Goal: Task Accomplishment & Management: Use online tool/utility

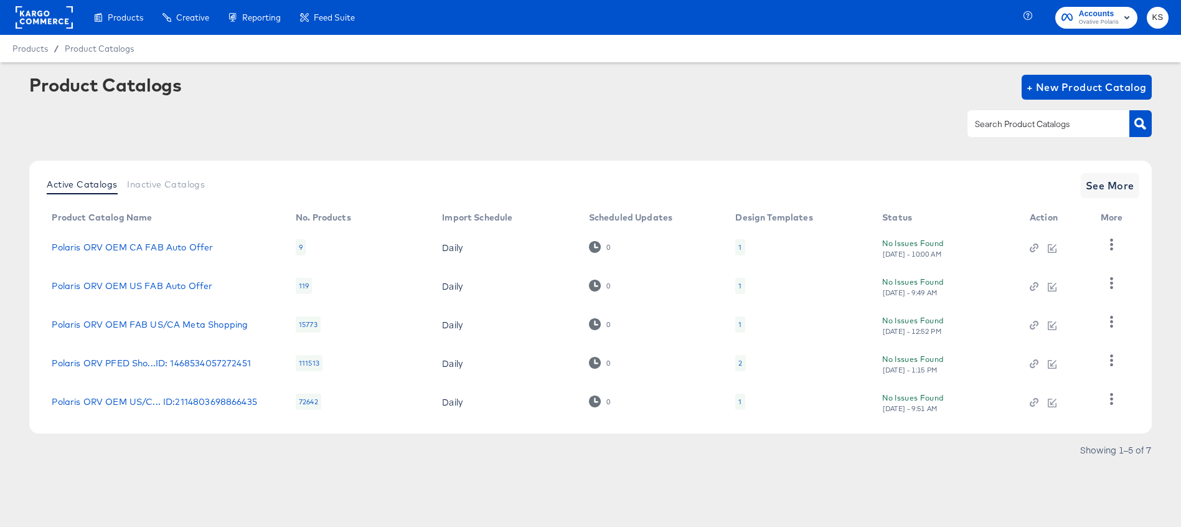
click at [1031, 358] on div at bounding box center [1034, 362] width 9 height 11
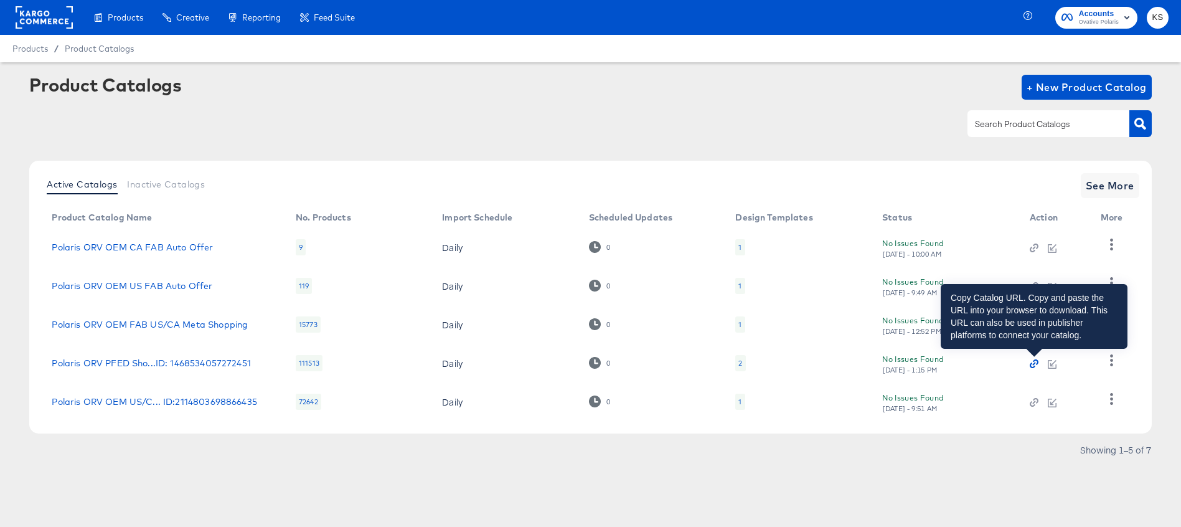
click at [1033, 364] on icon "button" at bounding box center [1034, 363] width 3 height 3
click at [1032, 364] on icon "button" at bounding box center [1034, 363] width 9 height 9
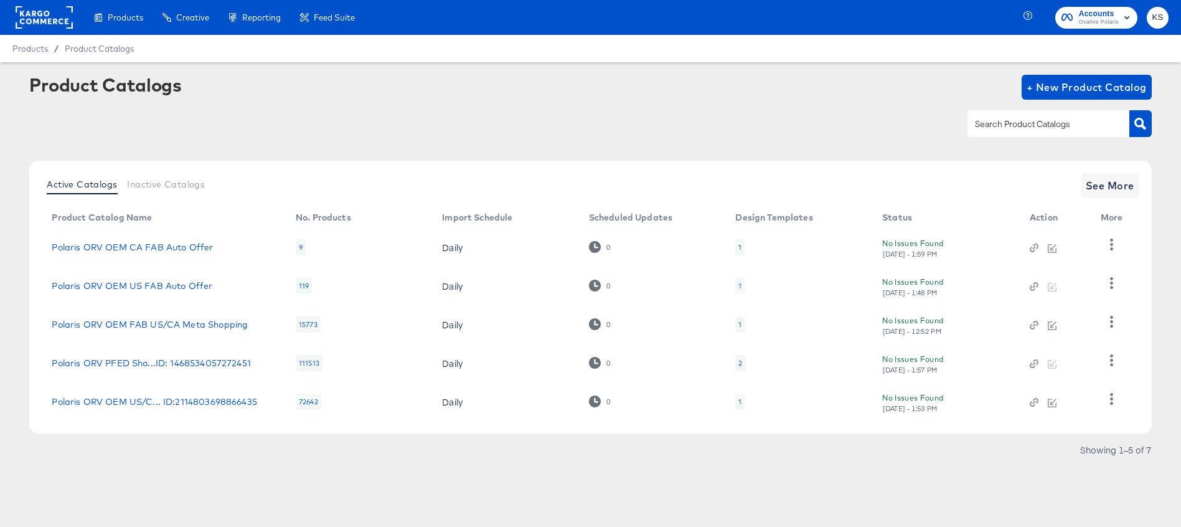
click at [1119, 375] on div at bounding box center [1112, 363] width 22 height 30
click at [1115, 361] on icon "button" at bounding box center [1112, 360] width 12 height 12
click at [895, 143] on div "Product Catalogs + New Product Catalog" at bounding box center [590, 113] width 1122 height 76
click at [900, 123] on div at bounding box center [590, 124] width 1122 height 28
click at [897, 112] on div at bounding box center [590, 124] width 1122 height 28
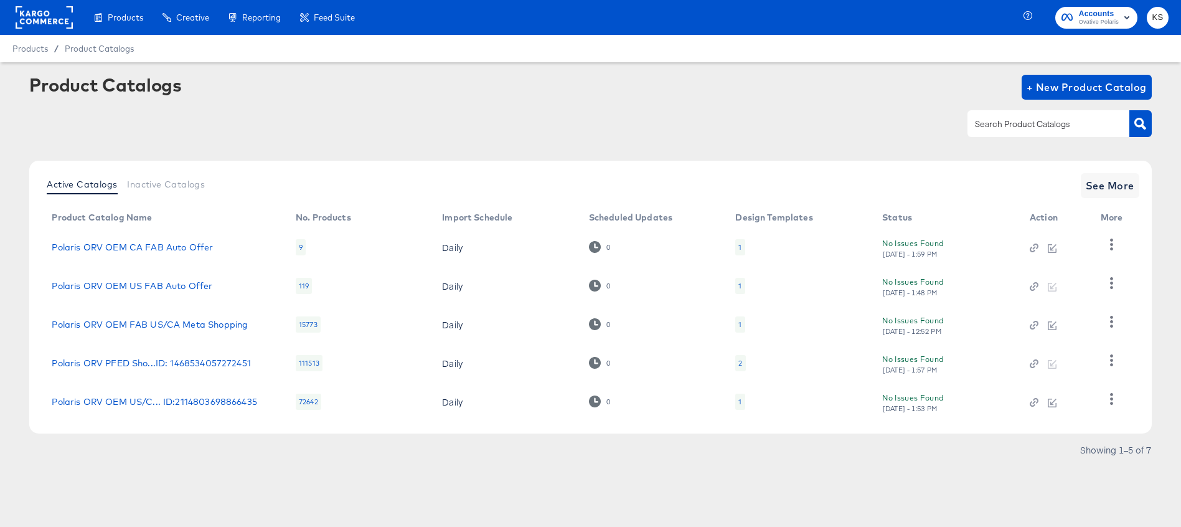
click at [815, 114] on div at bounding box center [590, 124] width 1122 height 28
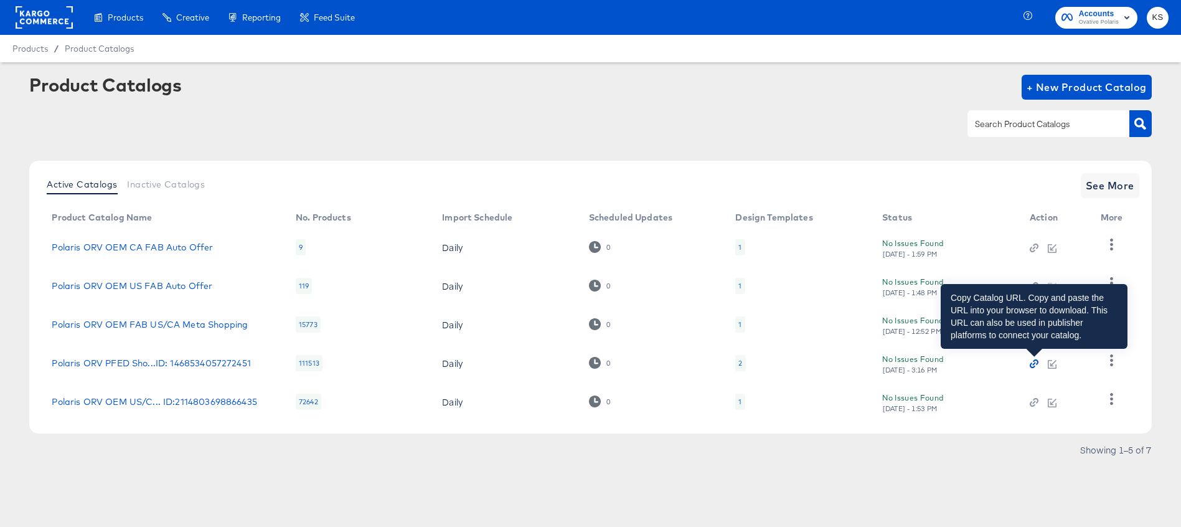
click at [1032, 366] on icon "button" at bounding box center [1034, 363] width 9 height 9
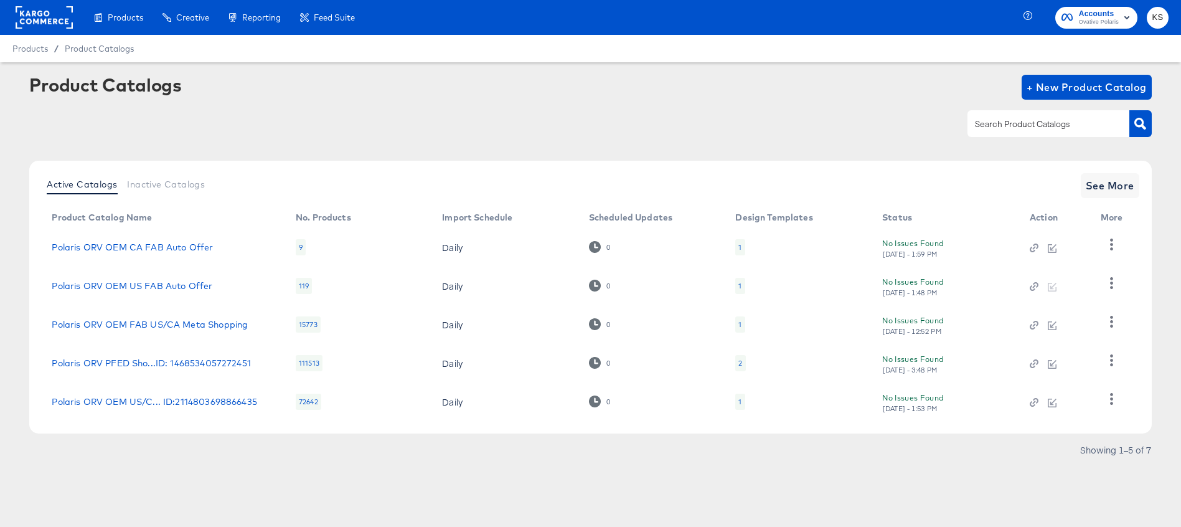
click at [1040, 371] on td at bounding box center [1055, 363] width 71 height 39
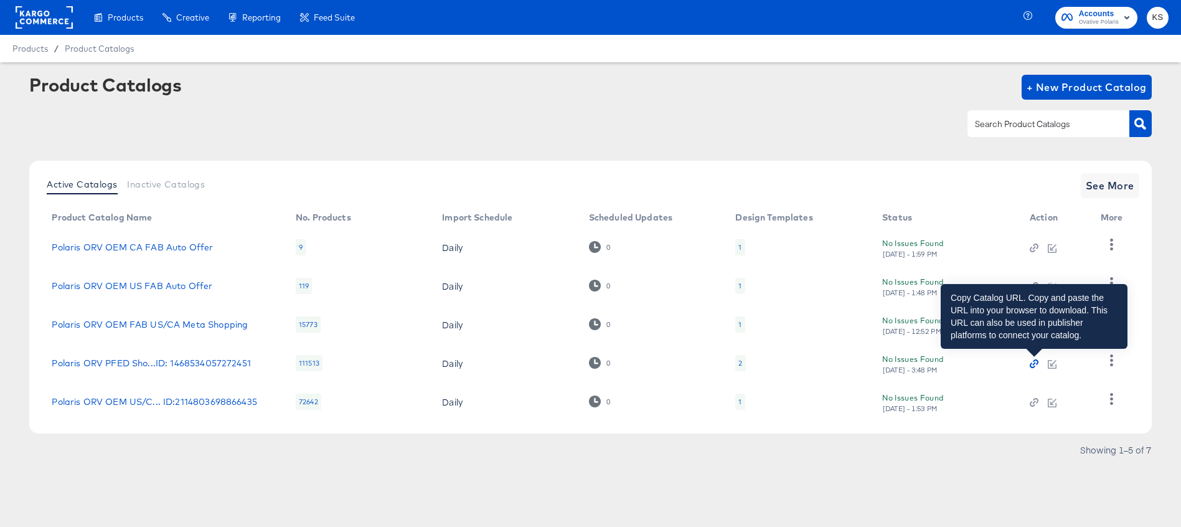
click at [1037, 365] on icon "button" at bounding box center [1034, 363] width 9 height 9
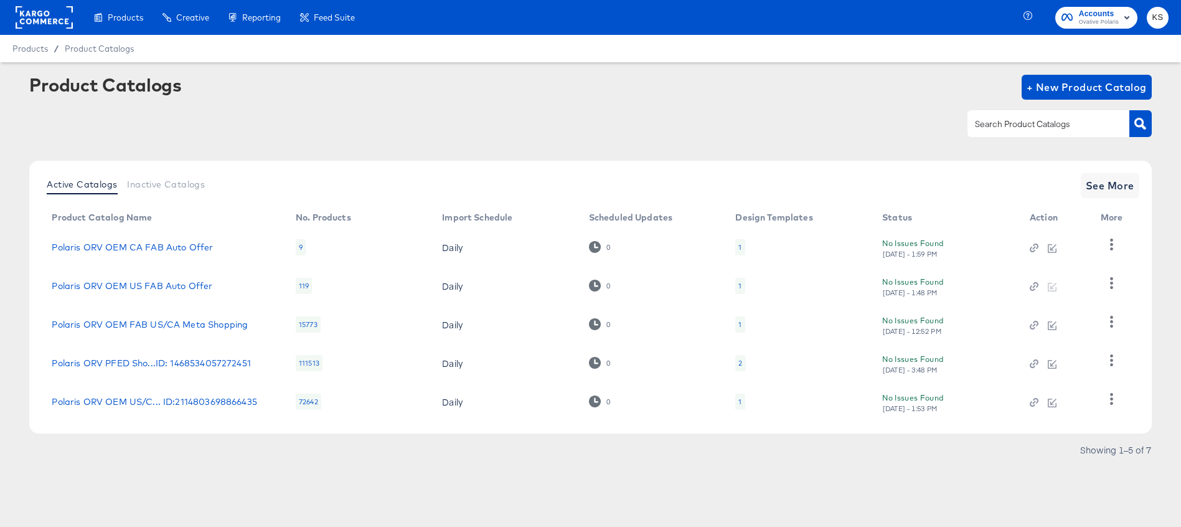
click at [991, 363] on div "No Issues Found Fri, Oct 3rd - 3:48 PM" at bounding box center [943, 363] width 123 height 22
click at [1032, 363] on icon "button" at bounding box center [1033, 366] width 6 height 6
click at [1033, 362] on icon "button" at bounding box center [1034, 363] width 9 height 9
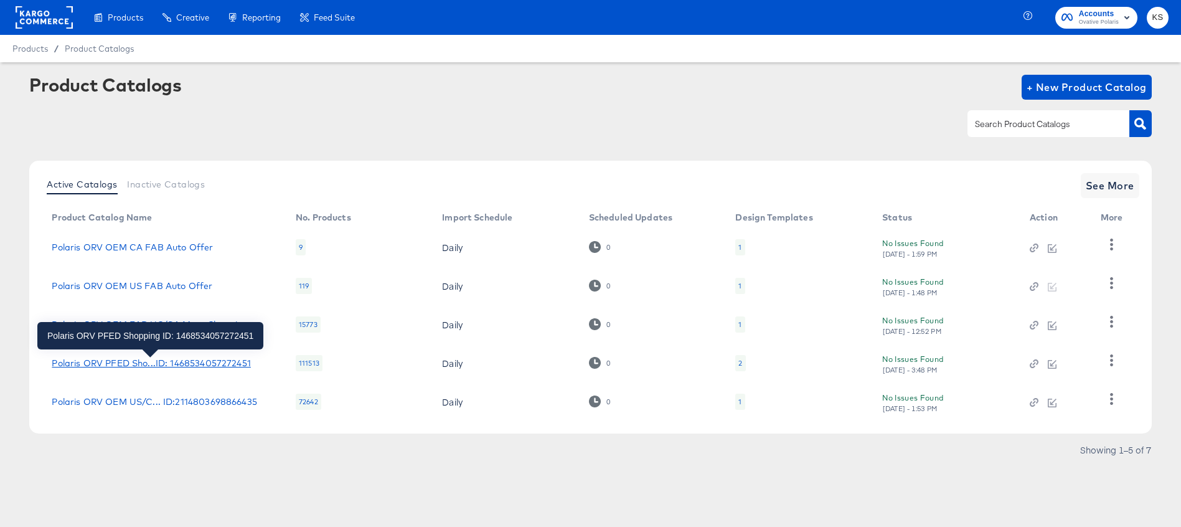
click at [142, 366] on div "Polaris ORV PFED Sho...ID: 1468534057272451" at bounding box center [151, 363] width 199 height 10
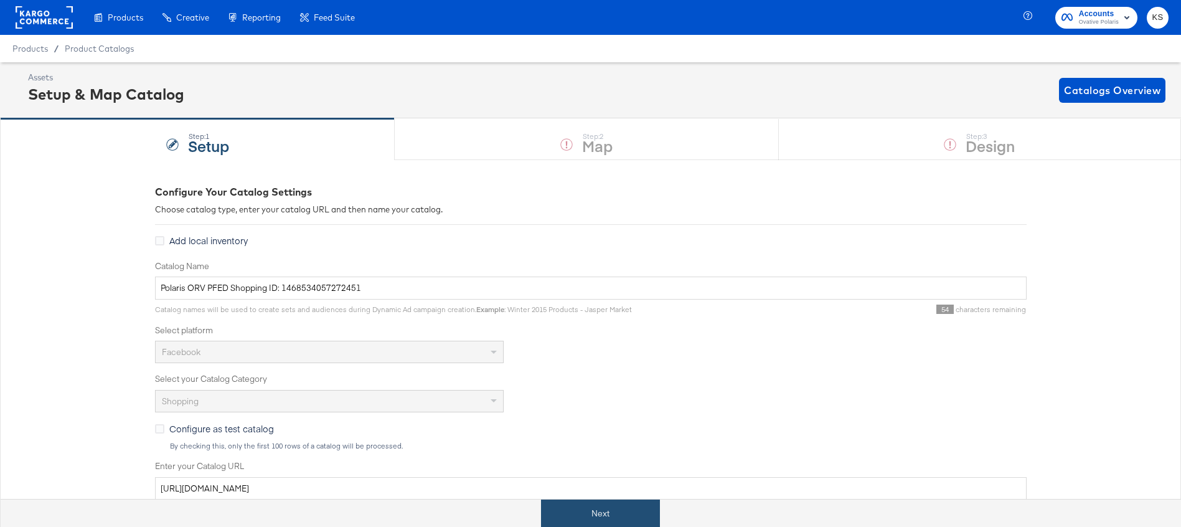
click at [562, 506] on button "Next" at bounding box center [600, 513] width 119 height 28
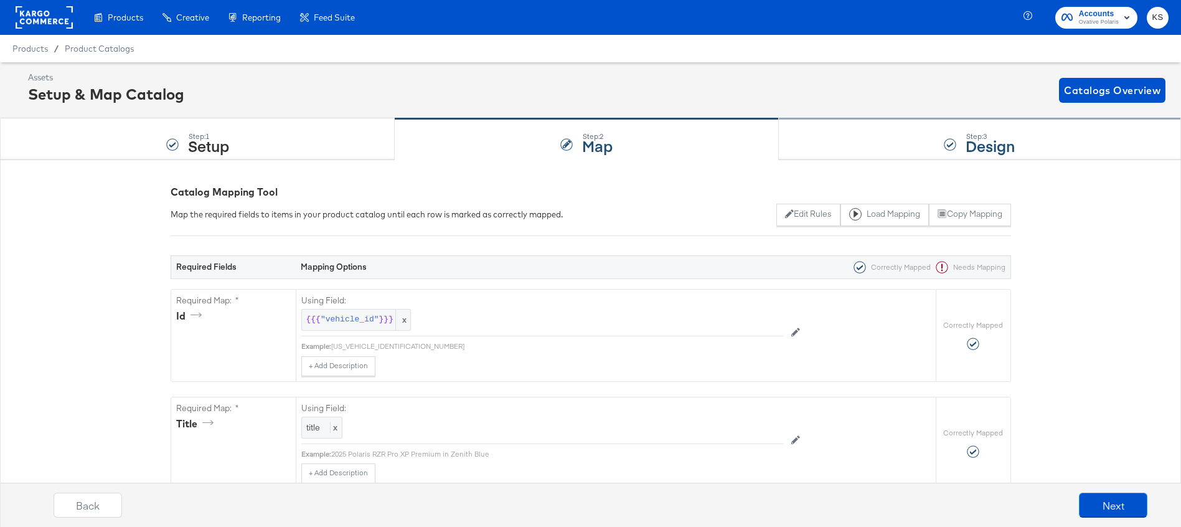
click at [841, 139] on div "Step: 3 Design" at bounding box center [980, 139] width 402 height 41
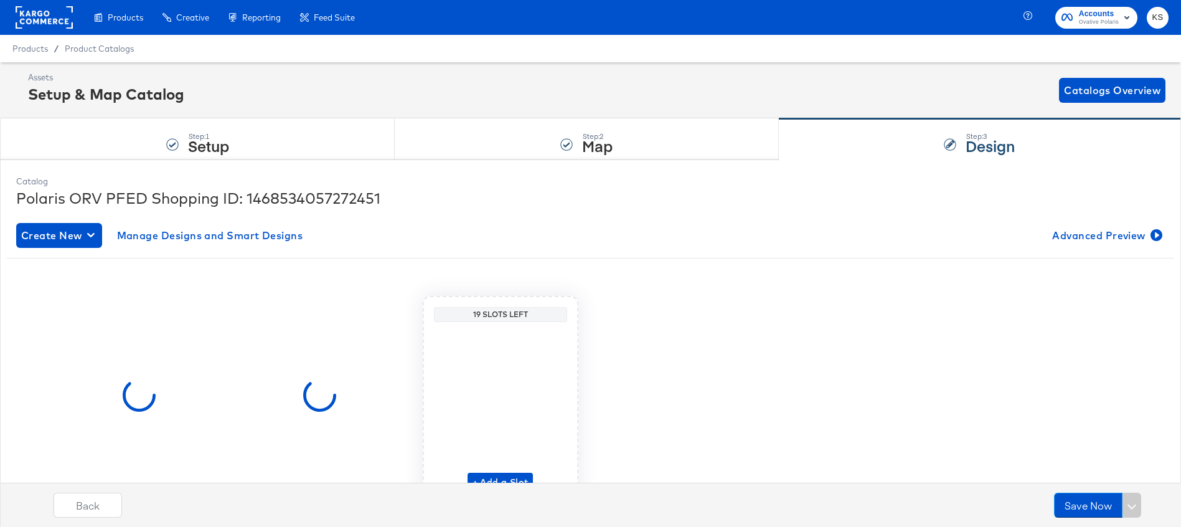
scroll to position [40, 0]
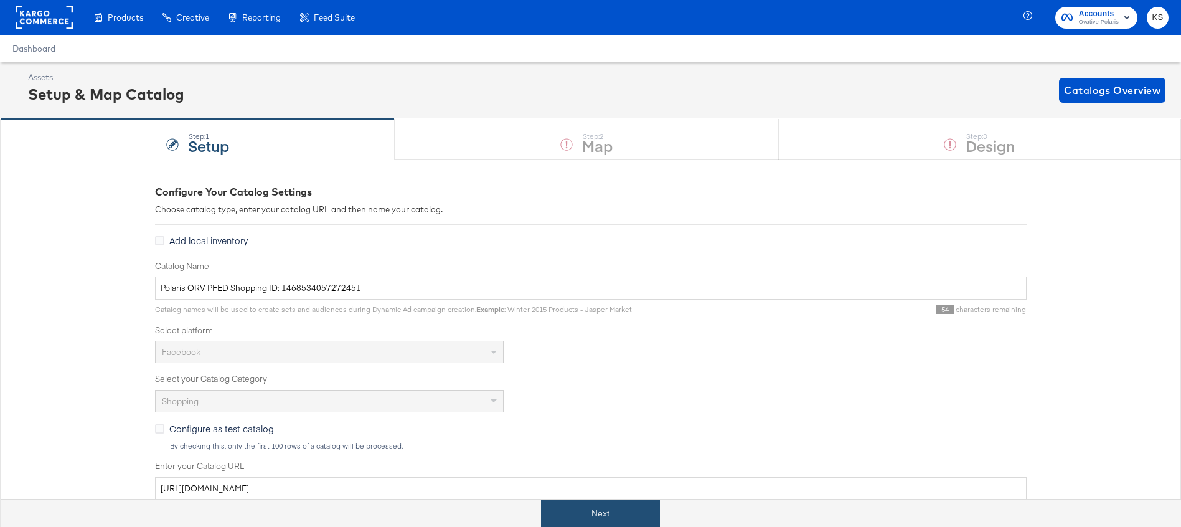
click at [597, 517] on button "Next" at bounding box center [600, 513] width 119 height 28
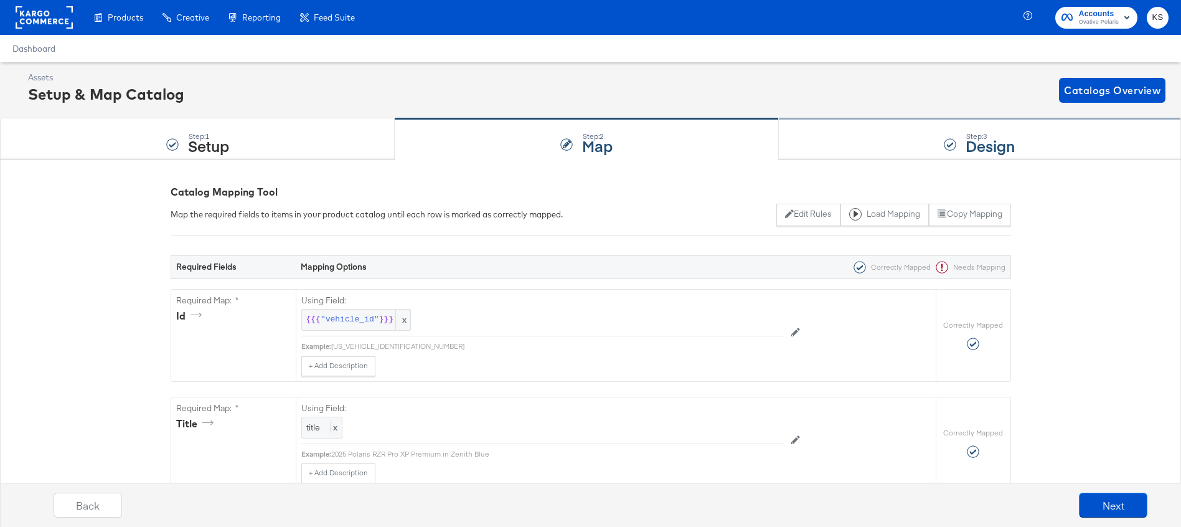
click at [829, 146] on div "Step: 3 Design" at bounding box center [980, 139] width 402 height 41
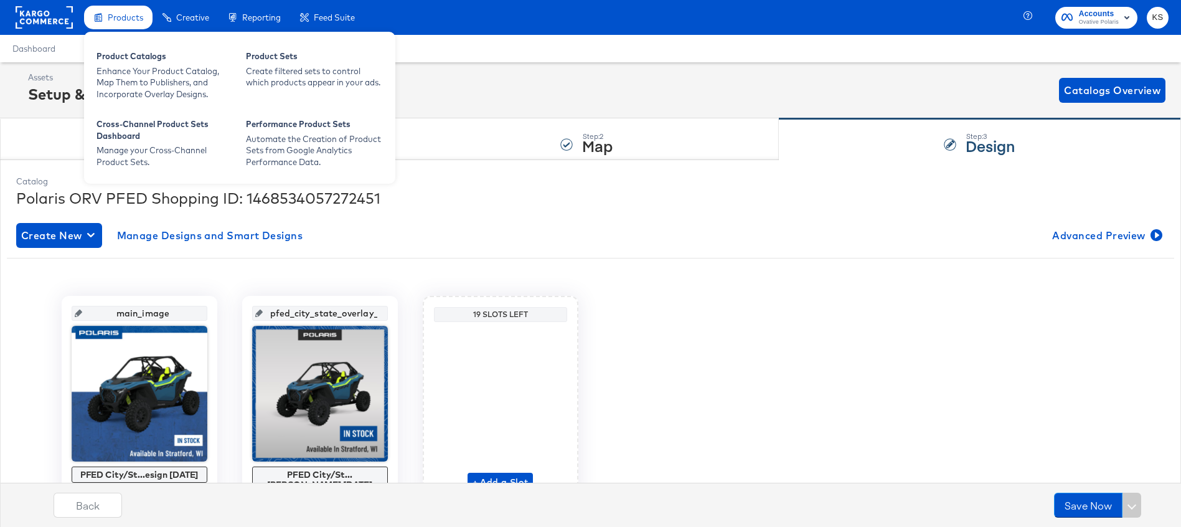
click at [128, 21] on span "Products" at bounding box center [125, 17] width 35 height 10
click at [134, 67] on div "Enhance Your Product Catalog, Map Them to Publishers, and Incorporate Overlay D…" at bounding box center [165, 82] width 137 height 35
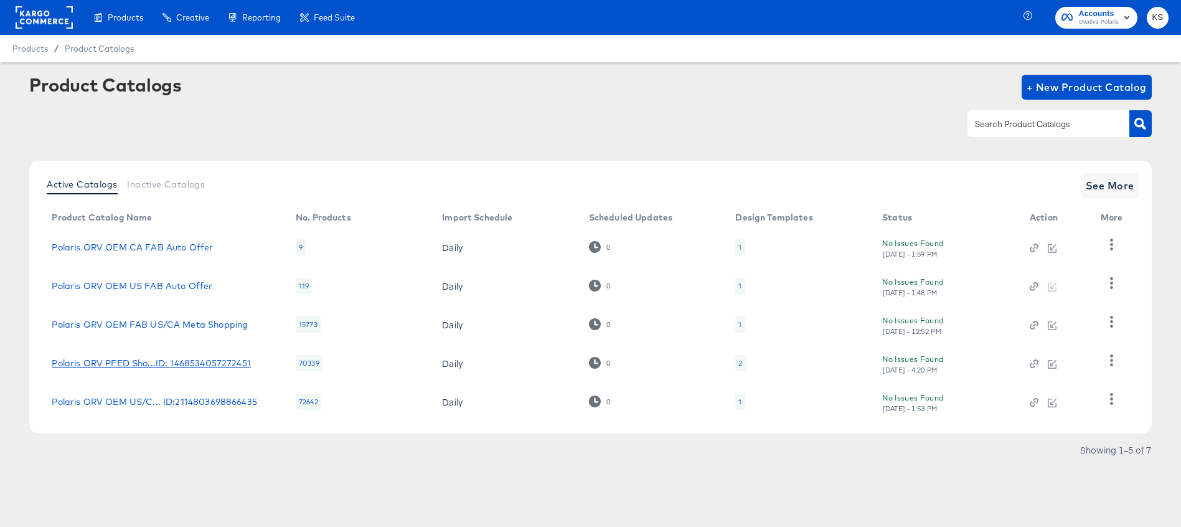
click at [208, 360] on div "Polaris ORV PFED Sho...ID: 1468534057272451" at bounding box center [151, 363] width 199 height 10
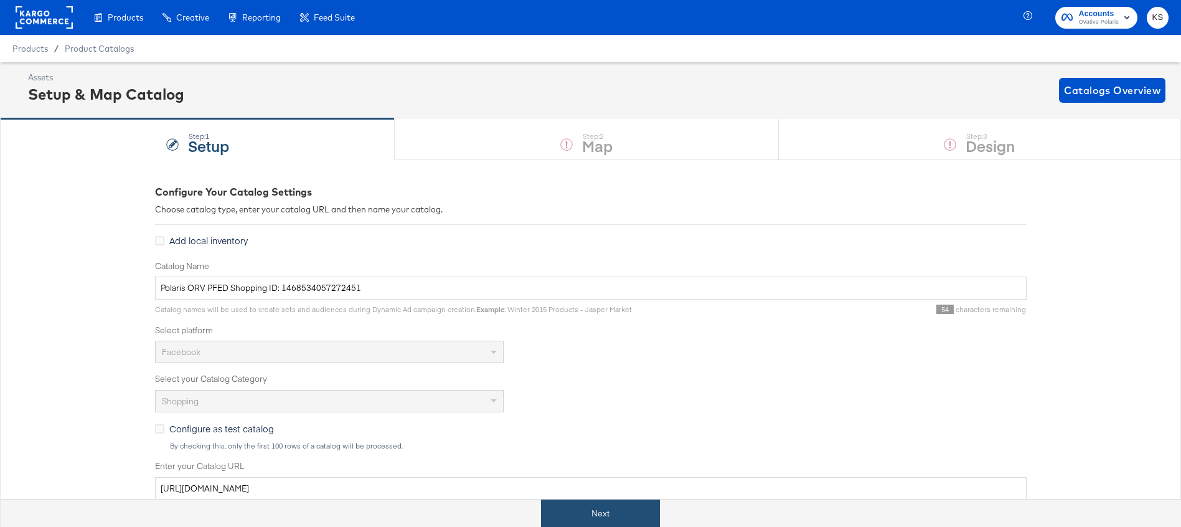
click at [601, 514] on button "Next" at bounding box center [600, 513] width 119 height 28
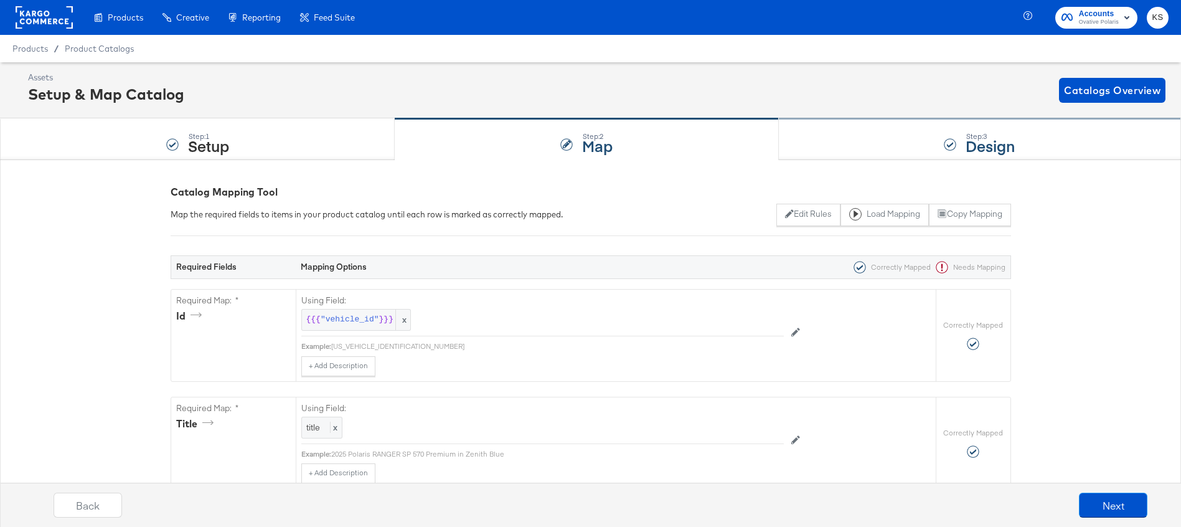
click at [841, 148] on div "Step: 3 Design" at bounding box center [980, 139] width 402 height 41
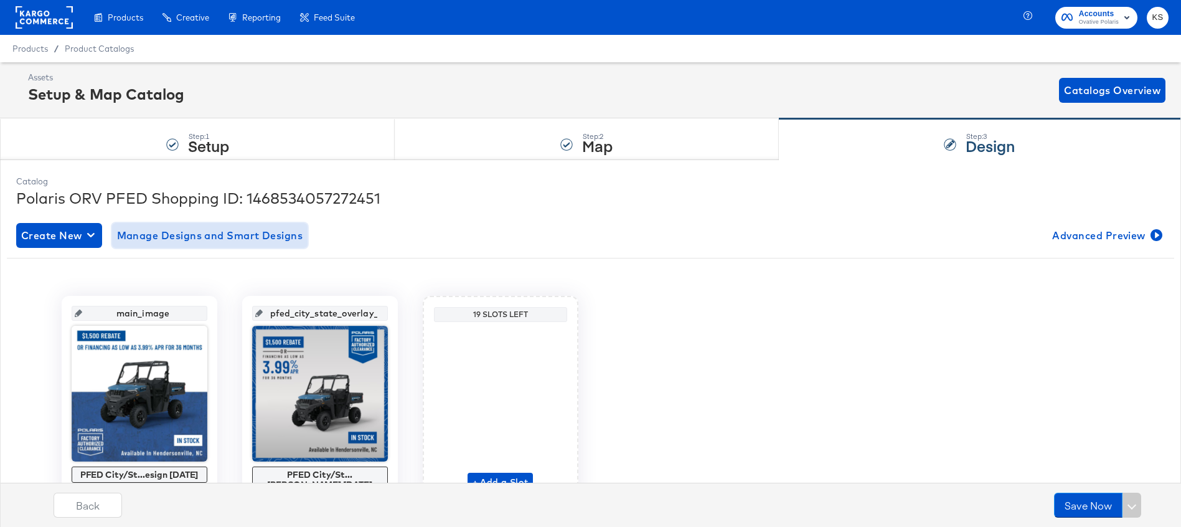
click at [190, 238] on span "Manage Designs and Smart Designs" at bounding box center [210, 235] width 186 height 17
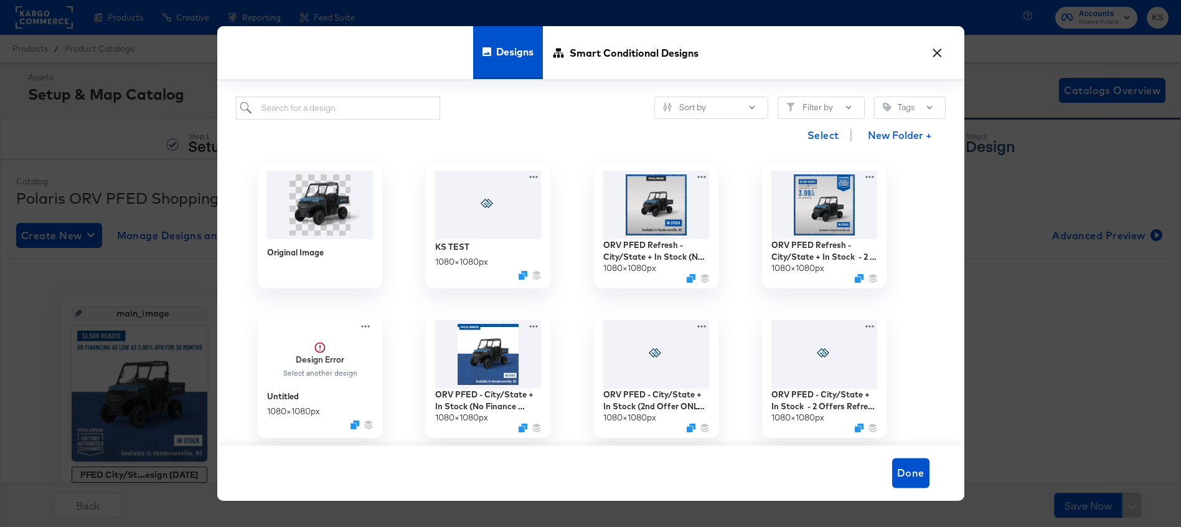
click at [945, 52] on button "×" at bounding box center [938, 50] width 22 height 22
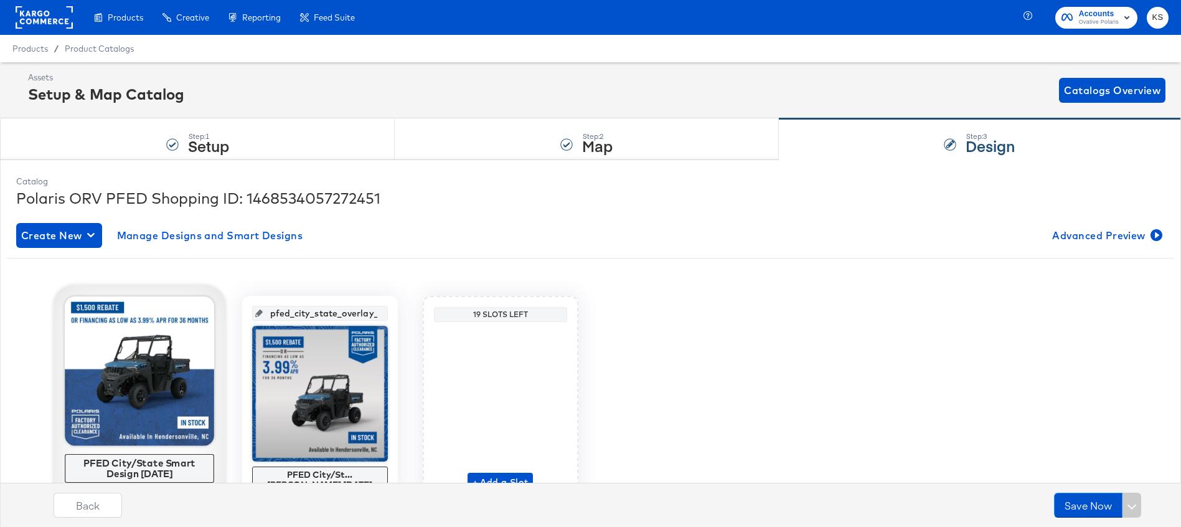
scroll to position [67, 0]
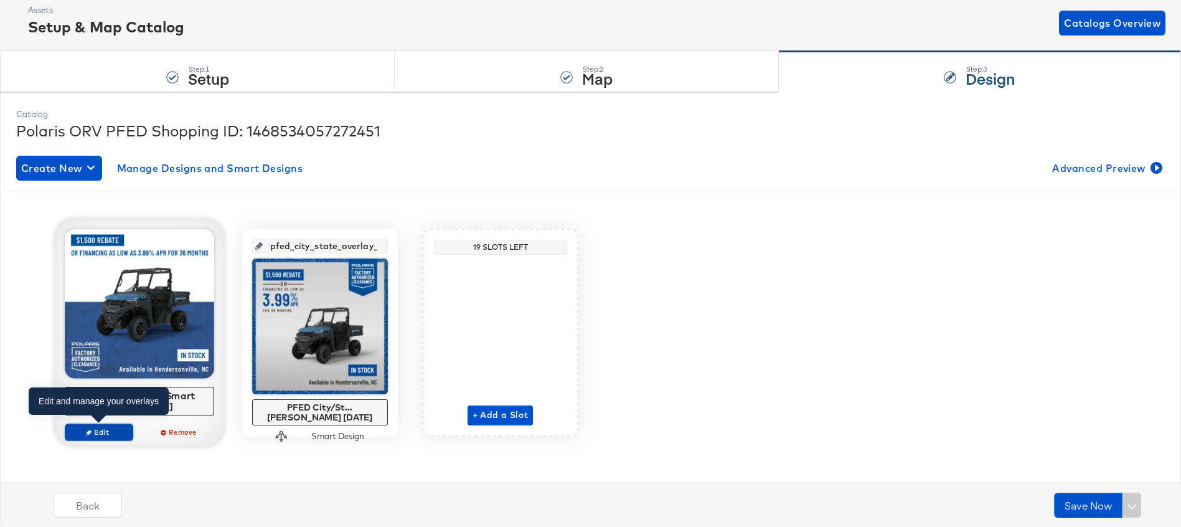
click at [105, 428] on span "Edit" at bounding box center [98, 431] width 57 height 9
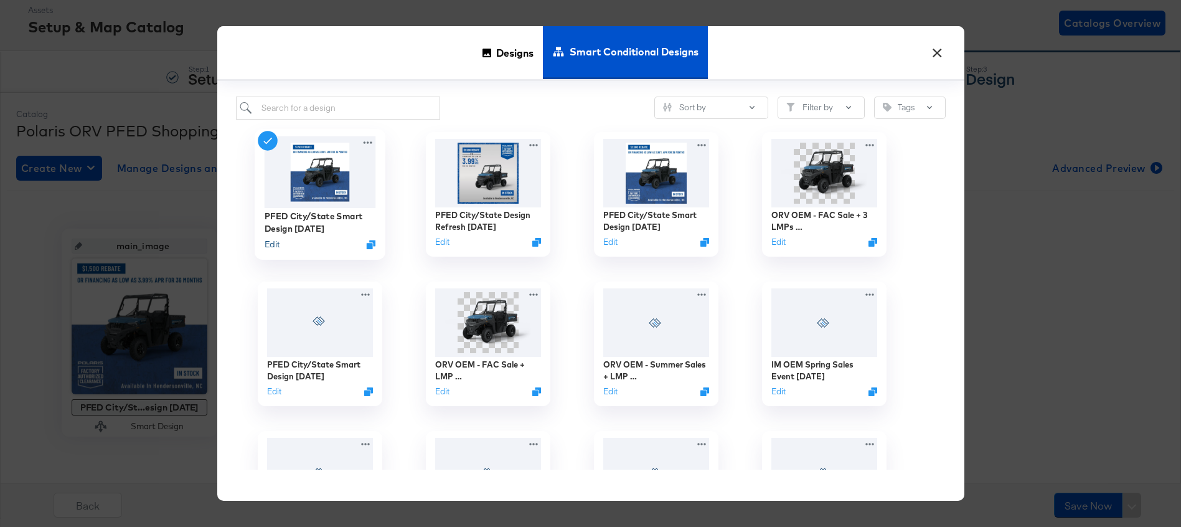
click at [275, 243] on button "Edit" at bounding box center [271, 244] width 15 height 12
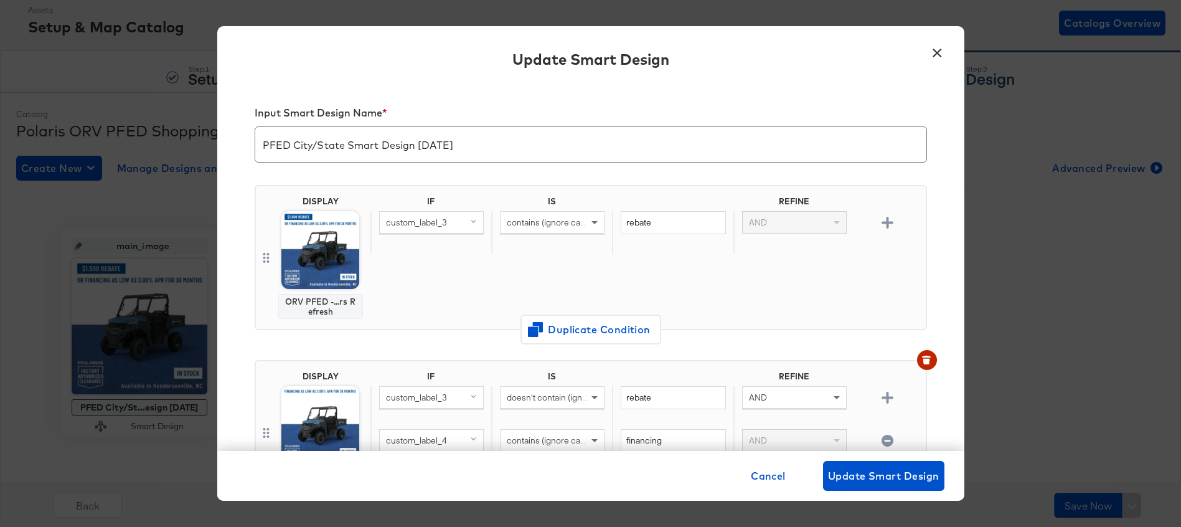
scroll to position [25, 0]
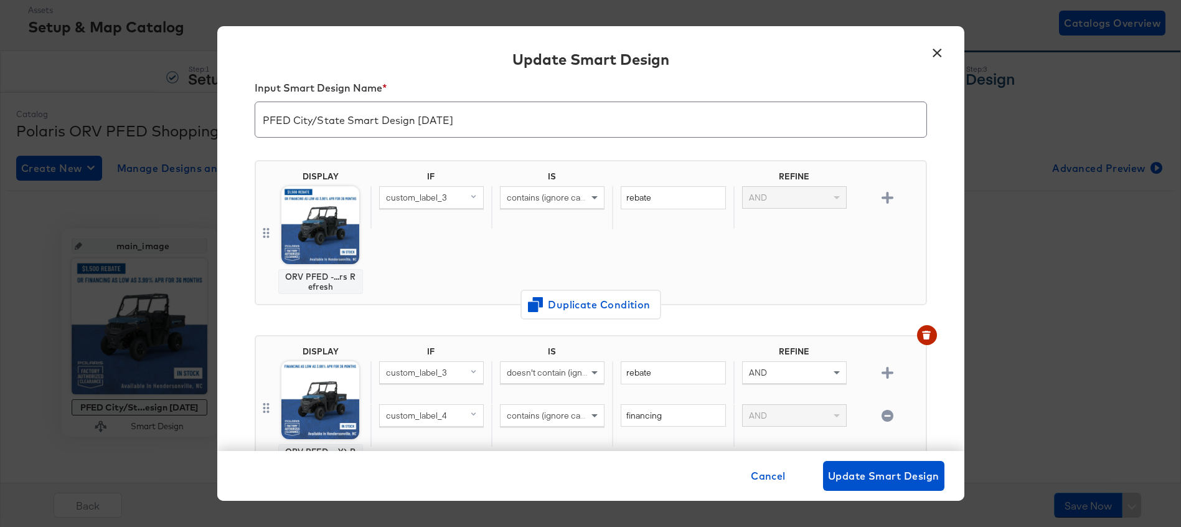
click at [940, 55] on button "×" at bounding box center [938, 50] width 22 height 22
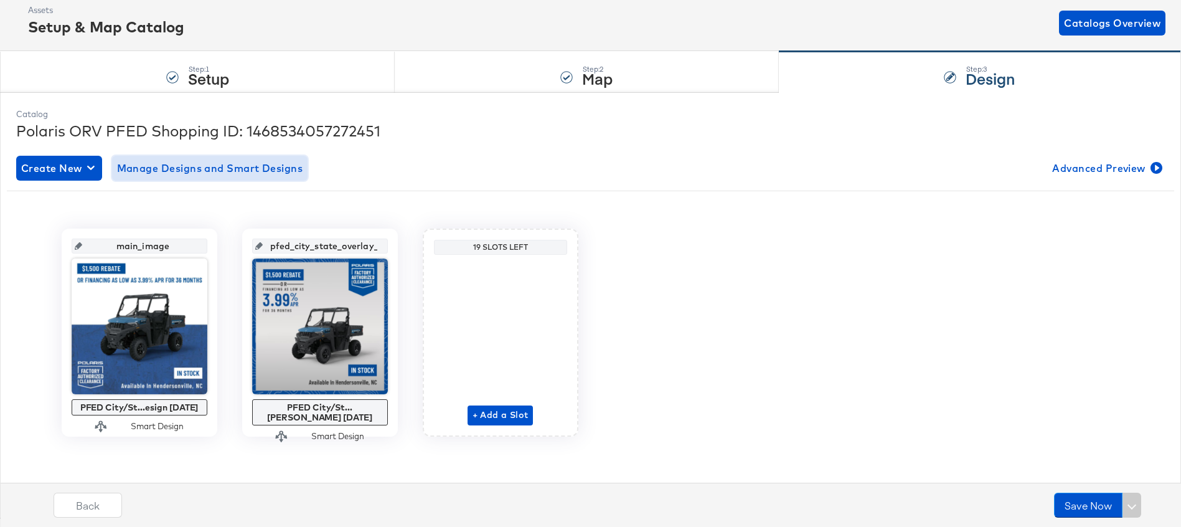
click at [247, 164] on span "Manage Designs and Smart Designs" at bounding box center [210, 167] width 186 height 17
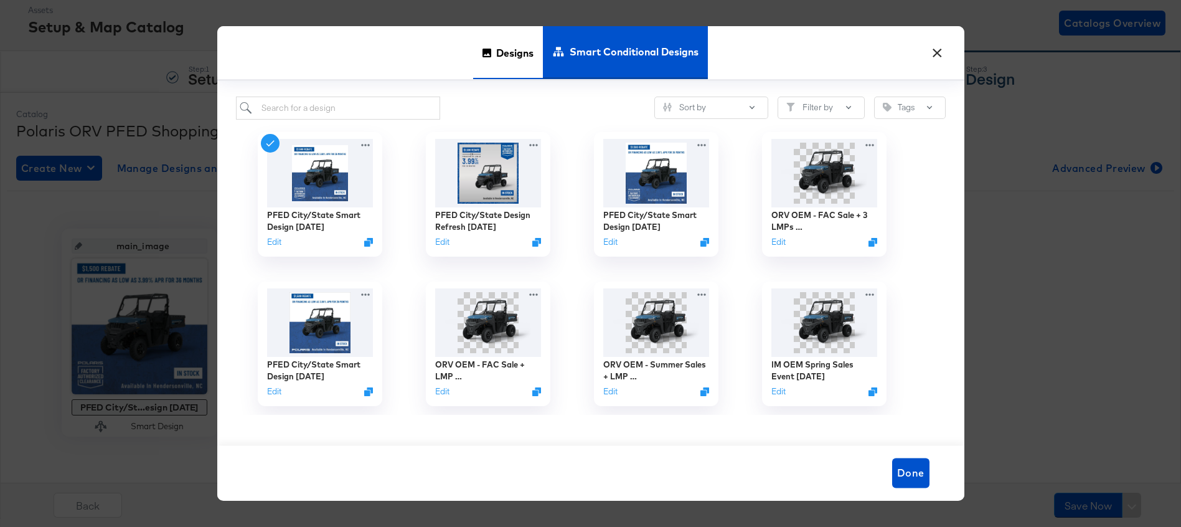
click at [475, 50] on div "Designs" at bounding box center [508, 52] width 70 height 53
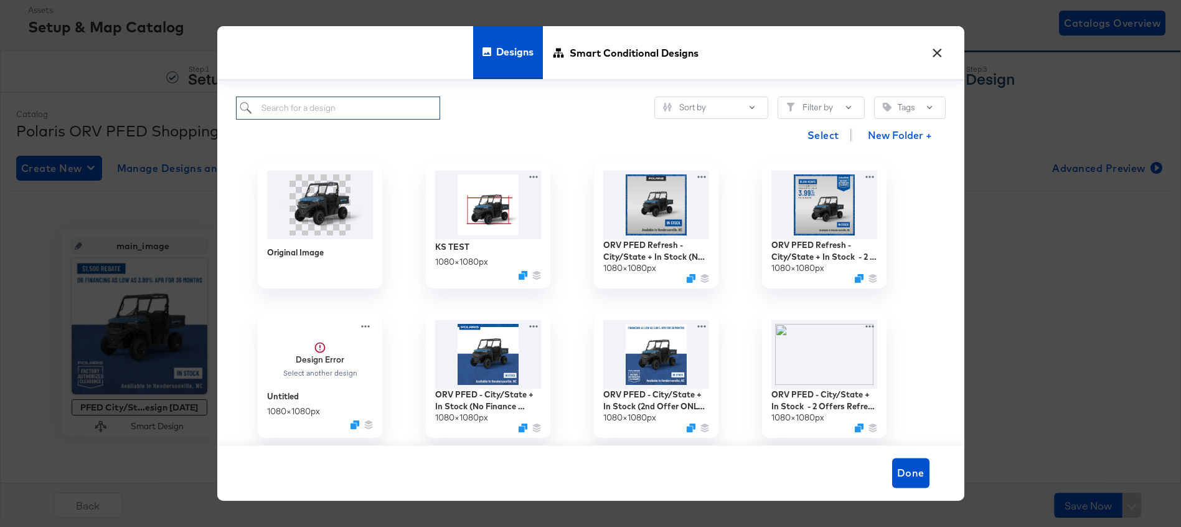
click at [296, 107] on input "search" at bounding box center [338, 108] width 205 height 23
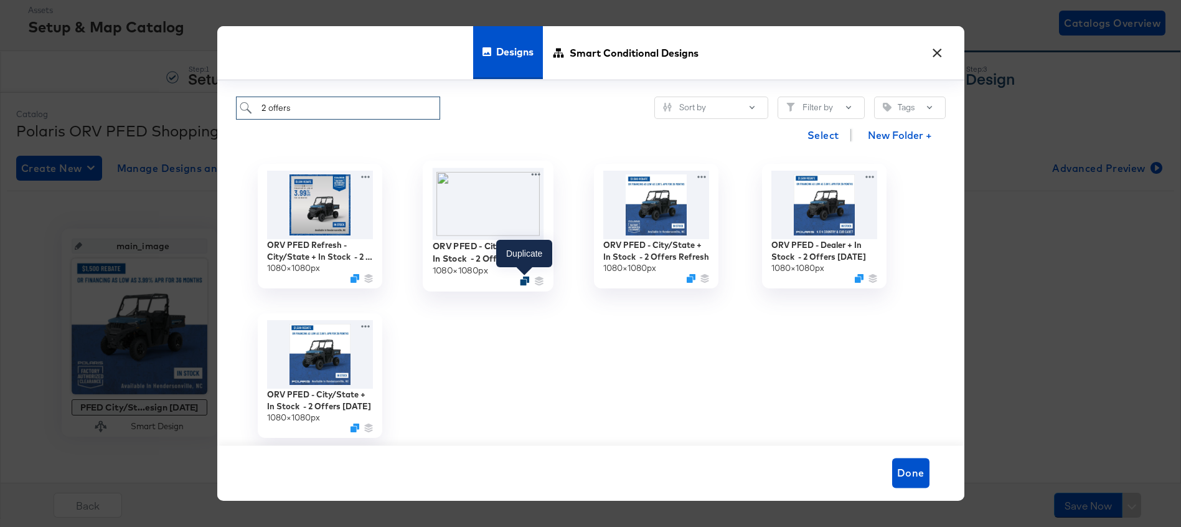
type input "2 offers"
click at [525, 279] on icon "Duplicate" at bounding box center [524, 280] width 9 height 9
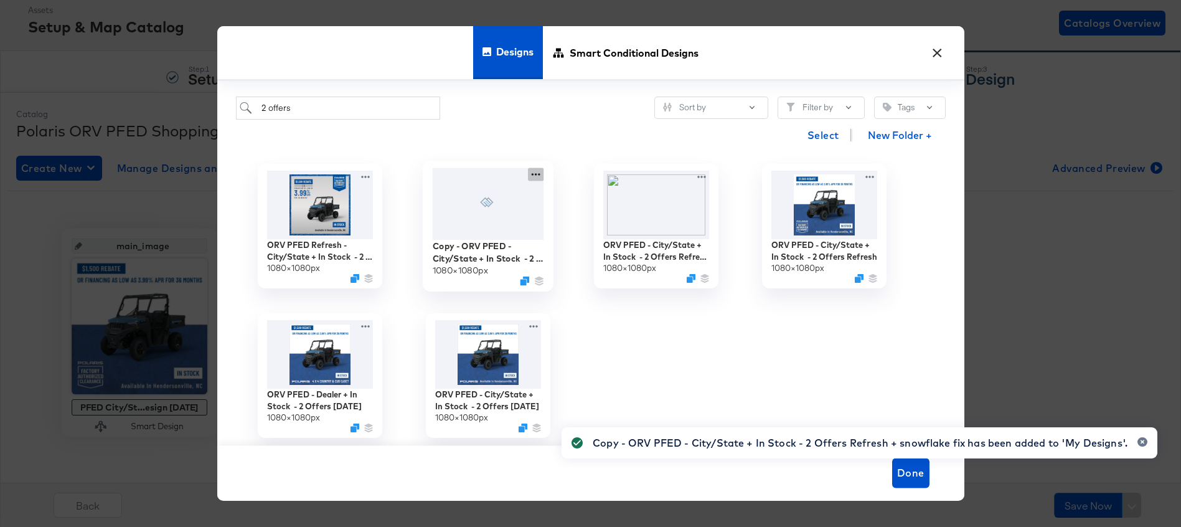
click at [538, 172] on icon at bounding box center [536, 174] width 16 height 13
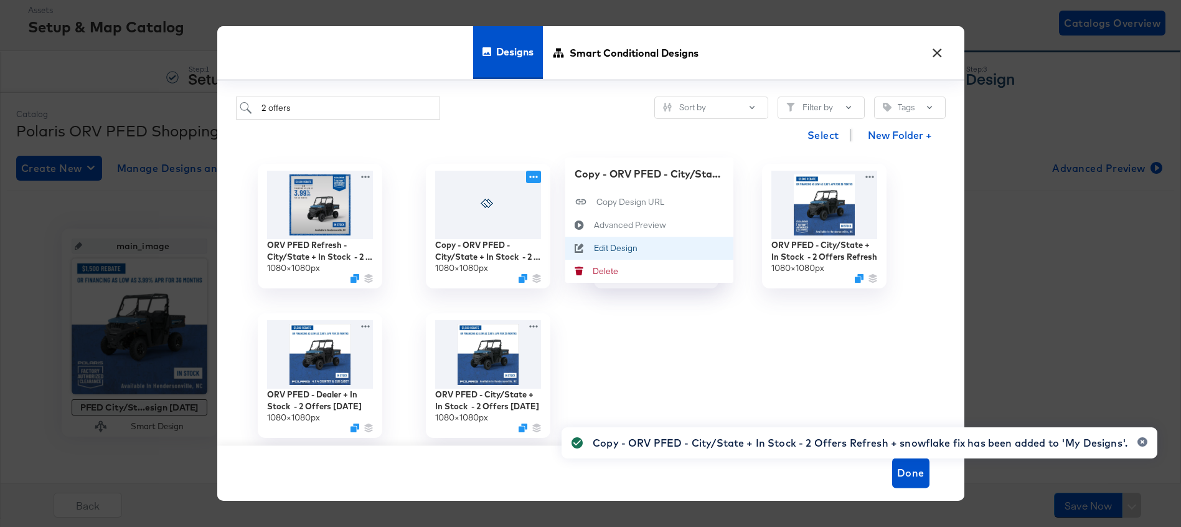
click at [593, 248] on div "Edit Design Edit Design" at bounding box center [593, 248] width 0 height 0
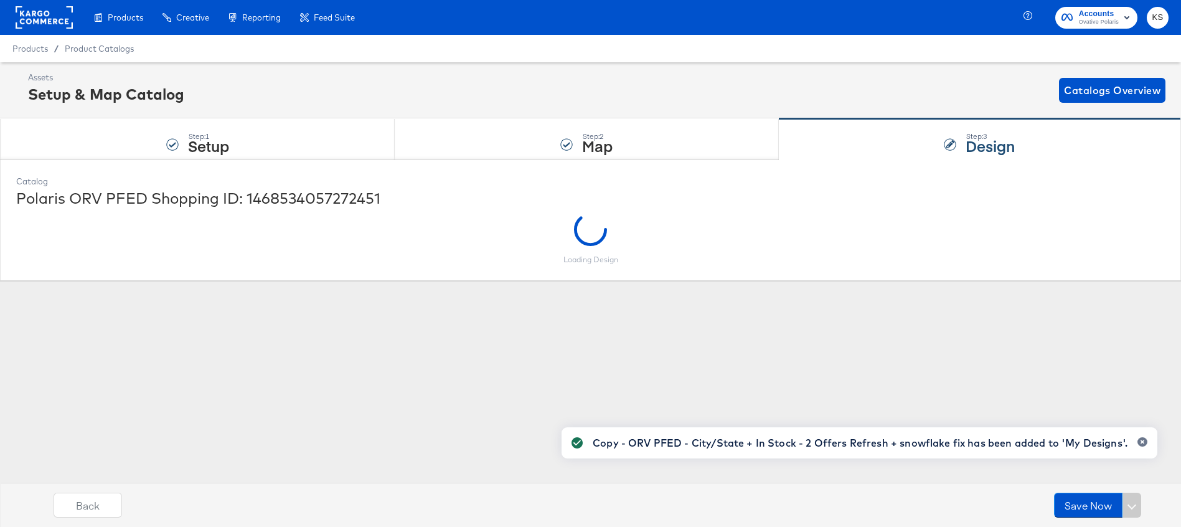
scroll to position [0, 0]
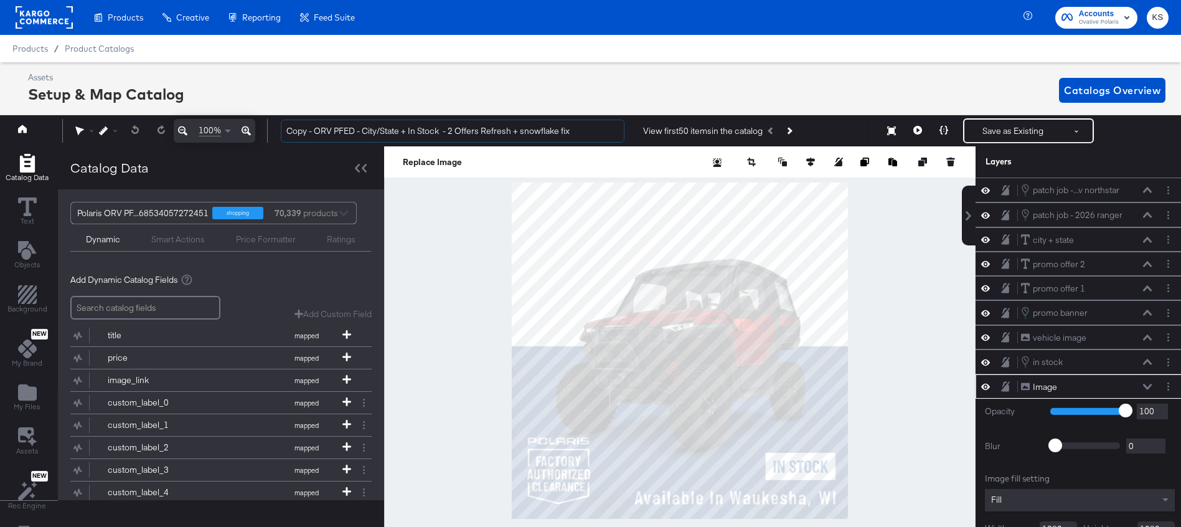
drag, startPoint x: 316, startPoint y: 130, endPoint x: 270, endPoint y: 127, distance: 46.8
click at [270, 128] on div "100% Copy - ORV PFED - City/State + In Stock - 2 Offers Refresh + snowflake fix…" at bounding box center [591, 130] width 1188 height 31
click at [559, 130] on input "ORV PFED - City/State + In Stock - 2 Offers Refresh + snowflake fix" at bounding box center [453, 131] width 344 height 23
click at [470, 129] on input "ORV PFED - City/State + In Stock - 2 Offers Refresh + snowflake fix" at bounding box center [453, 131] width 344 height 23
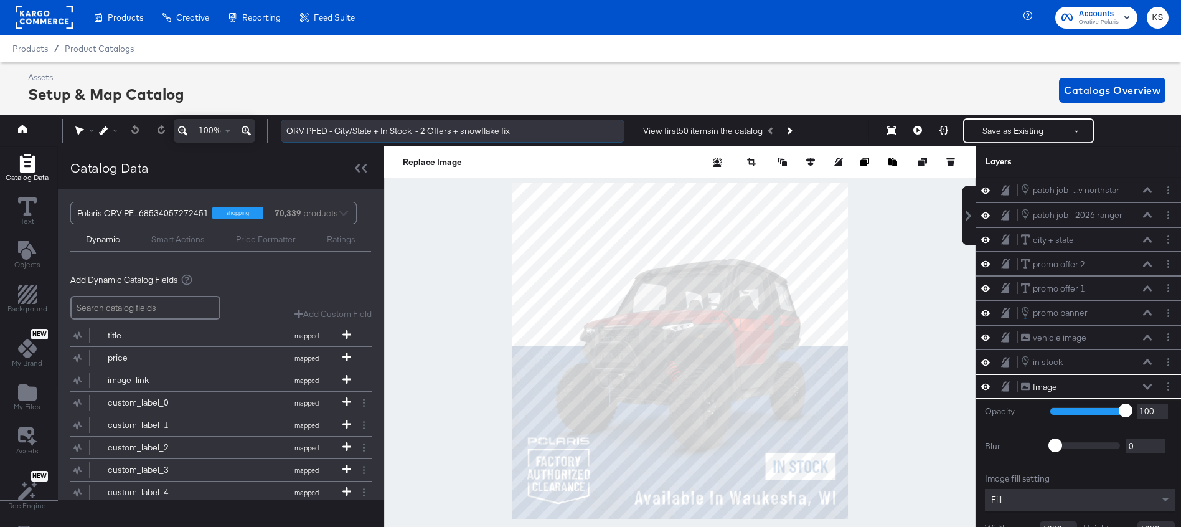
click at [527, 131] on input "ORV PFED - City/State + In Stock - 2 Offers + snowflake fix" at bounding box center [453, 131] width 344 height 23
type input "ORV PFED - City/State + In Stock - 2 Offers + snowflake fix + AG Offer"
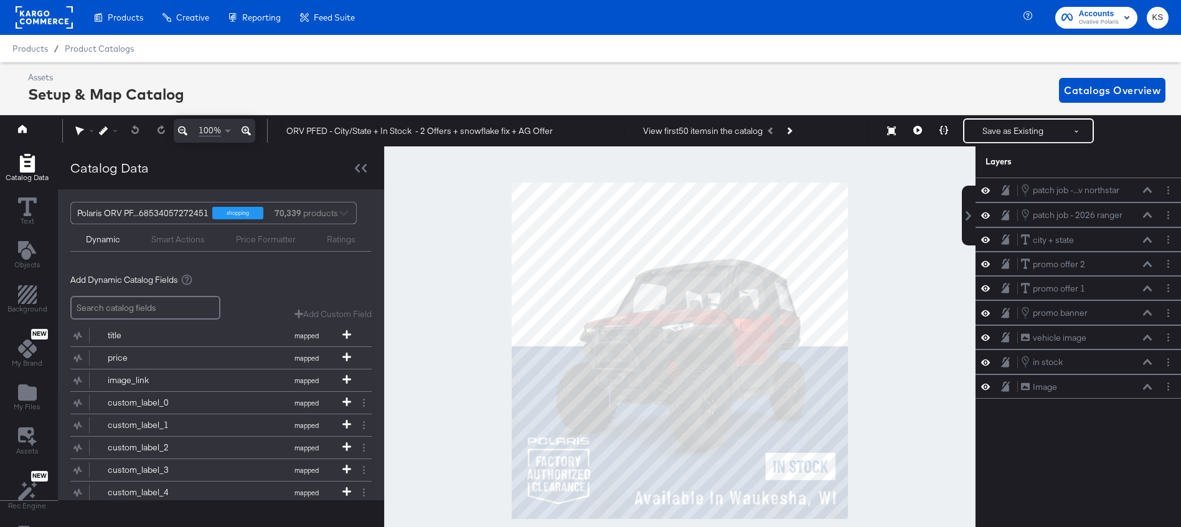
click at [583, 93] on div "Assets Setup & Map Catalog Catalogs Overview" at bounding box center [597, 90] width 1138 height 37
click at [1151, 265] on icon at bounding box center [1147, 264] width 9 height 6
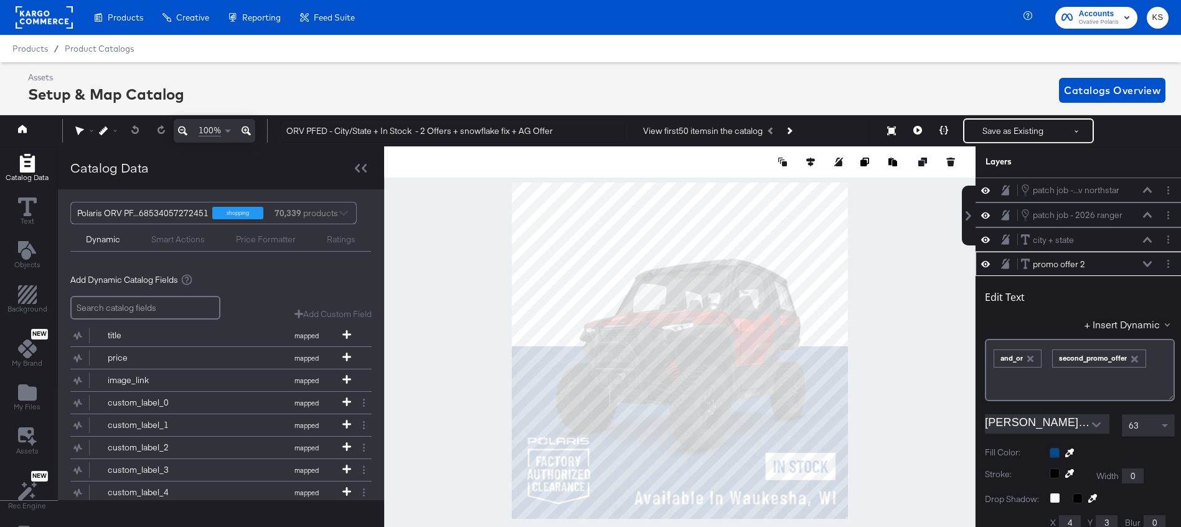
scroll to position [74, 0]
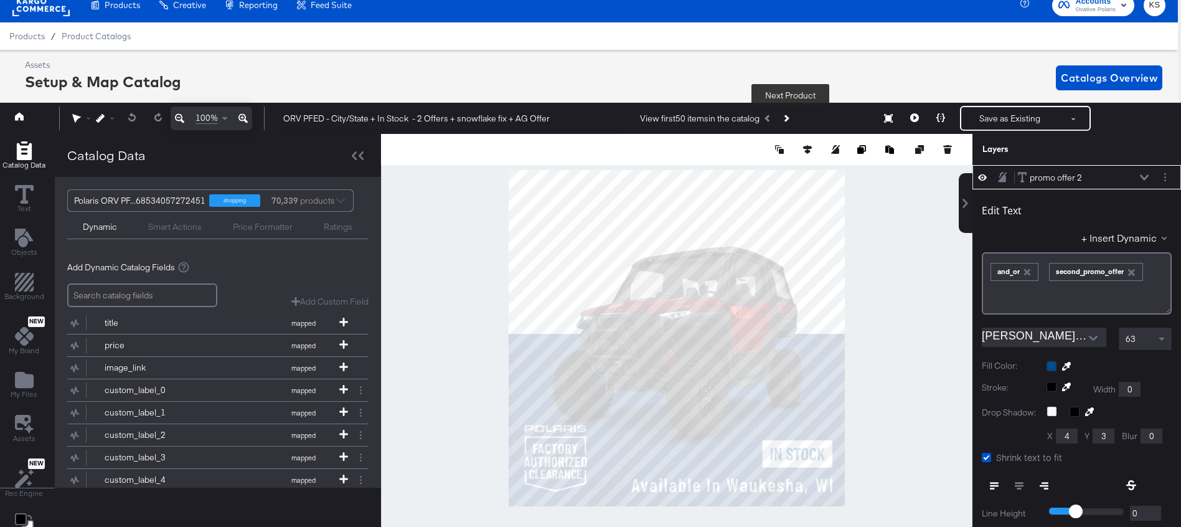
click at [789, 118] on icon "Next Product" at bounding box center [785, 118] width 7 height 7
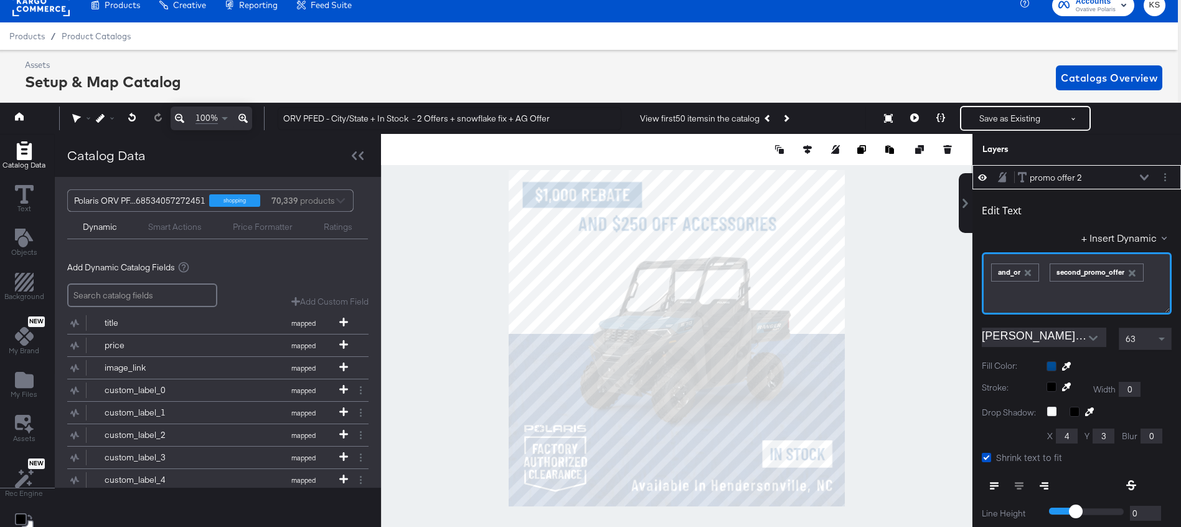
click at [1151, 272] on div "﻿ ﻿ and_or ﻿ ﻿ second_promo_offer ﻿" at bounding box center [1077, 270] width 174 height 21
click at [1052, 294] on div "﻿ ﻿ and_or ﻿ ﻿ second_promo_offer +﻿" at bounding box center [1077, 283] width 190 height 62
click at [1146, 237] on button "+ Insert Dynamic" at bounding box center [1127, 237] width 90 height 13
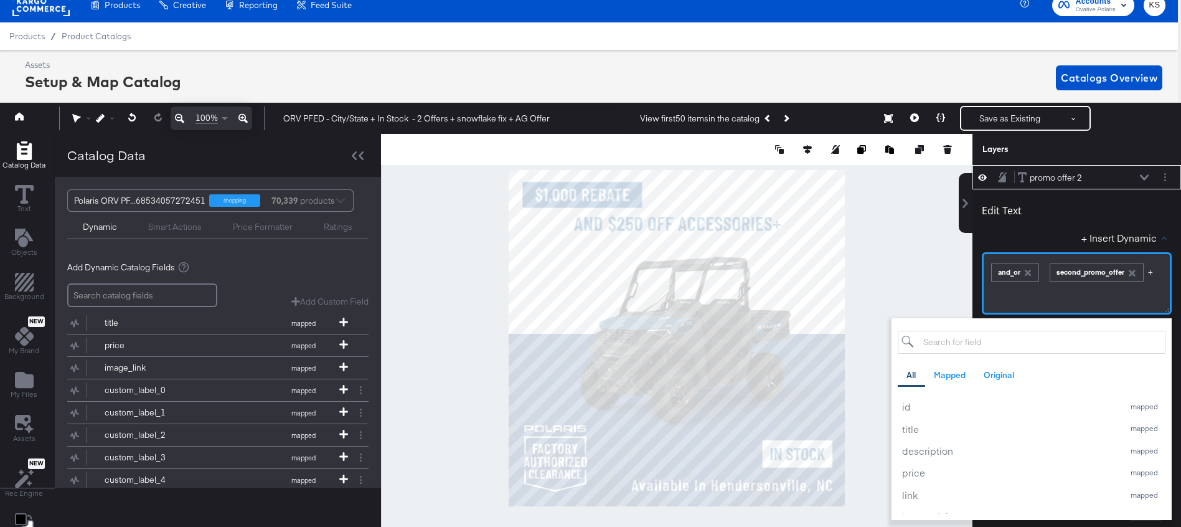
click at [1146, 270] on div "﻿ ﻿ and_or ﻿ ﻿ second_promo_offer +﻿" at bounding box center [1077, 270] width 174 height 21
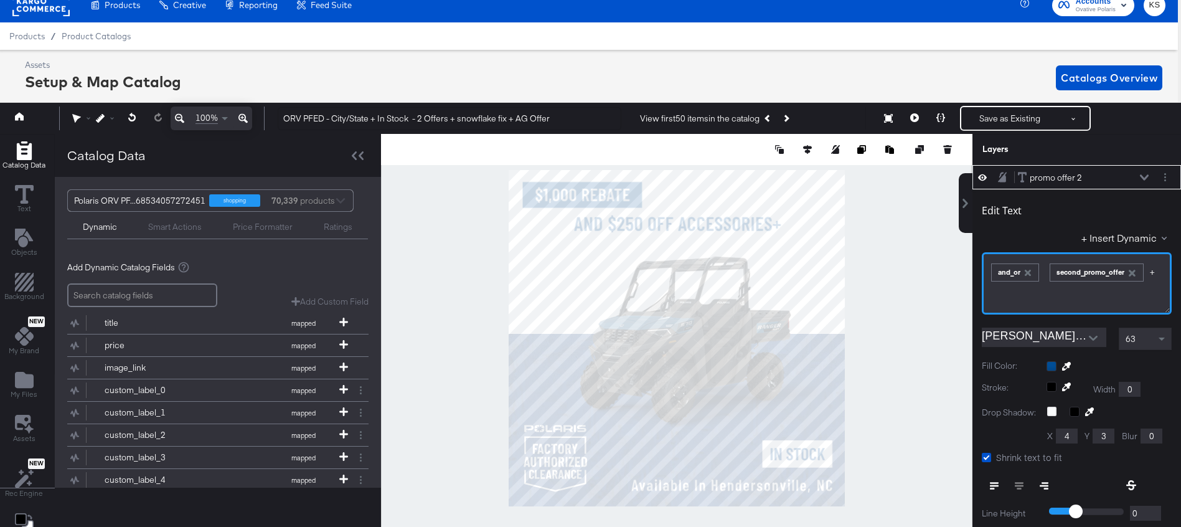
click at [1095, 295] on div "﻿ ﻿ and_or ﻿ ﻿ second_promo_offer +﻿" at bounding box center [1077, 283] width 190 height 62
click at [1139, 237] on button "+ Insert Dynamic" at bounding box center [1127, 237] width 90 height 13
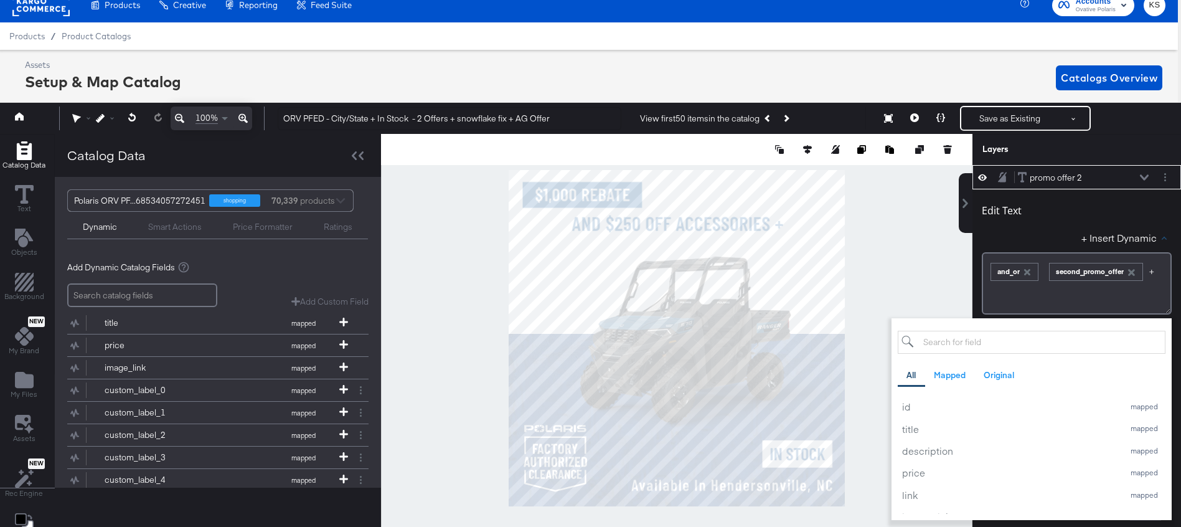
click at [1003, 344] on input "search" at bounding box center [1032, 342] width 268 height 23
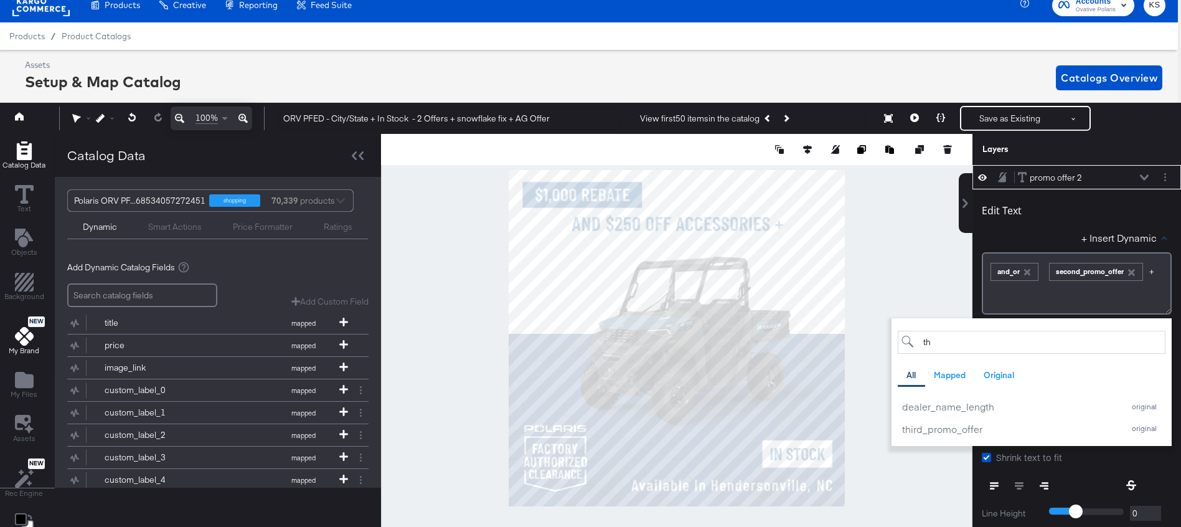
type input "th"
click at [961, 430] on div "third_promo_offer" at bounding box center [1009, 428] width 215 height 13
click at [1146, 166] on div "promo offer 2 promo offer 2" at bounding box center [1077, 177] width 209 height 24
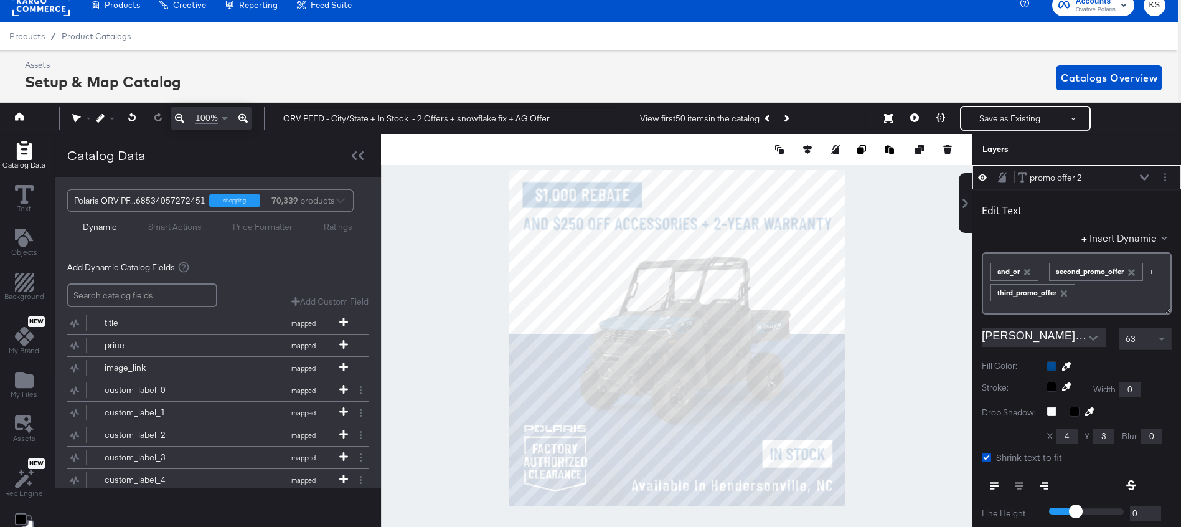
click at [1146, 182] on div "promo offer 2 promo offer 2" at bounding box center [1084, 177] width 132 height 13
click at [997, 113] on button "Save as Existing" at bounding box center [1009, 118] width 97 height 22
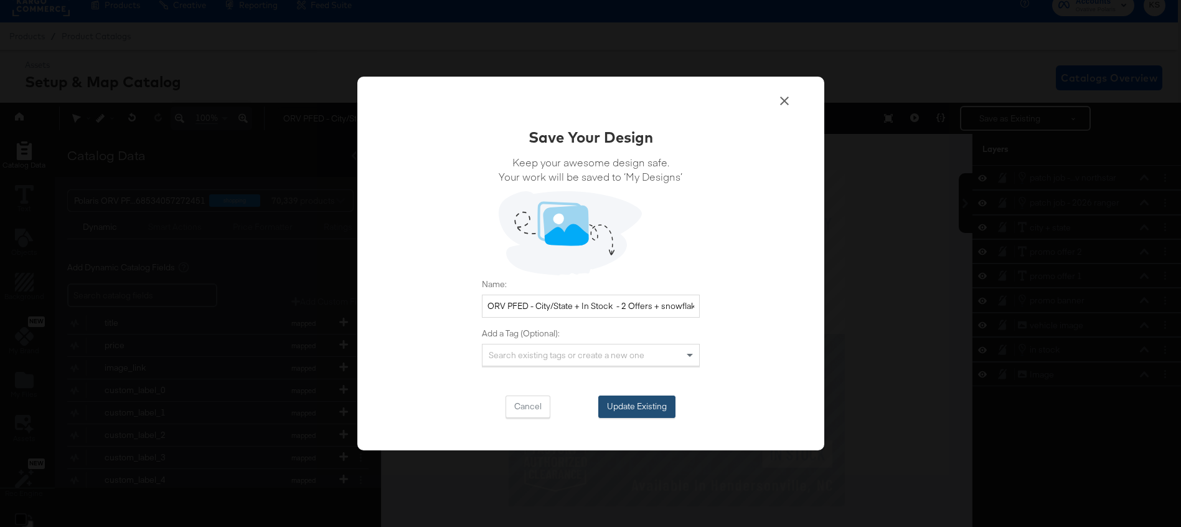
click at [624, 407] on button "Update Existing" at bounding box center [636, 406] width 77 height 22
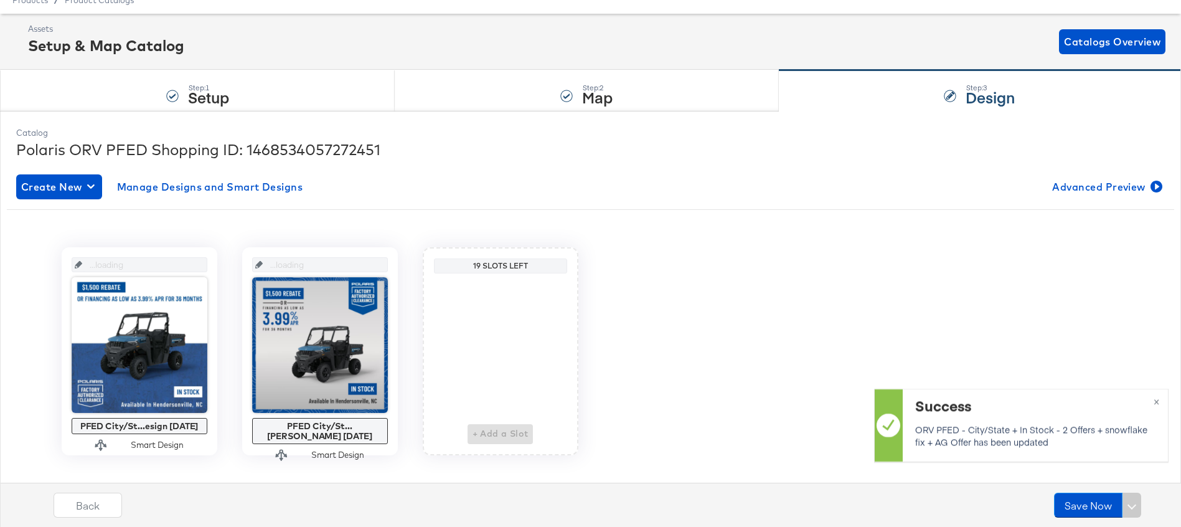
scroll to position [52, 0]
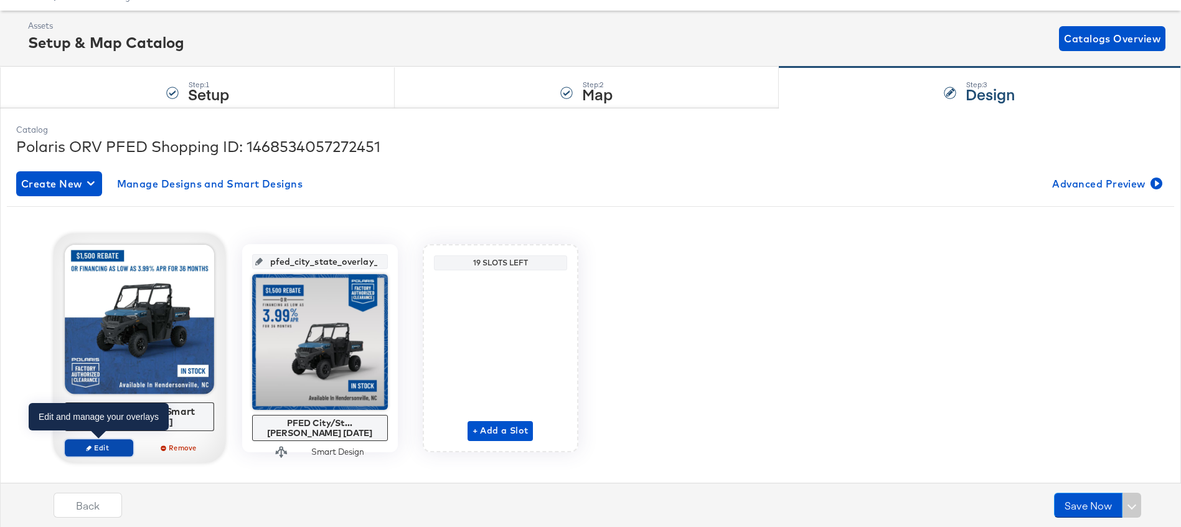
click at [112, 443] on span "Edit" at bounding box center [98, 447] width 57 height 9
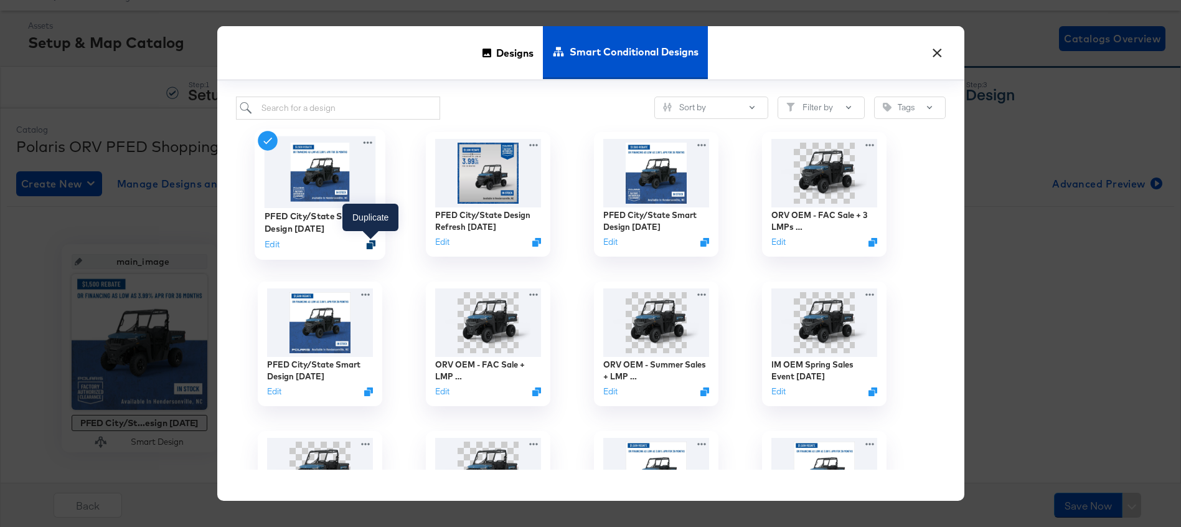
click at [369, 245] on icon "Duplicate" at bounding box center [370, 244] width 9 height 9
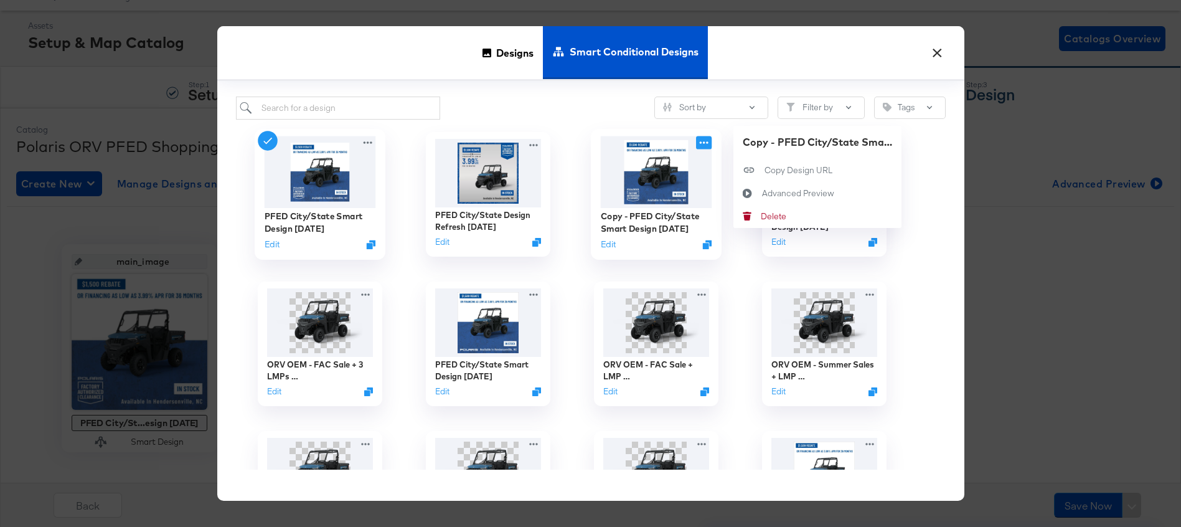
click at [700, 144] on icon at bounding box center [704, 142] width 16 height 13
click at [612, 245] on button "Edit" at bounding box center [607, 244] width 15 height 12
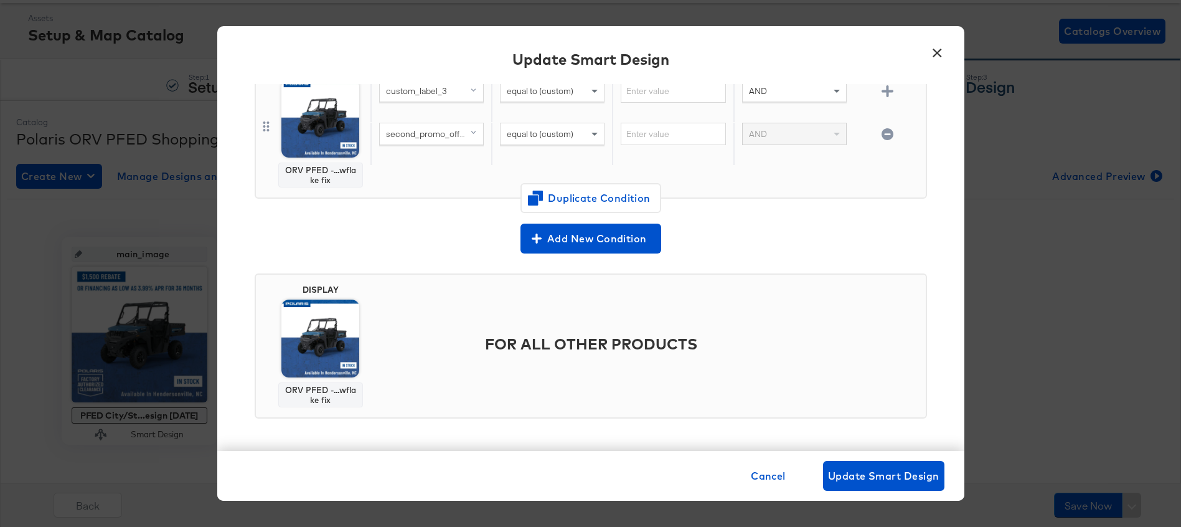
scroll to position [60, 0]
click at [567, 244] on span "Add New Condition" at bounding box center [591, 238] width 131 height 17
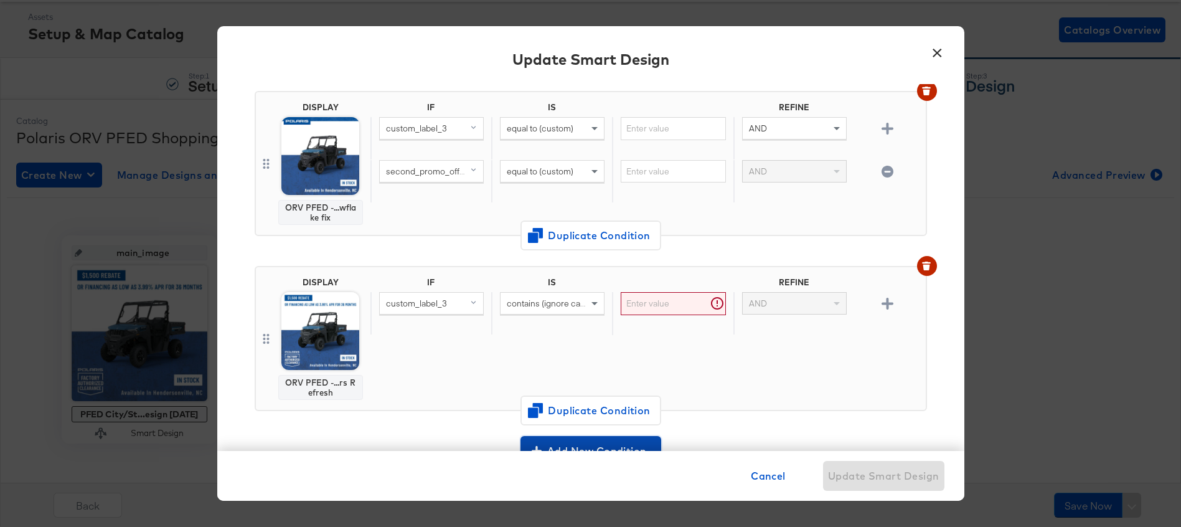
scroll to position [441, 0]
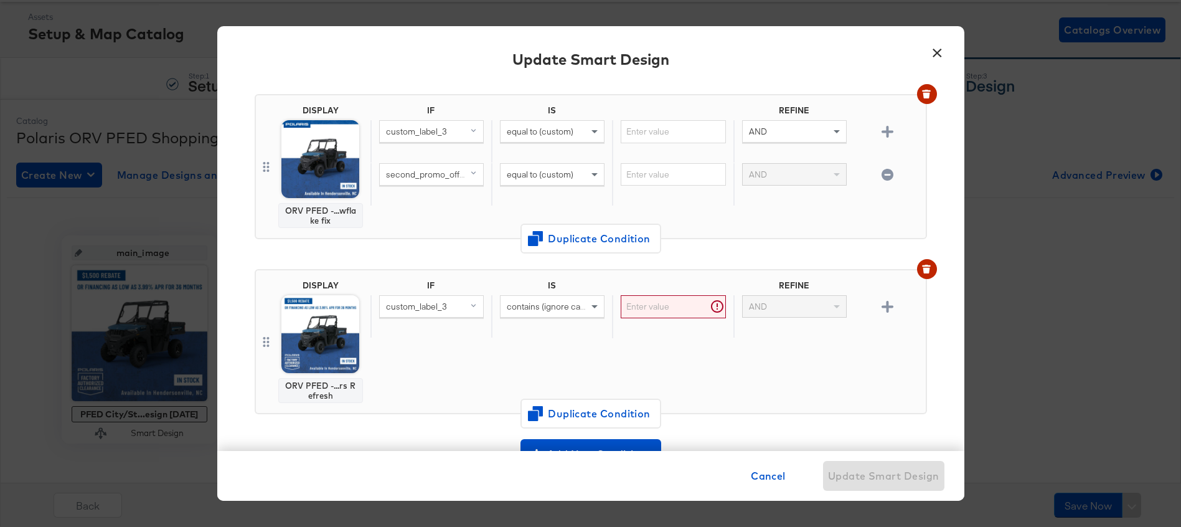
click at [431, 306] on span "custom_label_3" at bounding box center [416, 306] width 61 height 11
type input "inter"
click at [417, 390] on div "internal_label" at bounding box center [410, 393] width 52 height 12
click at [649, 303] on input "text" at bounding box center [673, 306] width 105 height 23
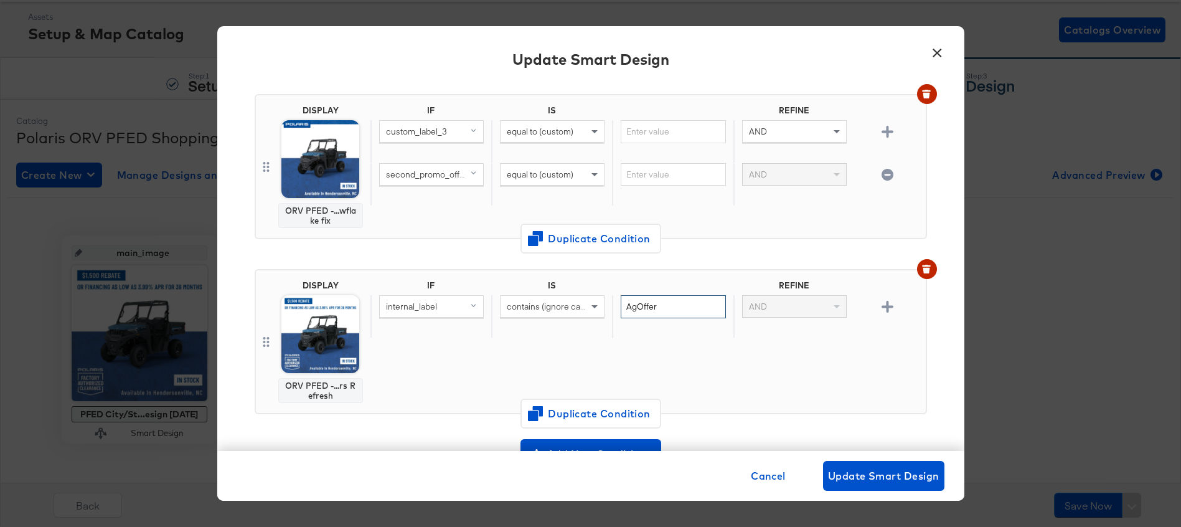
type input "AgOffer"
click at [769, 371] on div "IF IS REFINE internal_label contains (ignore case) AgOffer AND" at bounding box center [646, 341] width 550 height 123
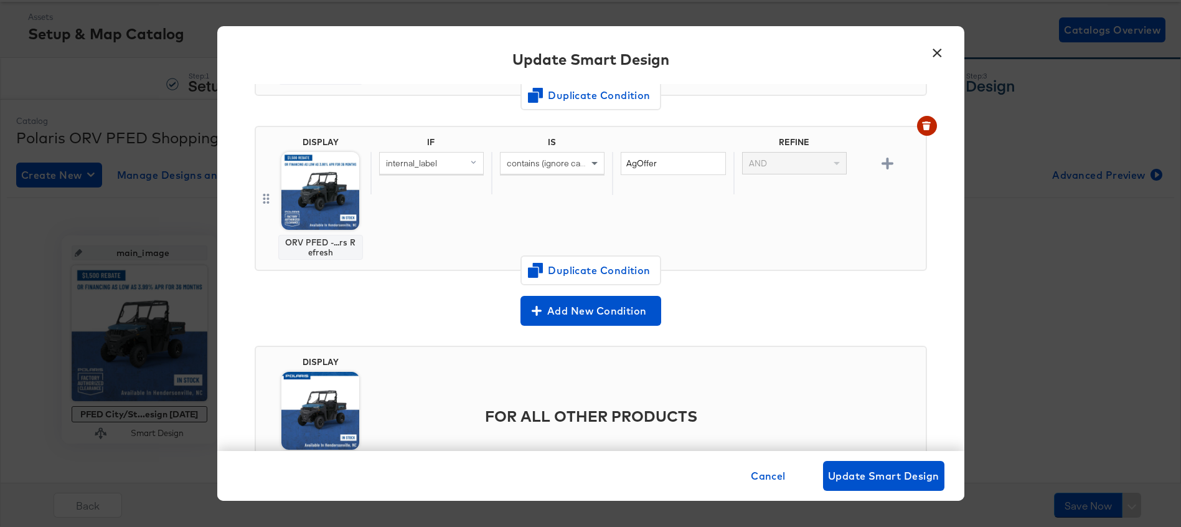
scroll to position [656, 0]
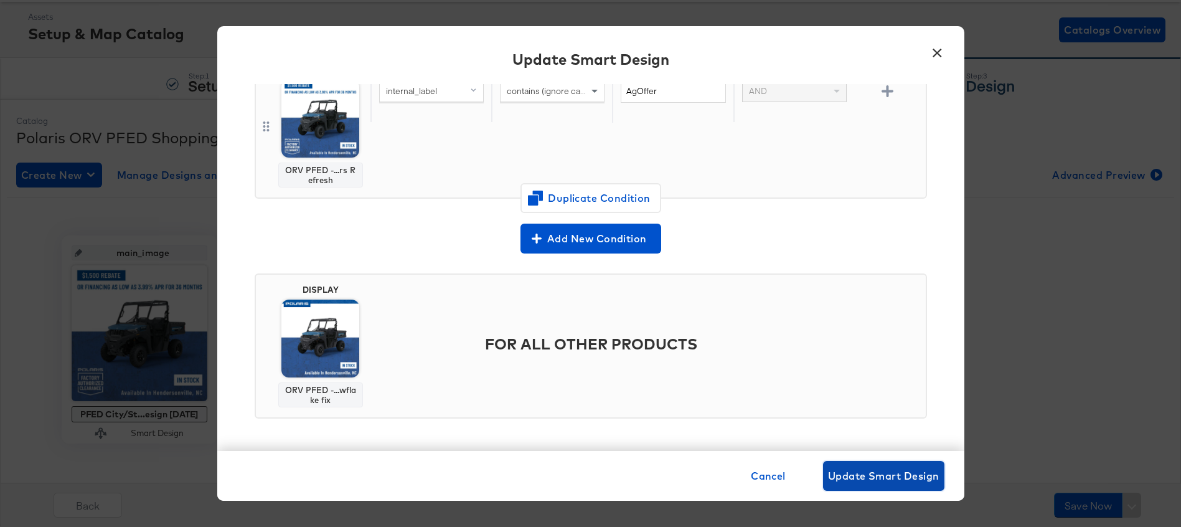
click at [905, 471] on span "Update Smart Design" at bounding box center [883, 475] width 111 height 17
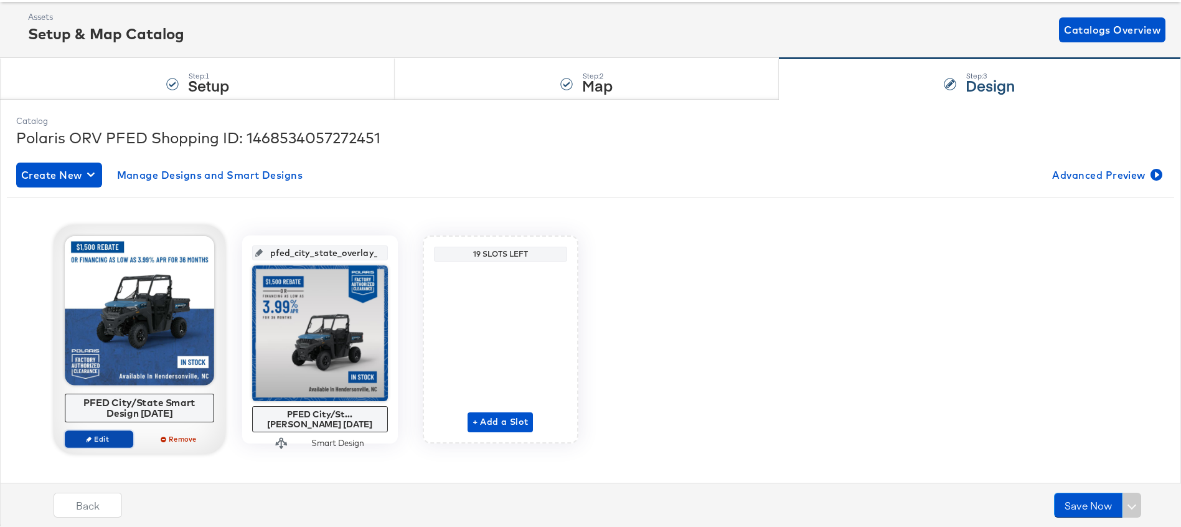
click at [96, 439] on span "Edit" at bounding box center [98, 438] width 57 height 9
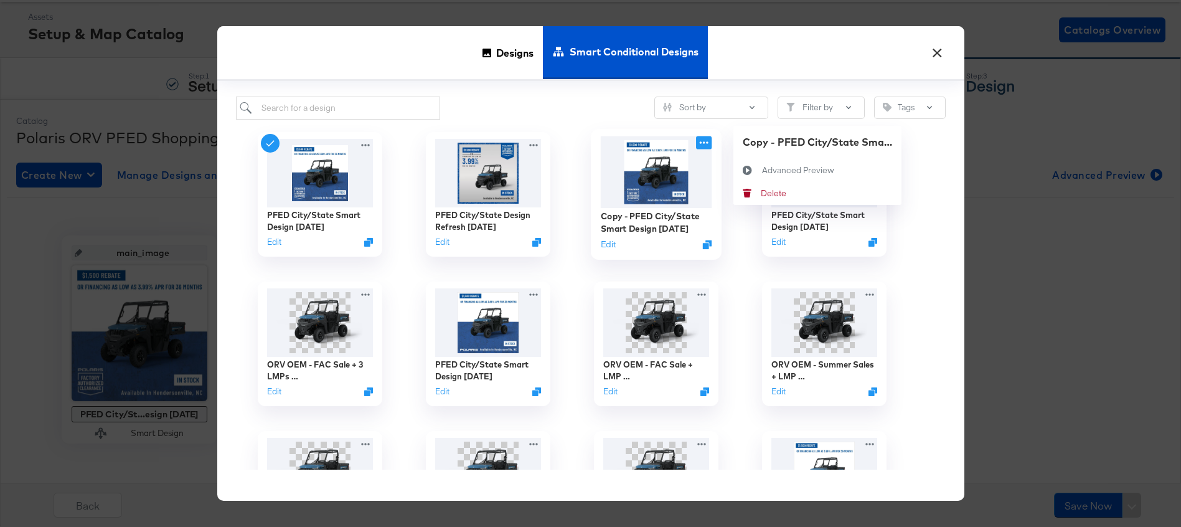
click at [704, 143] on icon at bounding box center [703, 142] width 9 height 2
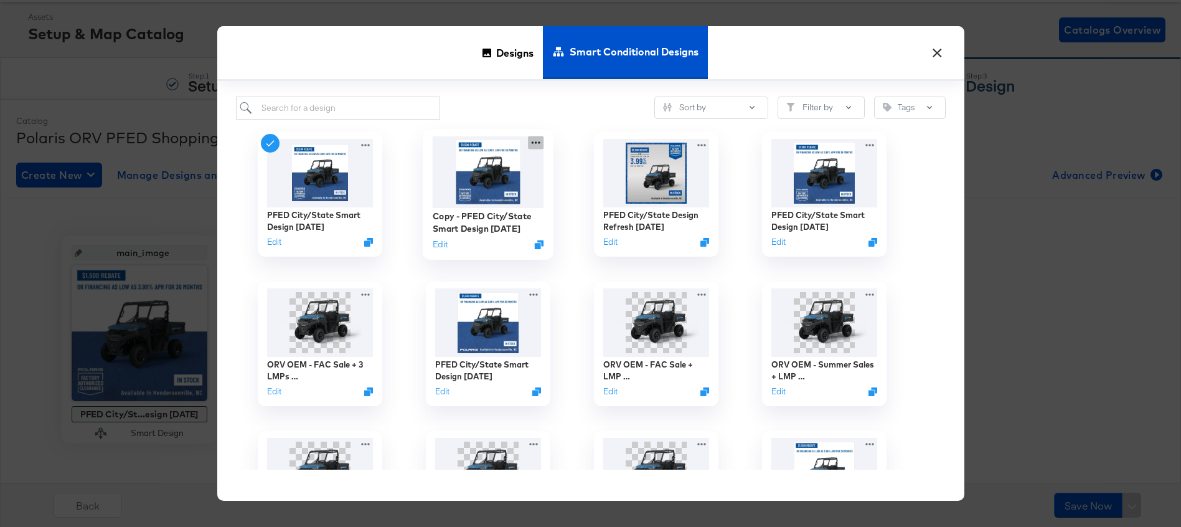
click at [533, 143] on icon at bounding box center [536, 142] width 16 height 13
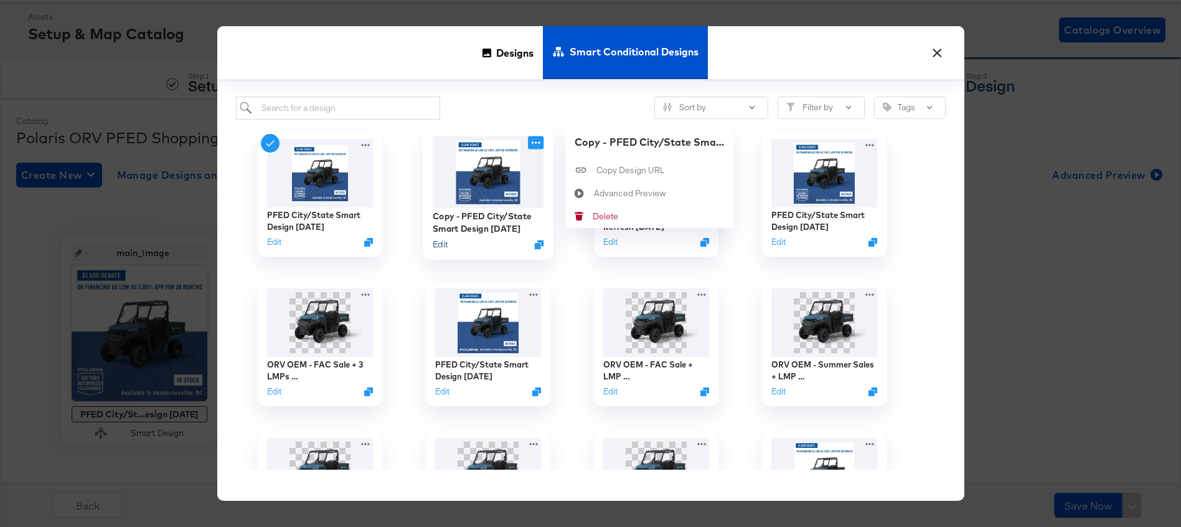
click at [435, 245] on button "Edit" at bounding box center [439, 244] width 15 height 12
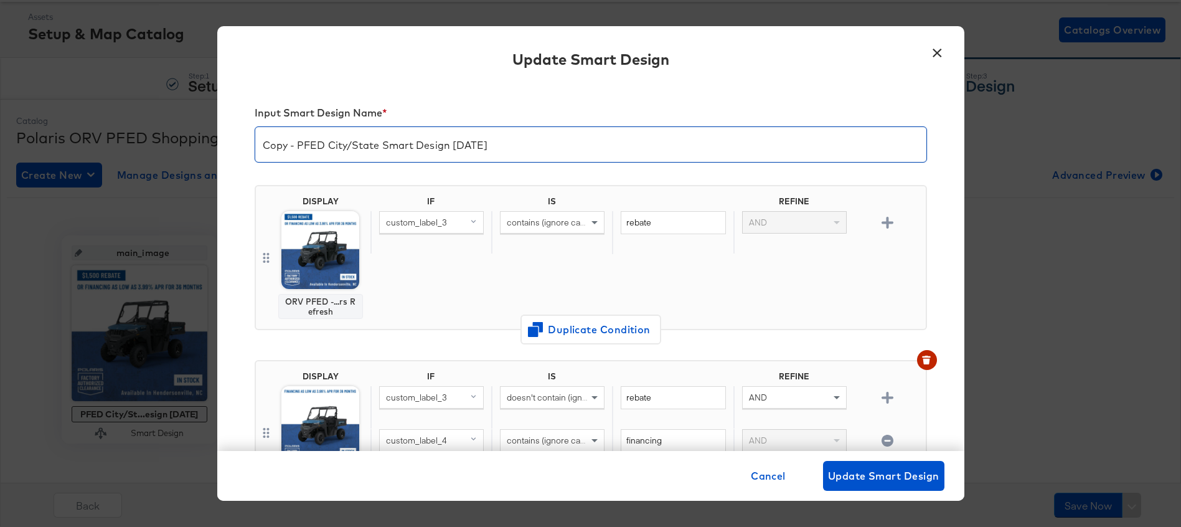
drag, startPoint x: 299, startPoint y: 143, endPoint x: 235, endPoint y: 142, distance: 64.1
click at [235, 142] on div "Input Smart Design Name * Copy - PFED City/State Smart Design 9.4.25 DISPLAY OR…" at bounding box center [590, 267] width 747 height 367
click at [430, 142] on input "PFED City/State Smart Design [DATE]" at bounding box center [590, 139] width 671 height 35
type input "PFED City/State Smart Design [DATE]"
click at [473, 102] on div "Input Smart Design Name * PFED City/State Smart Design 10.3.25" at bounding box center [591, 136] width 673 height 78
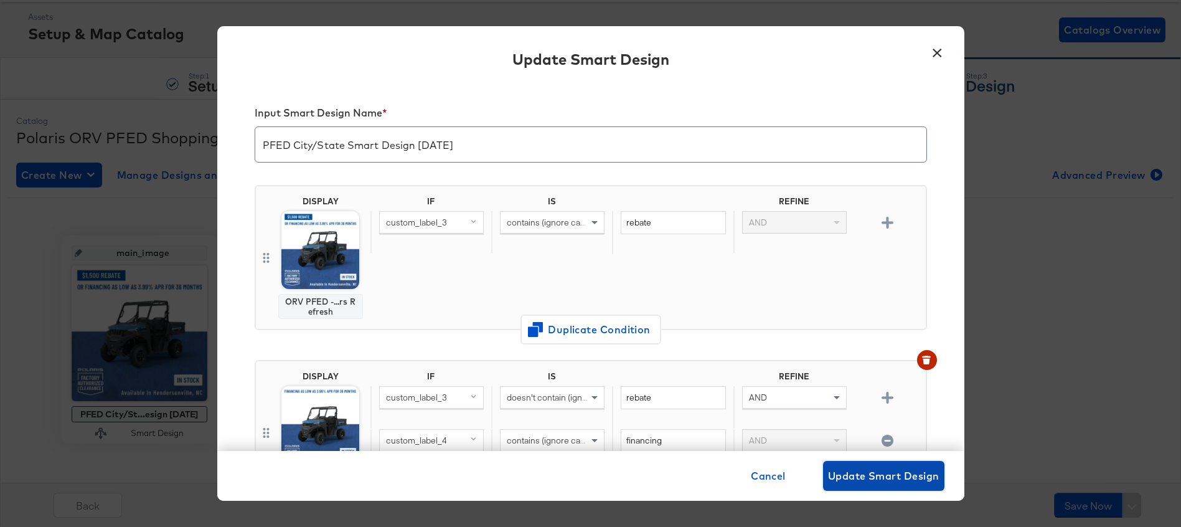
click at [864, 475] on span "Update Smart Design" at bounding box center [883, 475] width 111 height 17
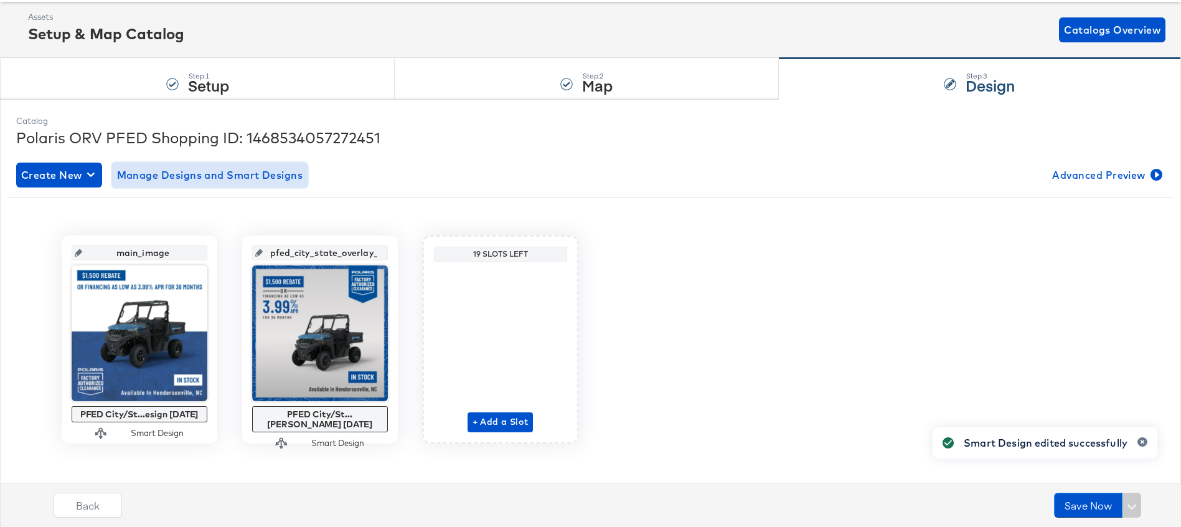
click at [209, 172] on span "Manage Designs and Smart Designs" at bounding box center [210, 174] width 186 height 17
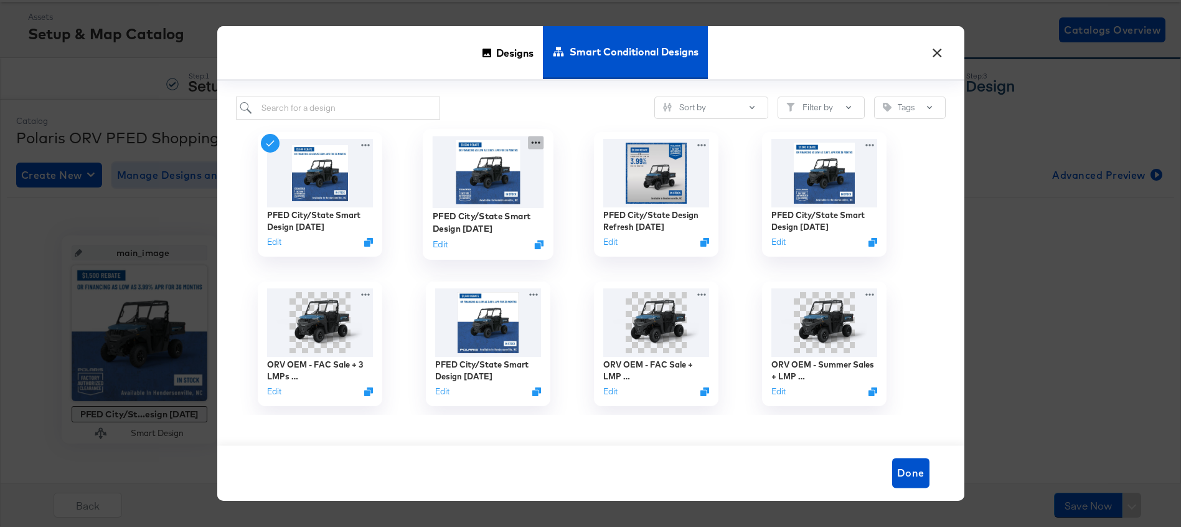
click at [536, 144] on icon at bounding box center [536, 142] width 16 height 13
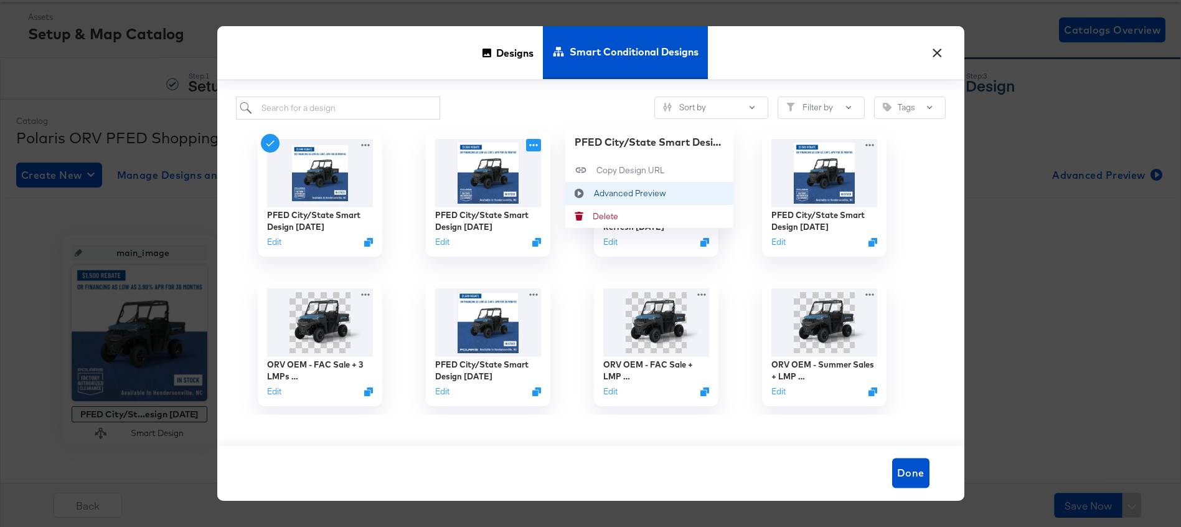
click at [592, 192] on icon at bounding box center [579, 193] width 29 height 10
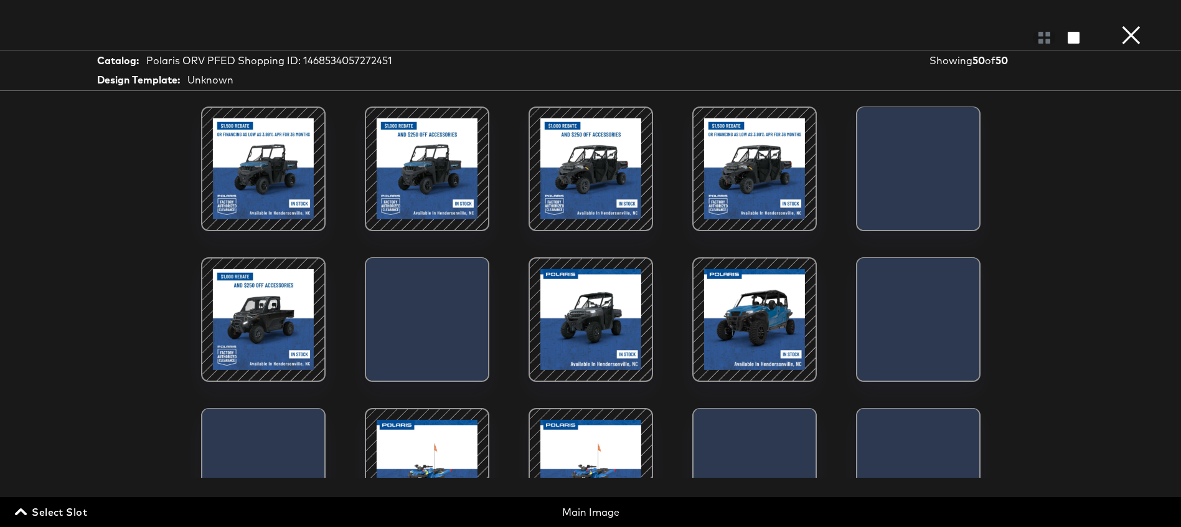
click at [1131, 25] on button "×" at bounding box center [1131, 12] width 25 height 25
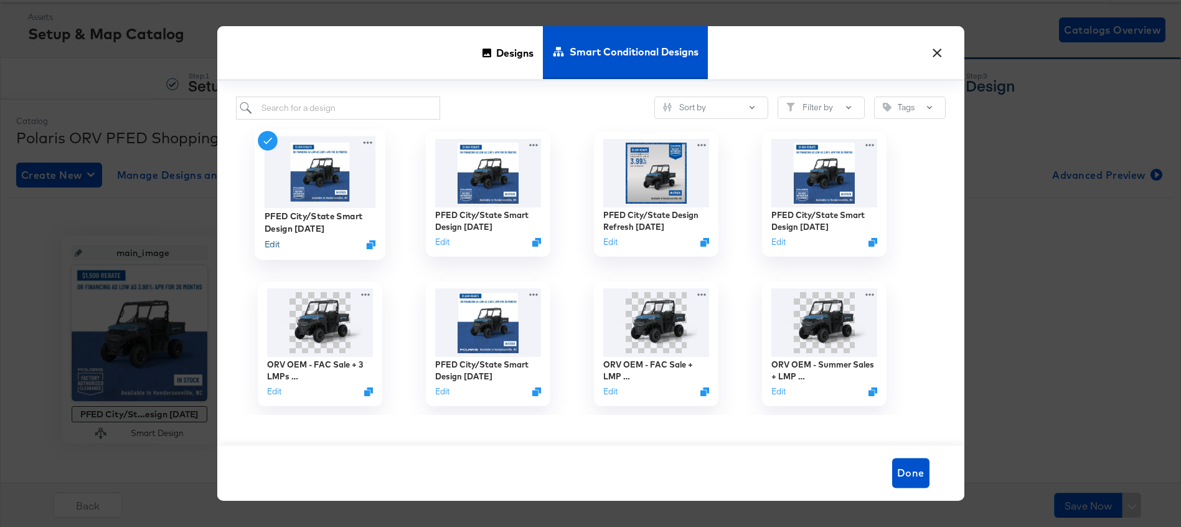
click at [267, 247] on button "Edit" at bounding box center [271, 244] width 15 height 12
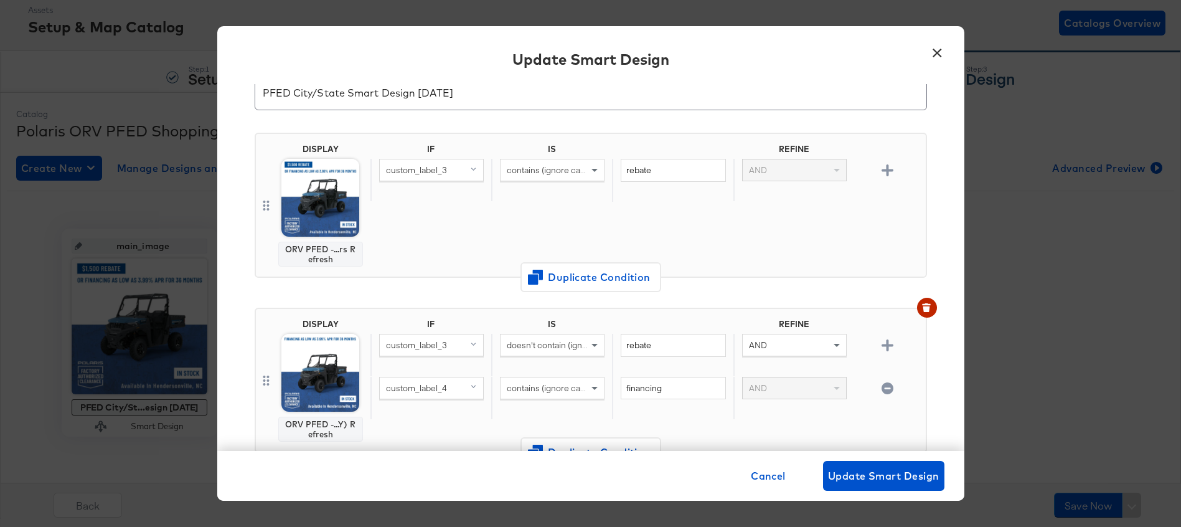
scroll to position [91, 0]
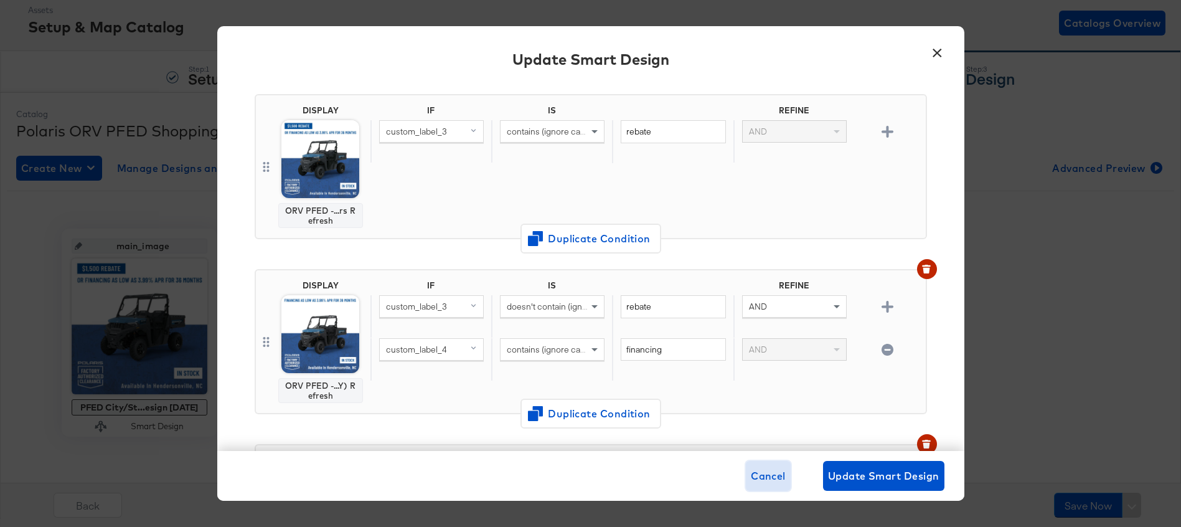
click at [770, 481] on span "Cancel" at bounding box center [768, 475] width 35 height 17
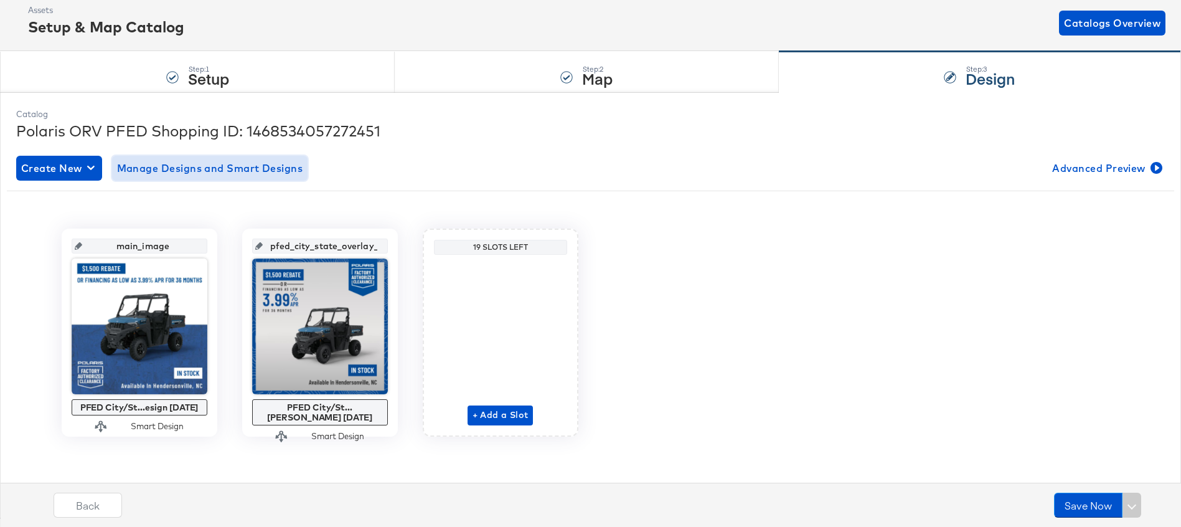
click at [242, 166] on span "Manage Designs and Smart Designs" at bounding box center [210, 167] width 186 height 17
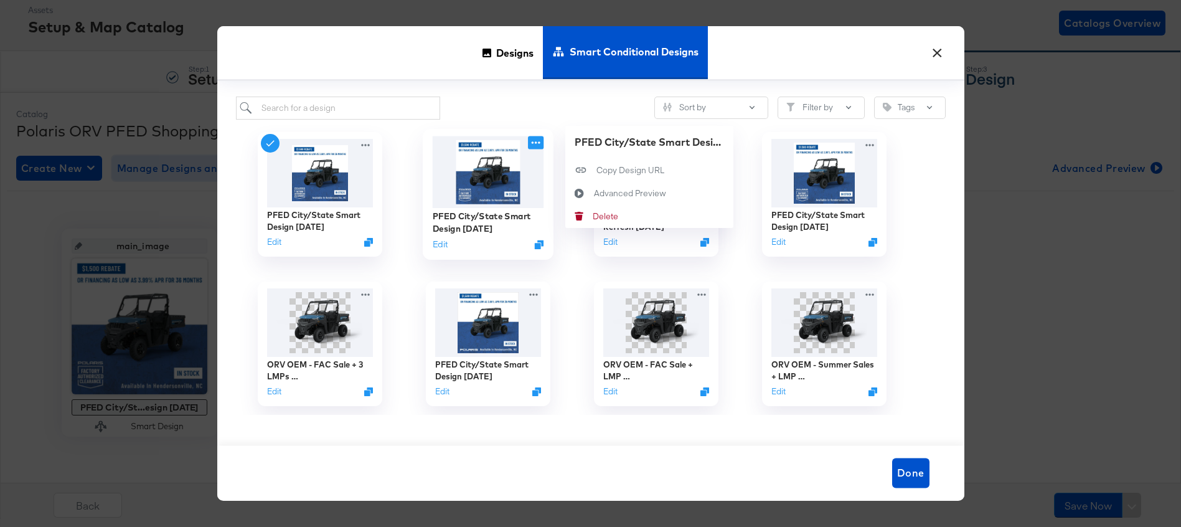
click at [537, 144] on icon at bounding box center [536, 142] width 16 height 13
click at [438, 248] on button "Edit" at bounding box center [439, 244] width 15 height 12
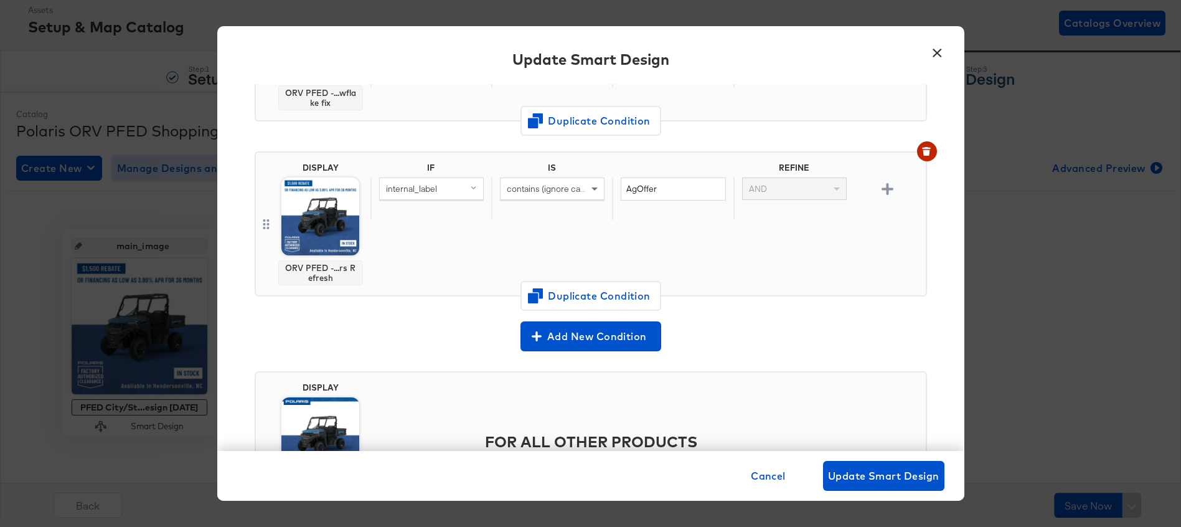
scroll to position [557, 0]
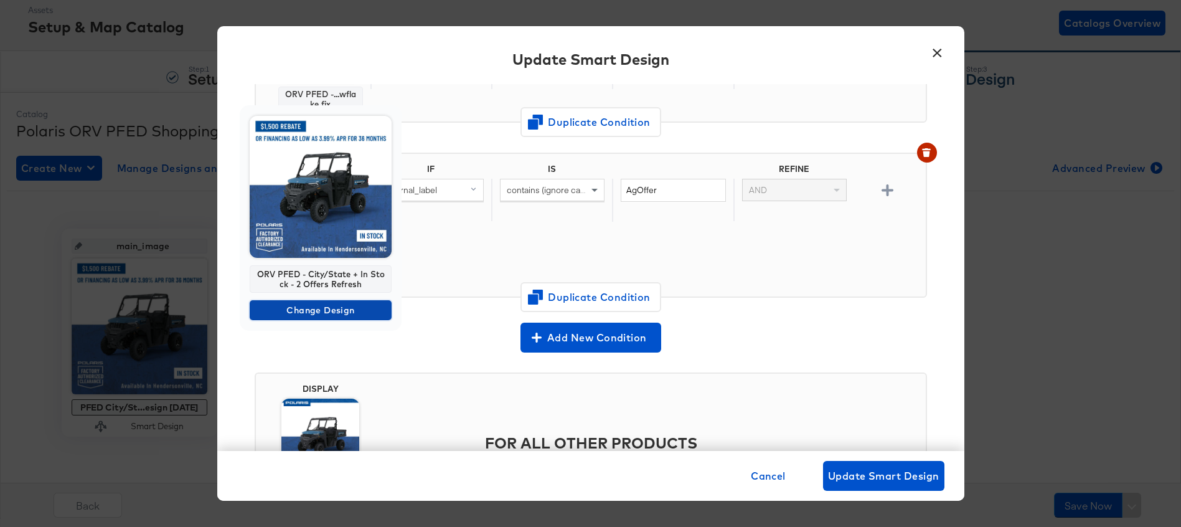
click at [319, 313] on span "Change Design" at bounding box center [321, 311] width 132 height 16
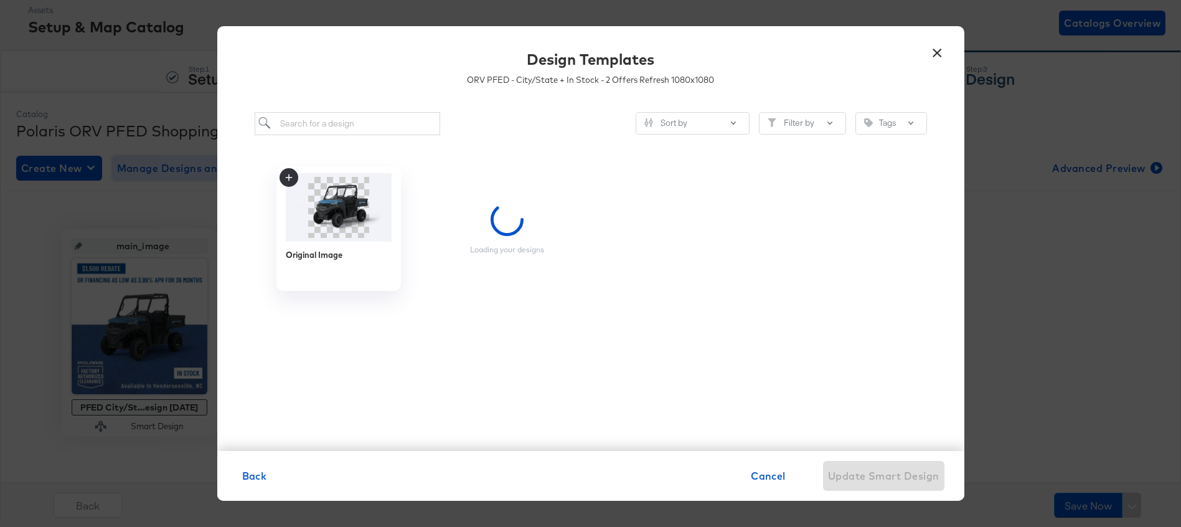
scroll to position [0, 0]
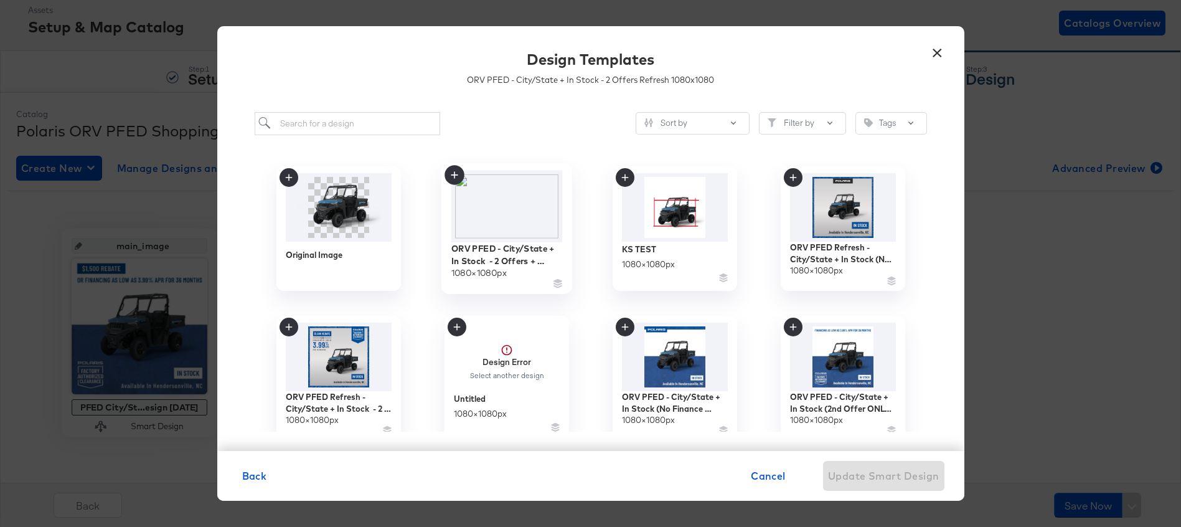
click at [508, 205] on img at bounding box center [506, 206] width 111 height 72
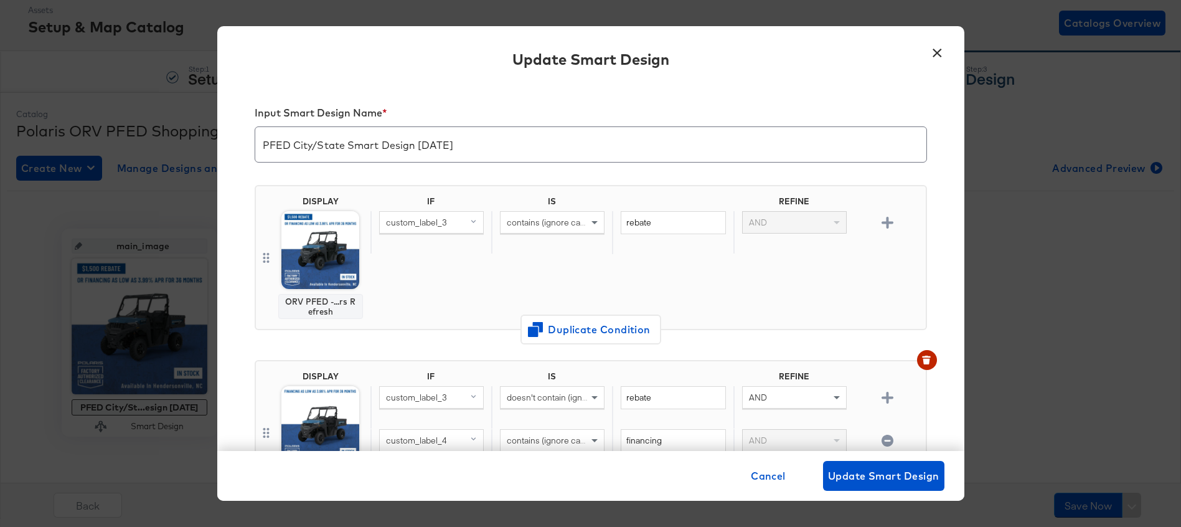
scroll to position [557, 0]
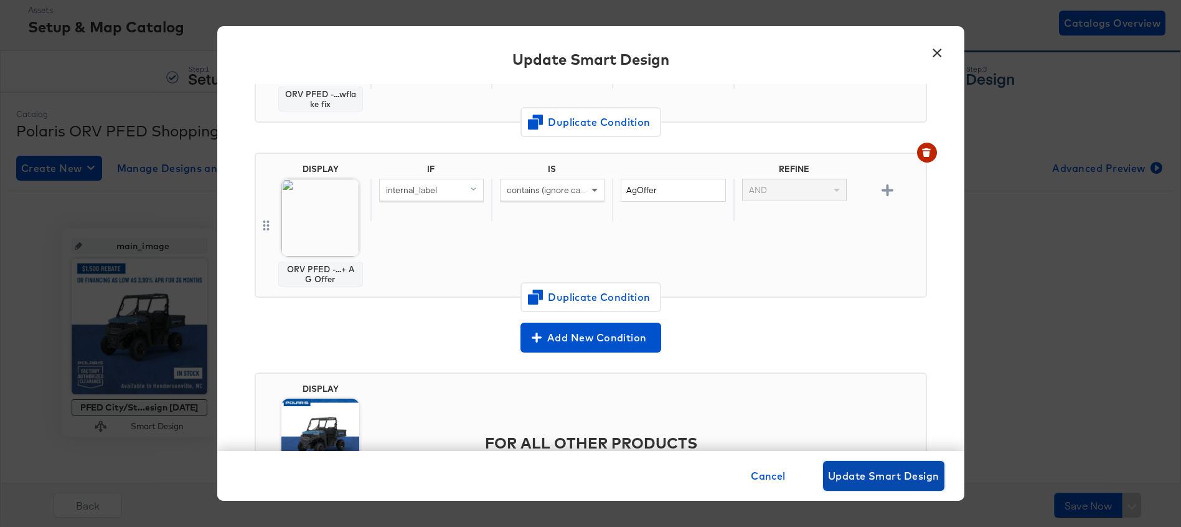
click at [863, 475] on span "Update Smart Design" at bounding box center [883, 475] width 111 height 17
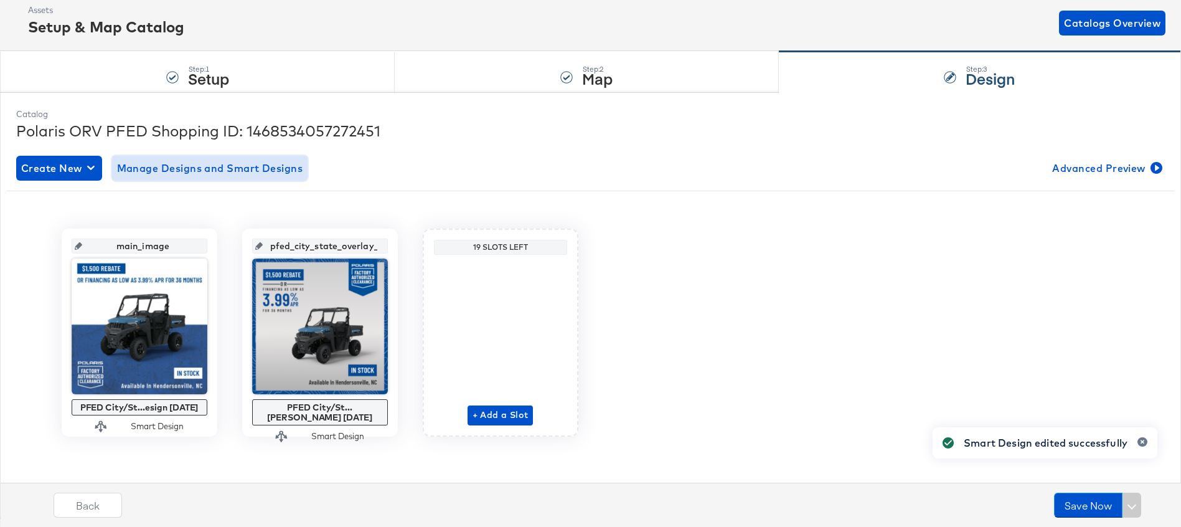
click at [221, 168] on span "Manage Designs and Smart Designs" at bounding box center [210, 167] width 186 height 17
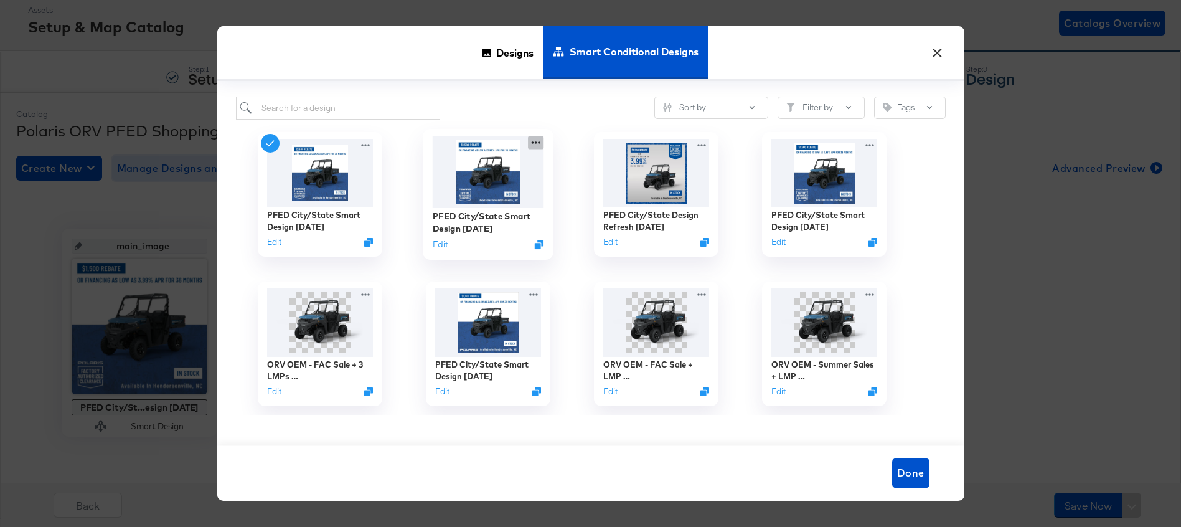
click at [540, 136] on icon at bounding box center [536, 142] width 16 height 13
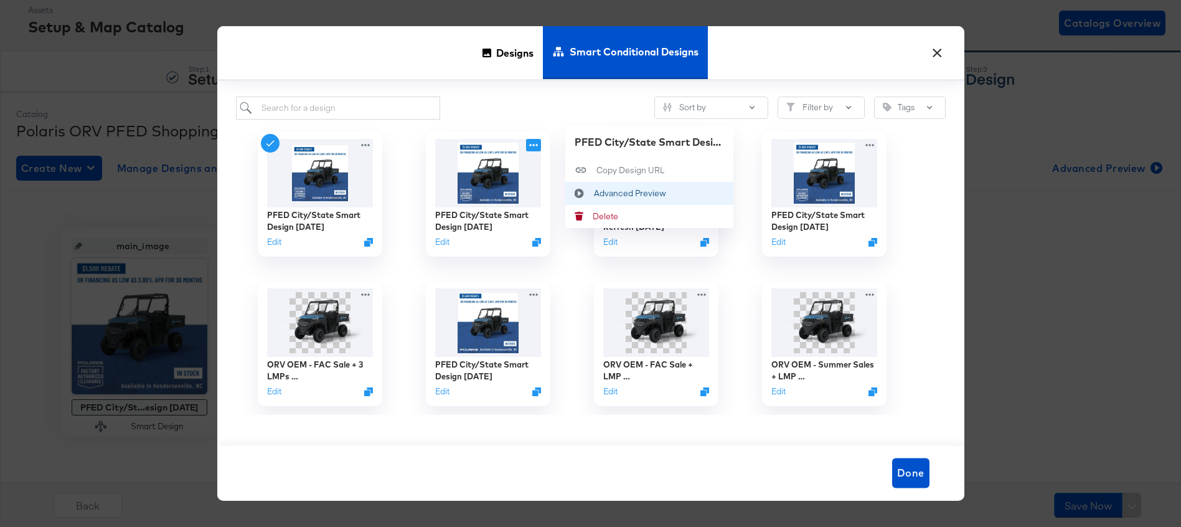
click at [593, 193] on div "Advanced Preview Advanced Preview" at bounding box center [593, 193] width 0 height 0
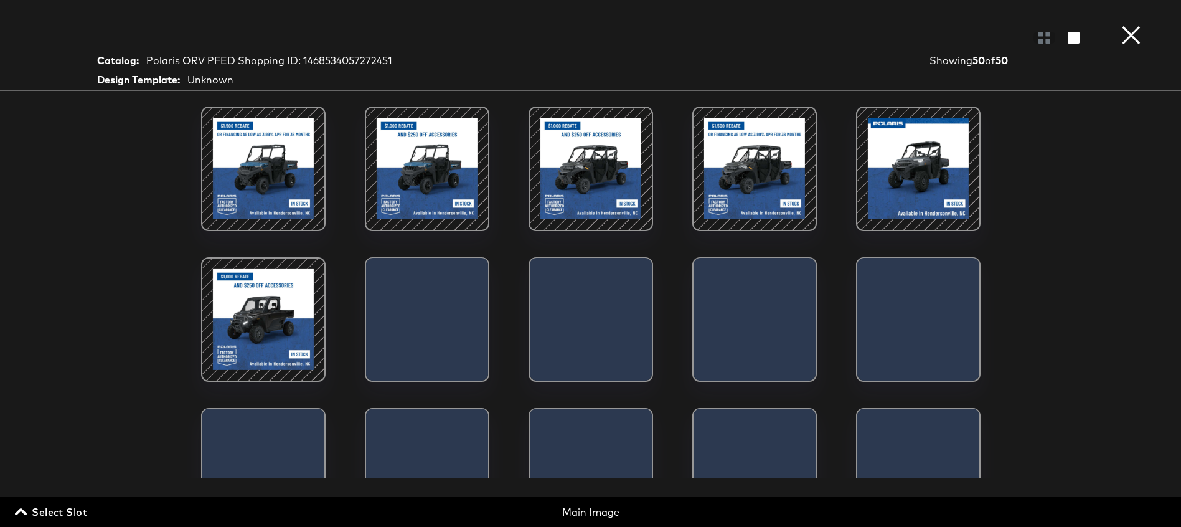
click at [437, 162] on div at bounding box center [427, 169] width 106 height 106
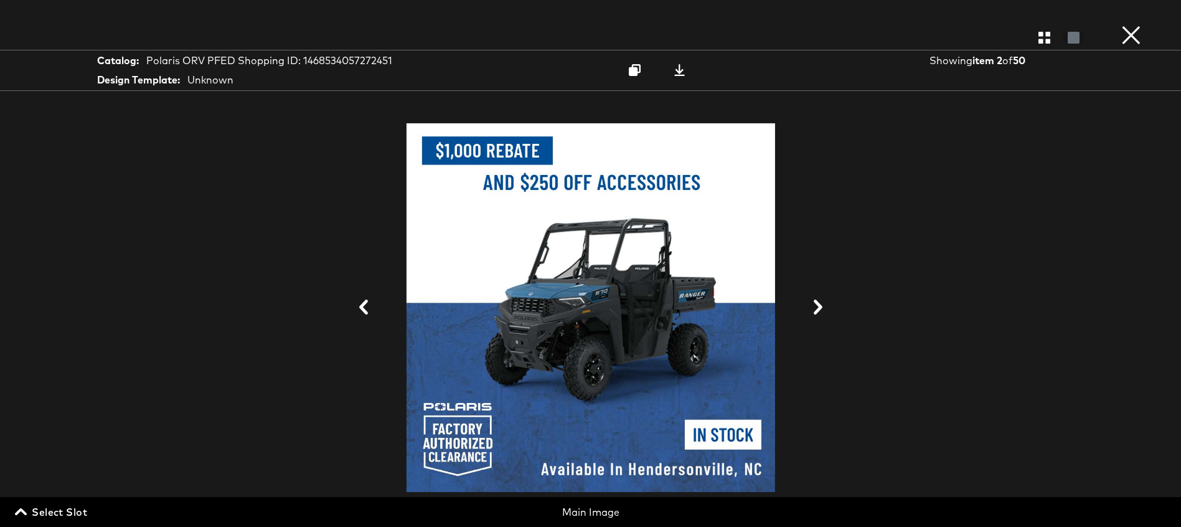
click at [1133, 25] on button "×" at bounding box center [1131, 12] width 25 height 25
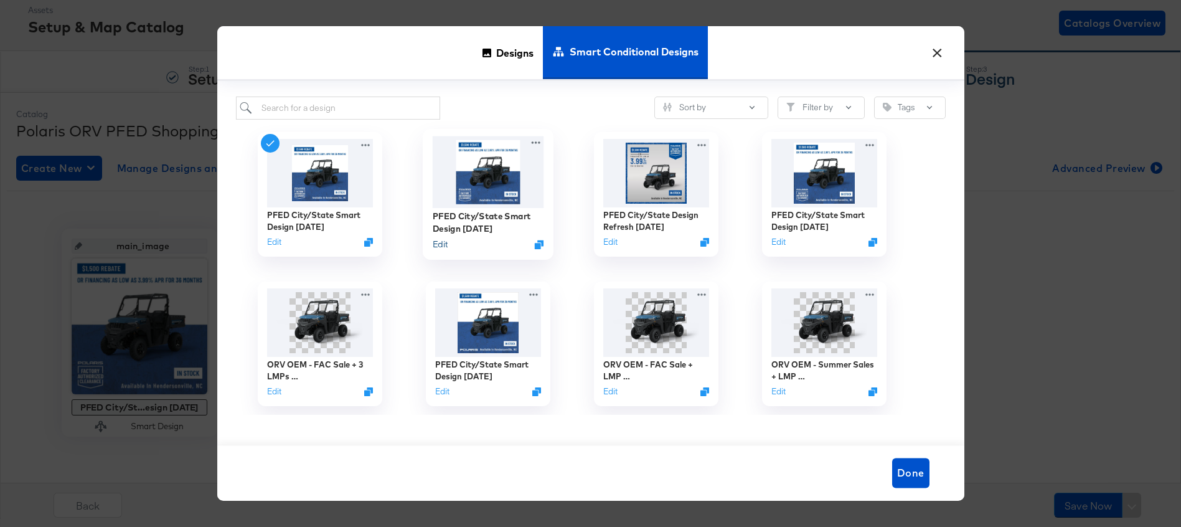
click at [437, 247] on button "Edit" at bounding box center [439, 244] width 15 height 12
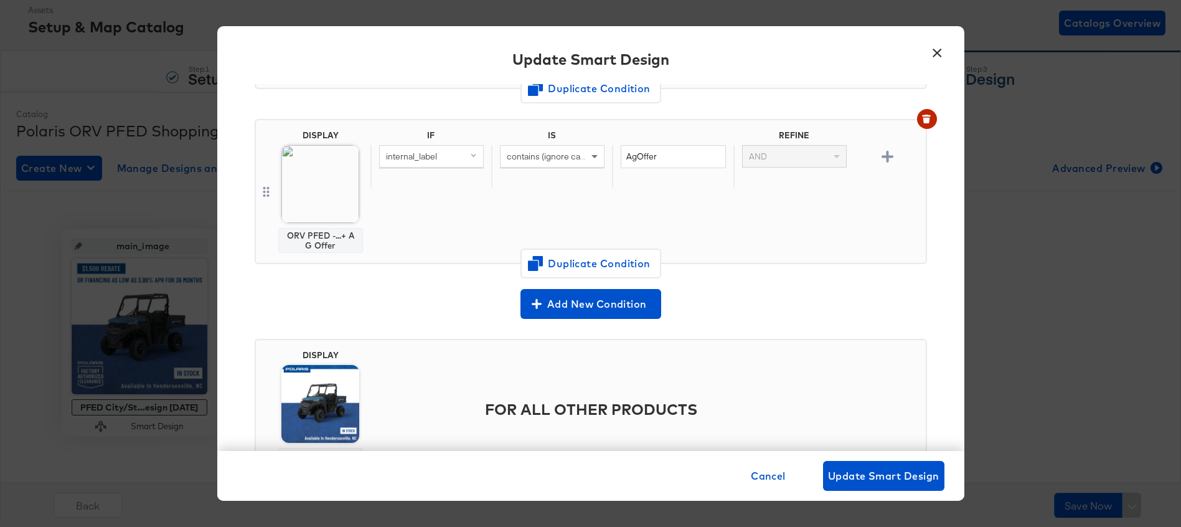
scroll to position [559, 0]
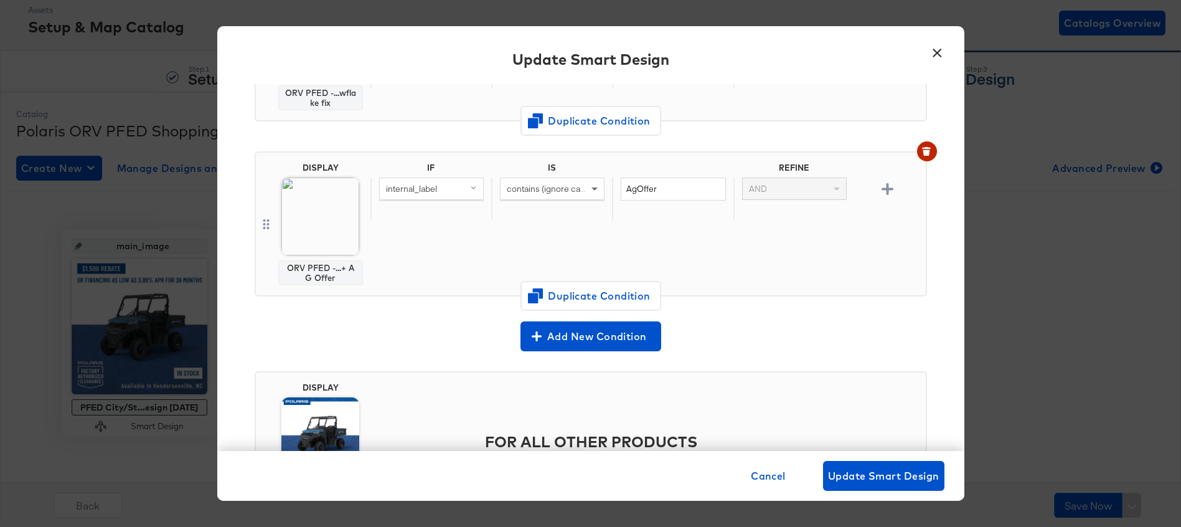
click at [938, 57] on button "×" at bounding box center [938, 50] width 22 height 22
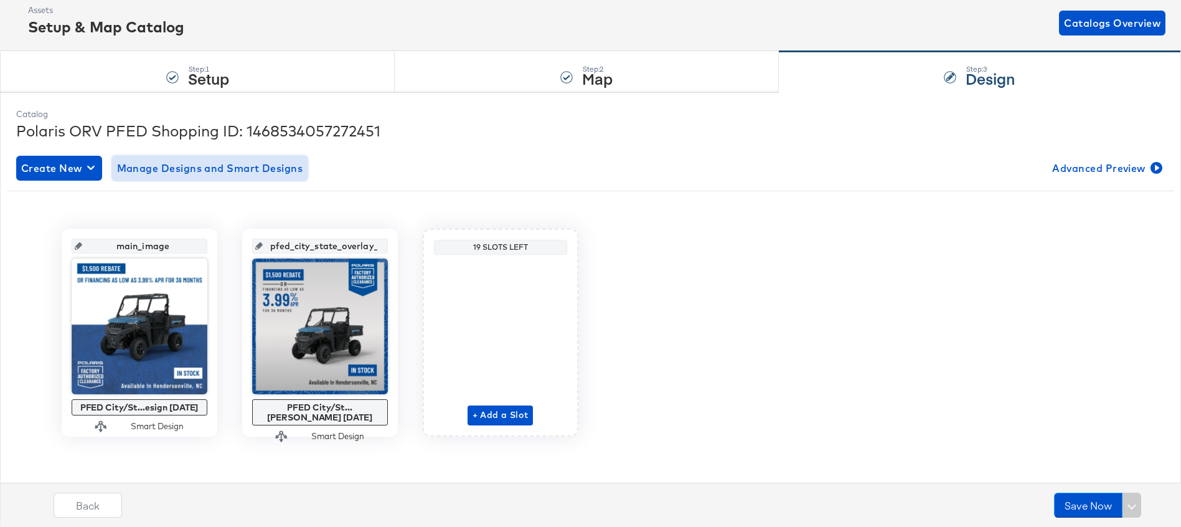
click at [267, 168] on span "Manage Designs and Smart Designs" at bounding box center [210, 167] width 186 height 17
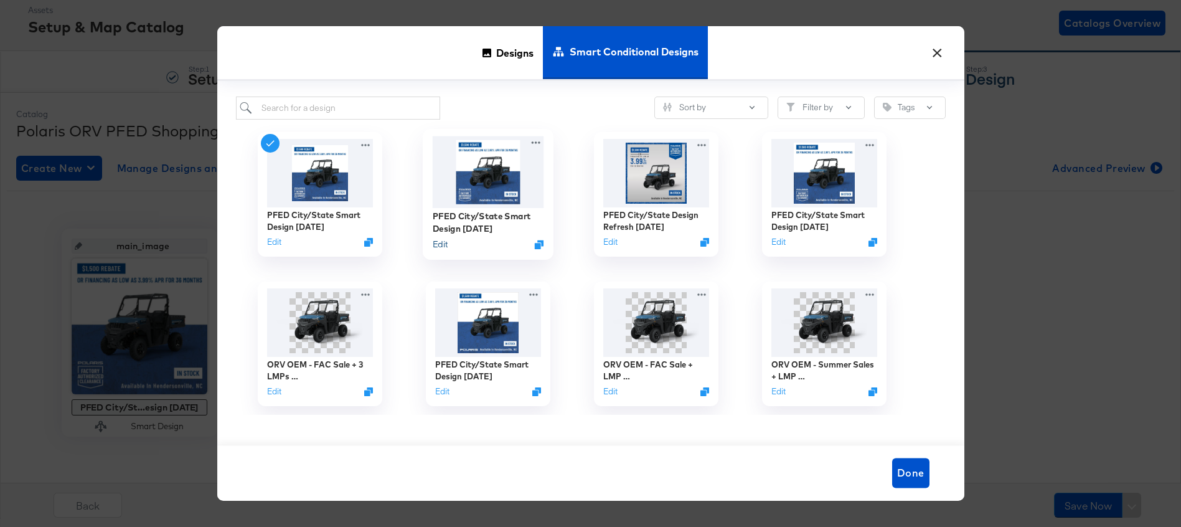
click at [438, 247] on button "Edit" at bounding box center [439, 244] width 15 height 12
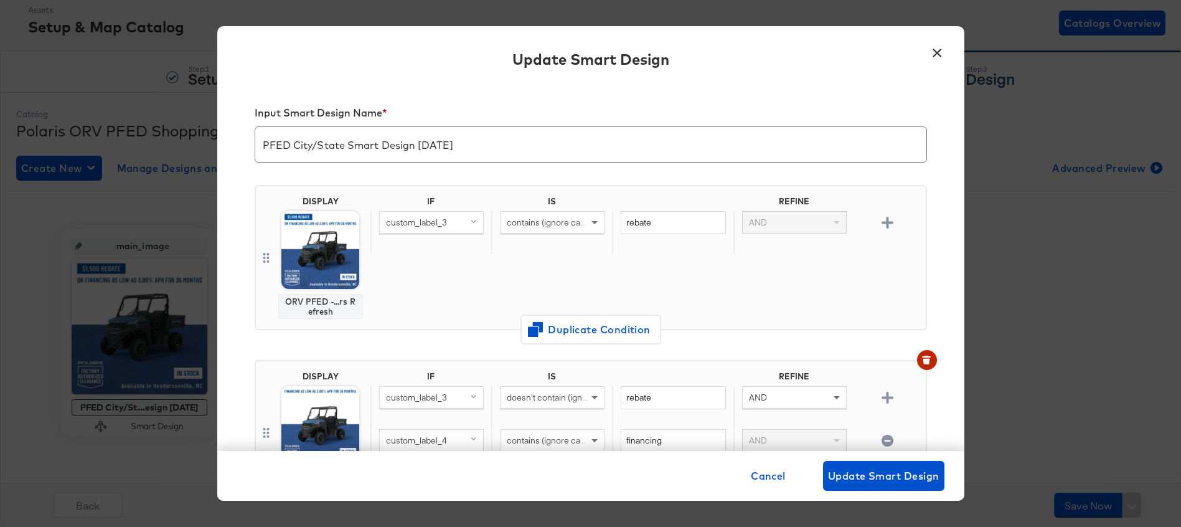
click at [935, 54] on button "×" at bounding box center [938, 50] width 22 height 22
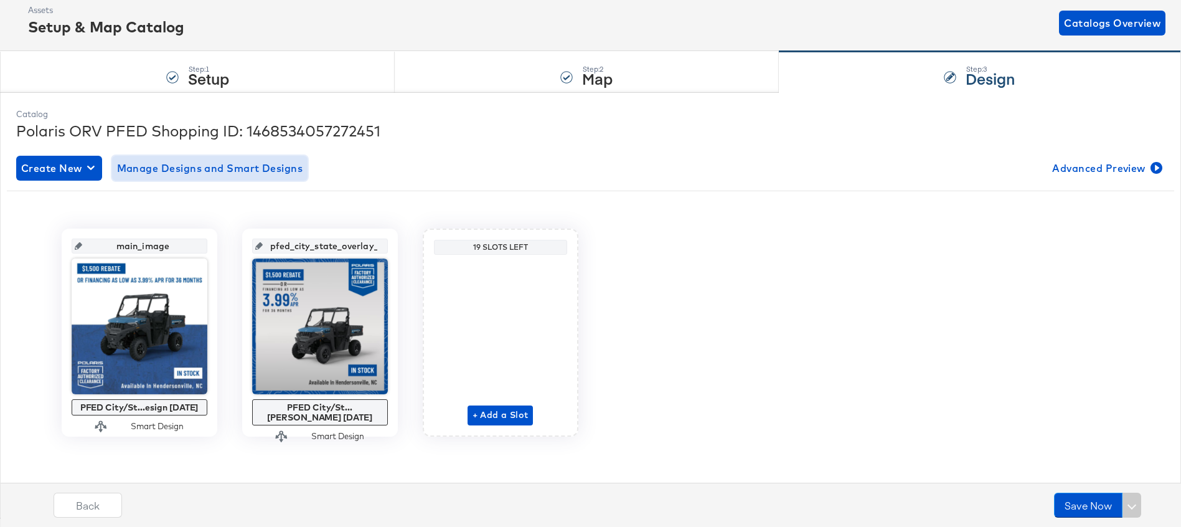
click at [214, 171] on span "Manage Designs and Smart Designs" at bounding box center [210, 167] width 186 height 17
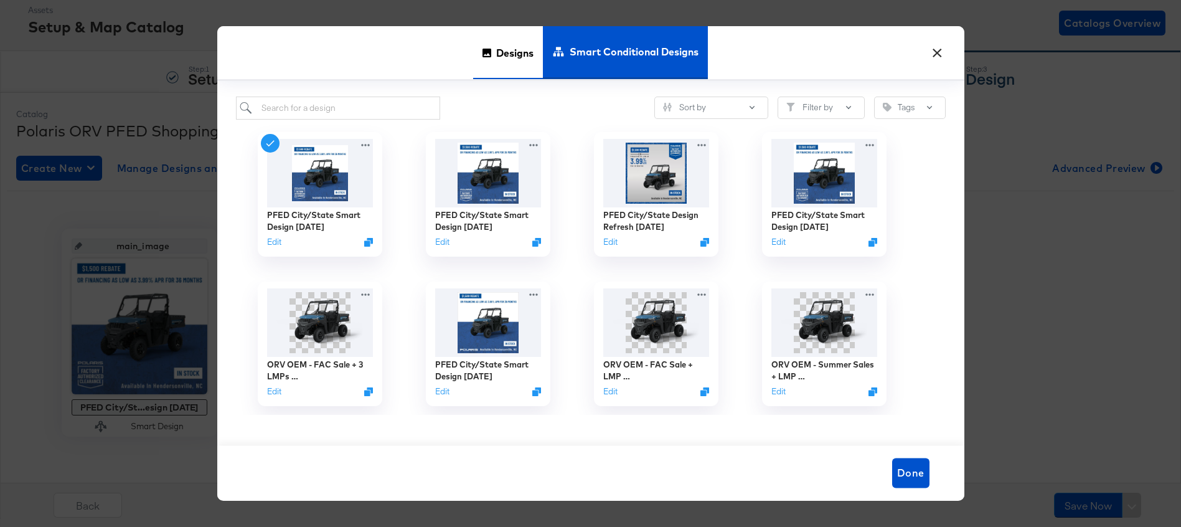
click at [502, 56] on span "Designs" at bounding box center [514, 53] width 37 height 55
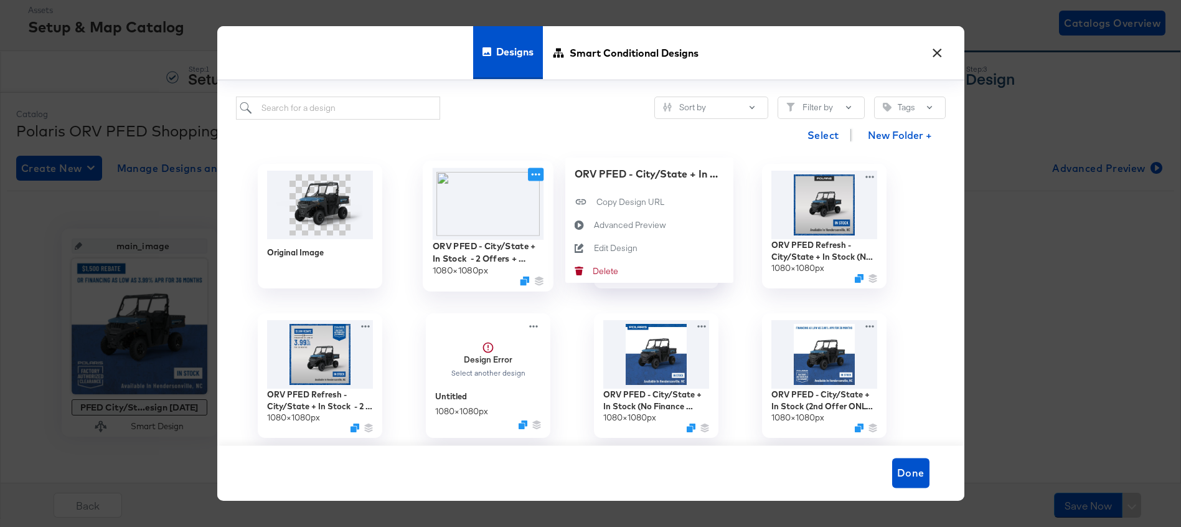
click at [539, 172] on icon at bounding box center [536, 174] width 16 height 13
click at [598, 254] on button "Edit Design Edit Design" at bounding box center [649, 247] width 168 height 23
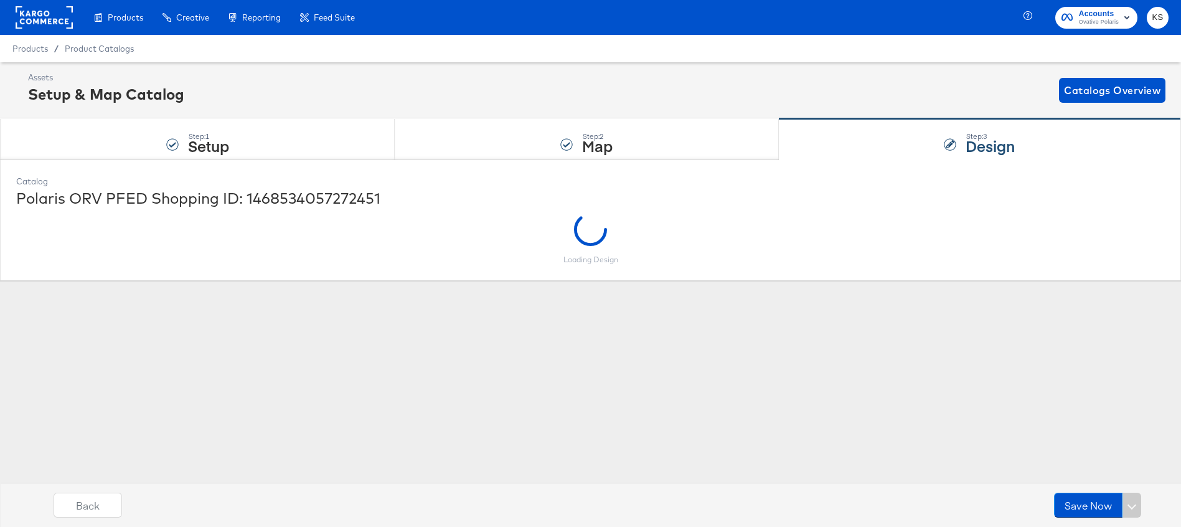
scroll to position [0, 0]
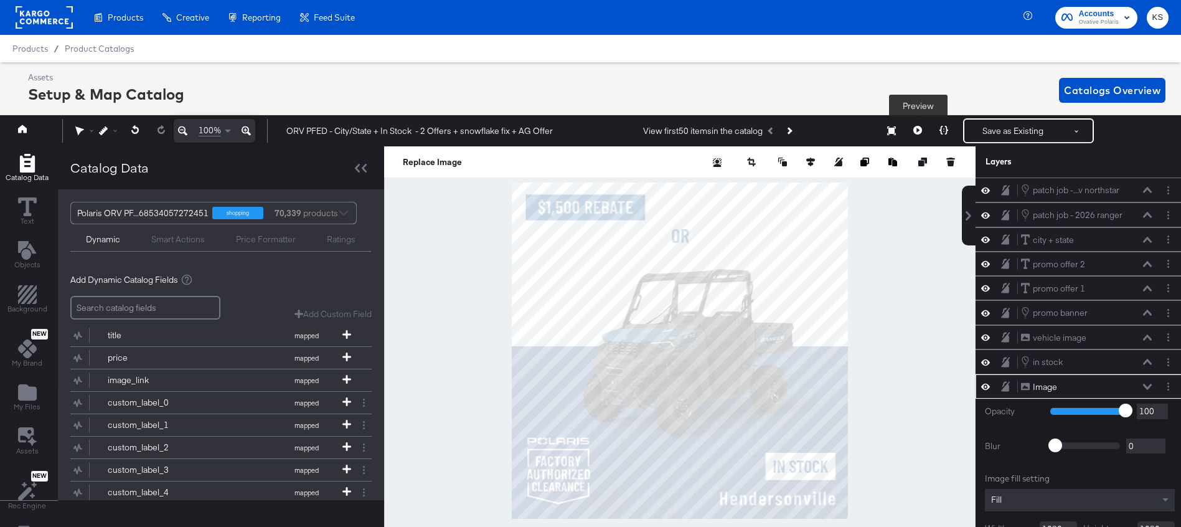
click at [917, 130] on icon at bounding box center [918, 130] width 9 height 9
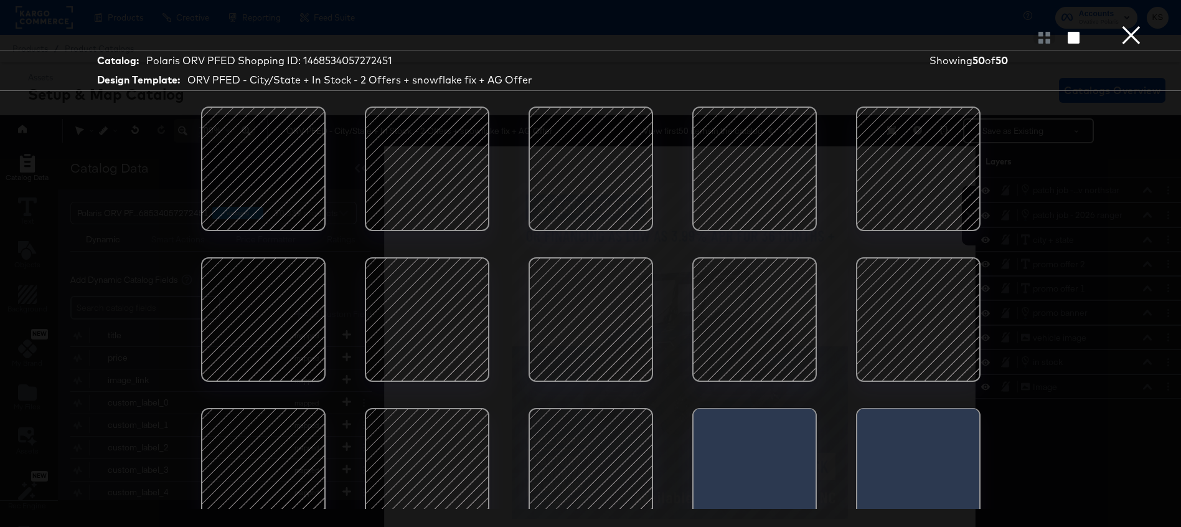
scroll to position [11, 0]
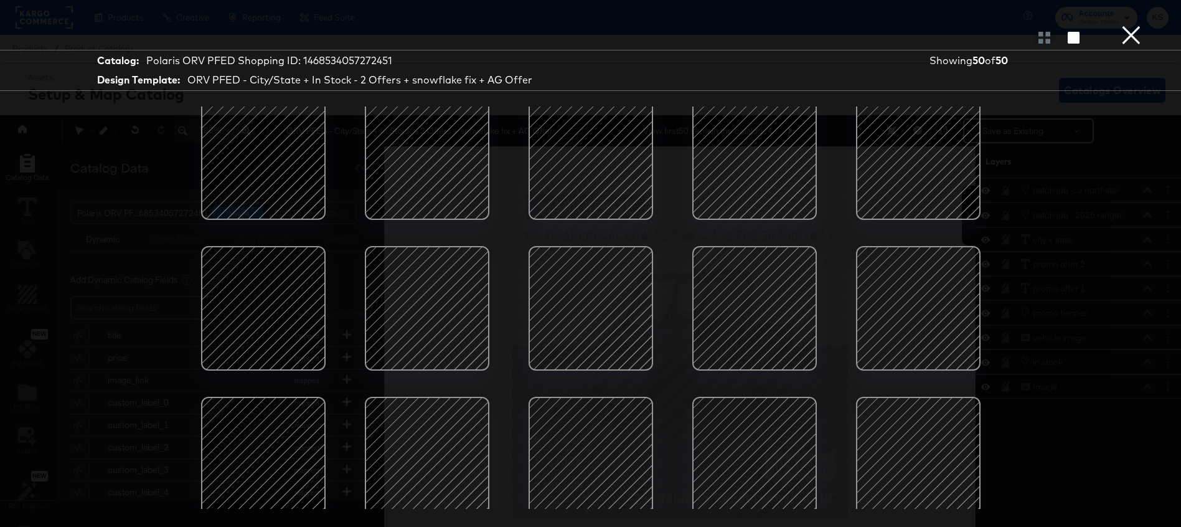
click at [1130, 25] on button "×" at bounding box center [1131, 12] width 25 height 25
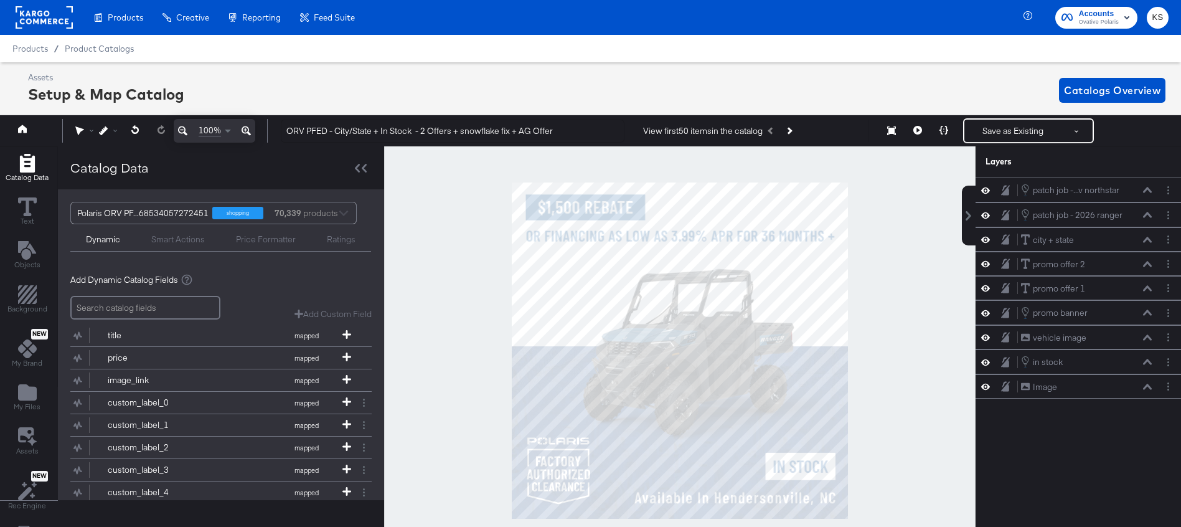
click at [0, 0] on div "Enhance Your Product Catalog, Map Them to Publishers, and Incorporate Overlay D…" at bounding box center [0, 0] width 0 height 0
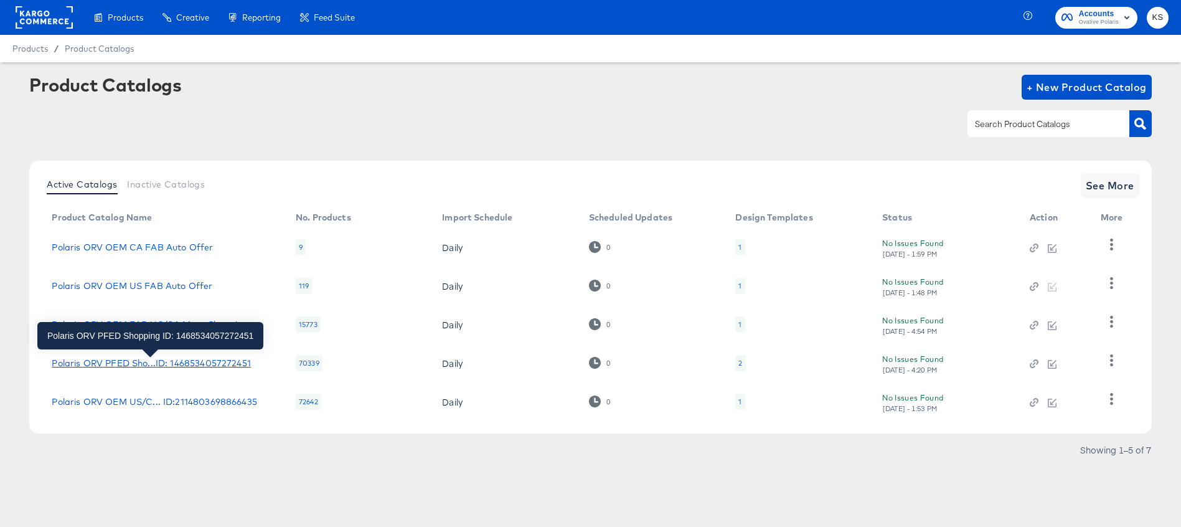
click at [192, 367] on div "Polaris ORV PFED Sho...ID: 1468534057272451" at bounding box center [151, 363] width 199 height 10
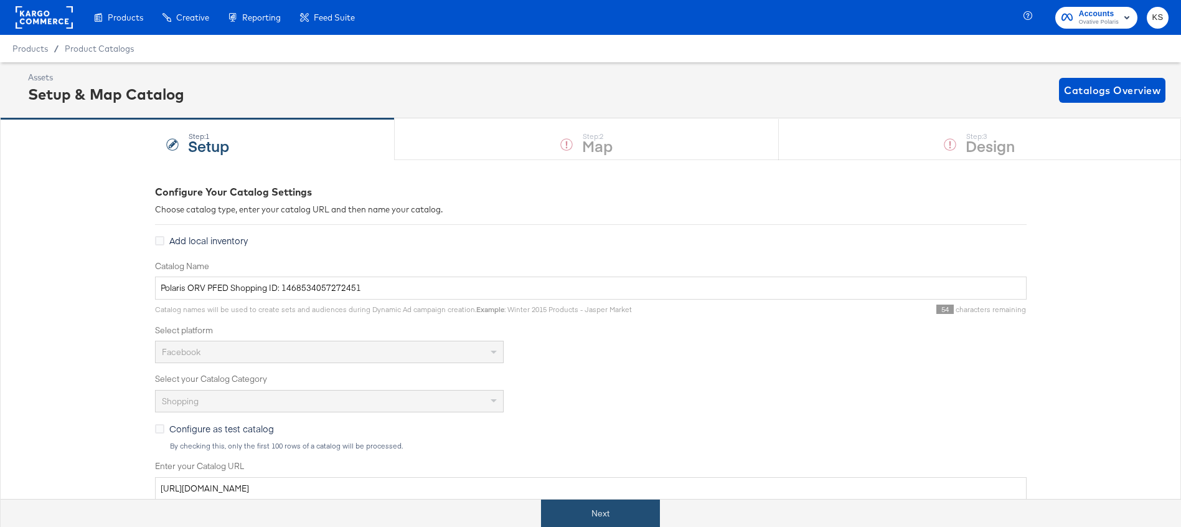
click at [645, 520] on button "Next" at bounding box center [600, 513] width 119 height 28
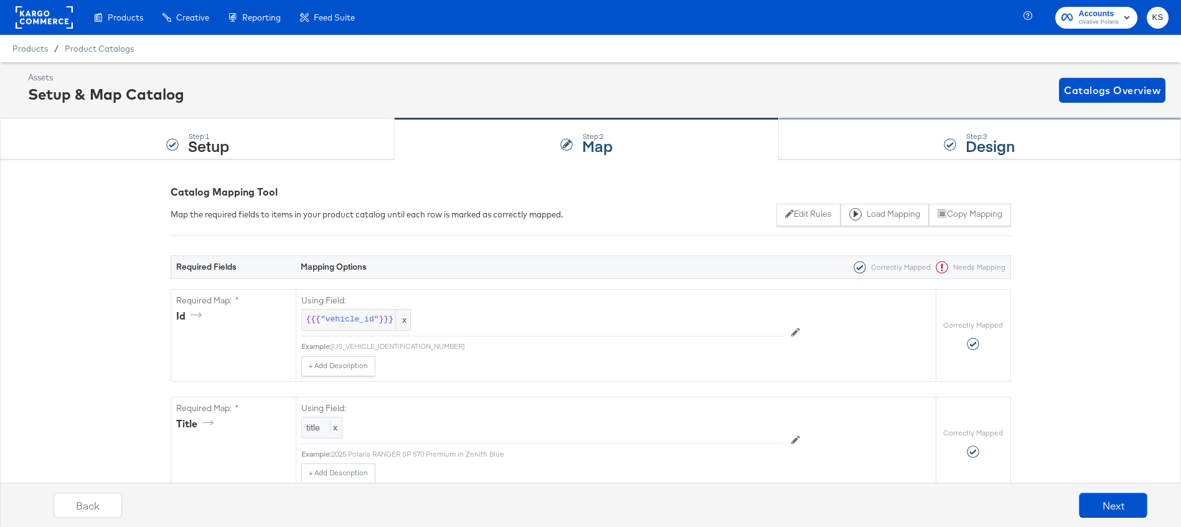
click at [881, 138] on div "Step: 3 Design" at bounding box center [980, 139] width 402 height 41
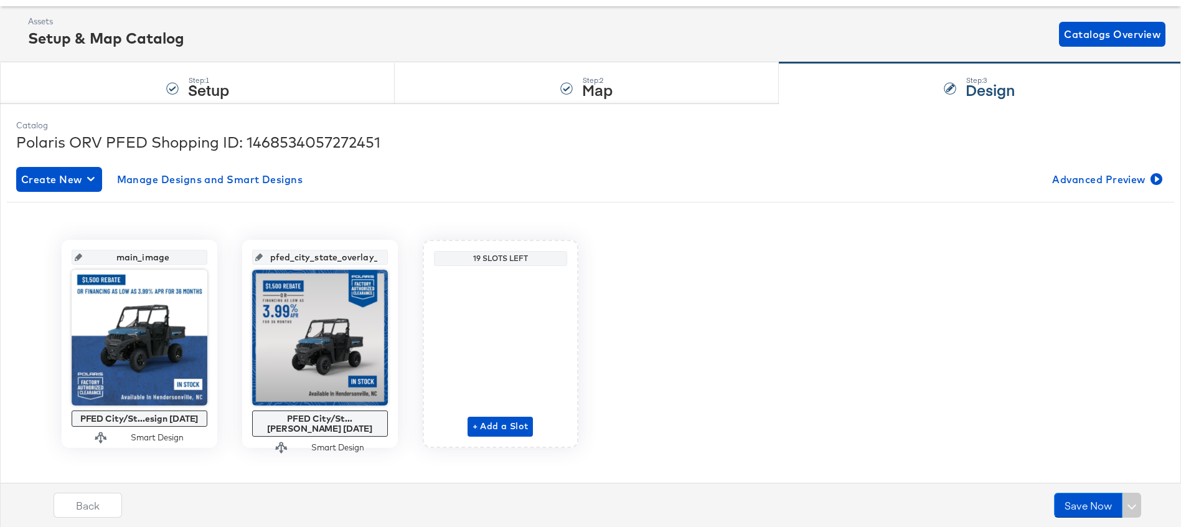
scroll to position [67, 0]
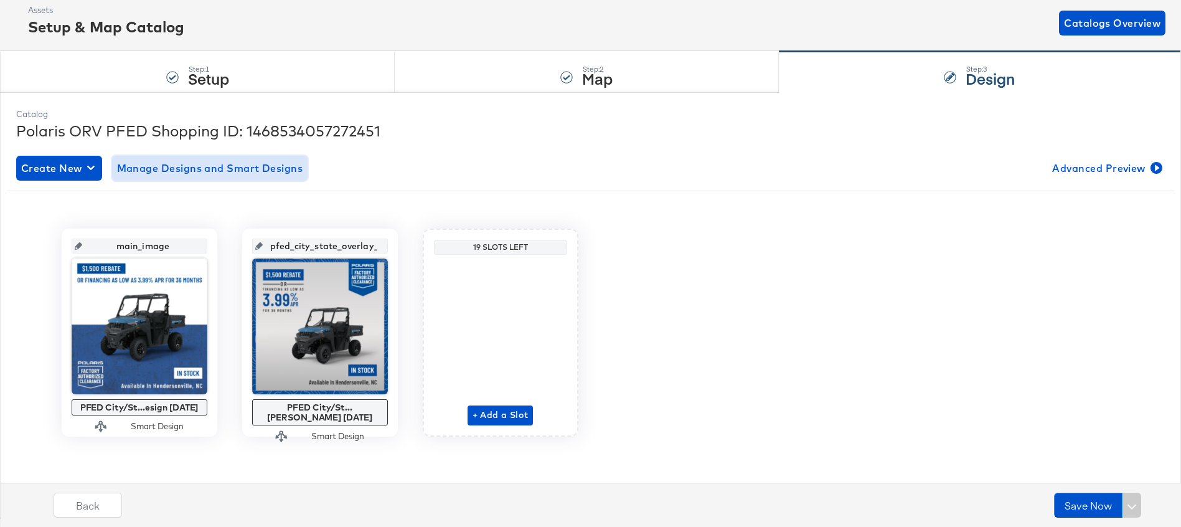
click at [197, 163] on span "Manage Designs and Smart Designs" at bounding box center [210, 167] width 186 height 17
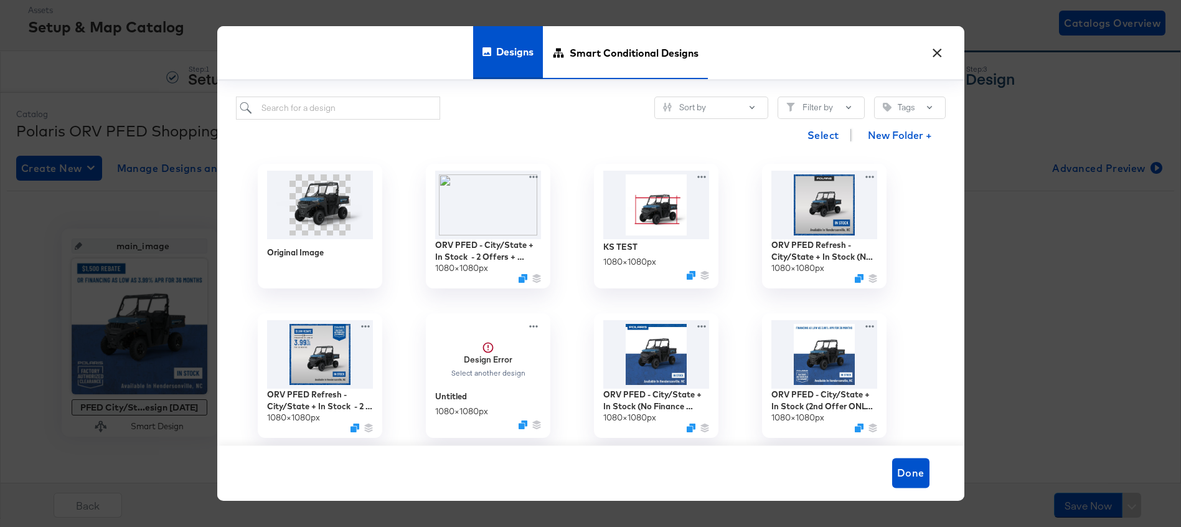
click at [592, 65] on span "Smart Conditional Designs" at bounding box center [634, 53] width 129 height 55
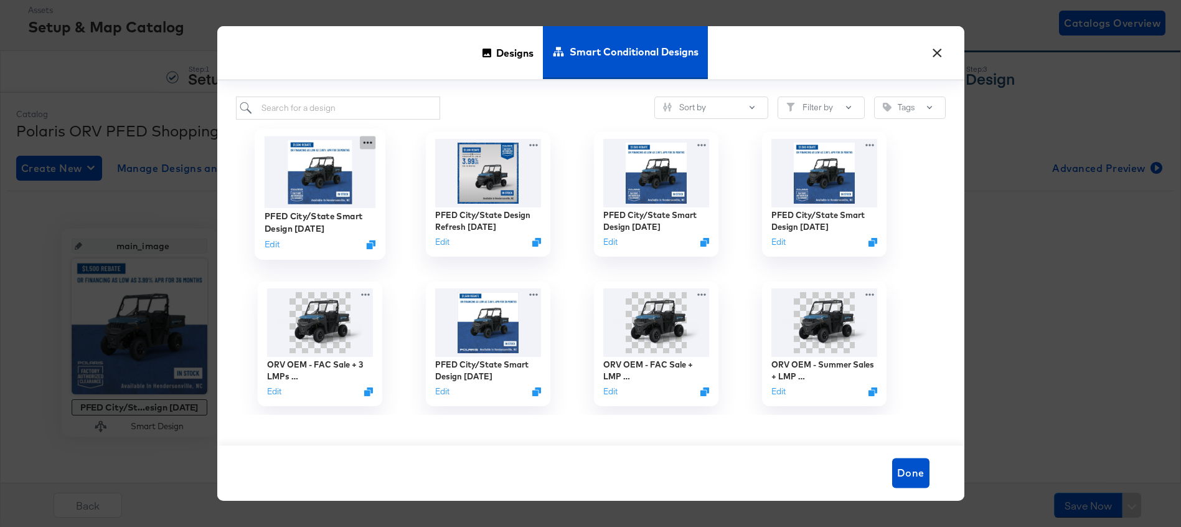
click at [371, 143] on icon at bounding box center [367, 142] width 9 height 2
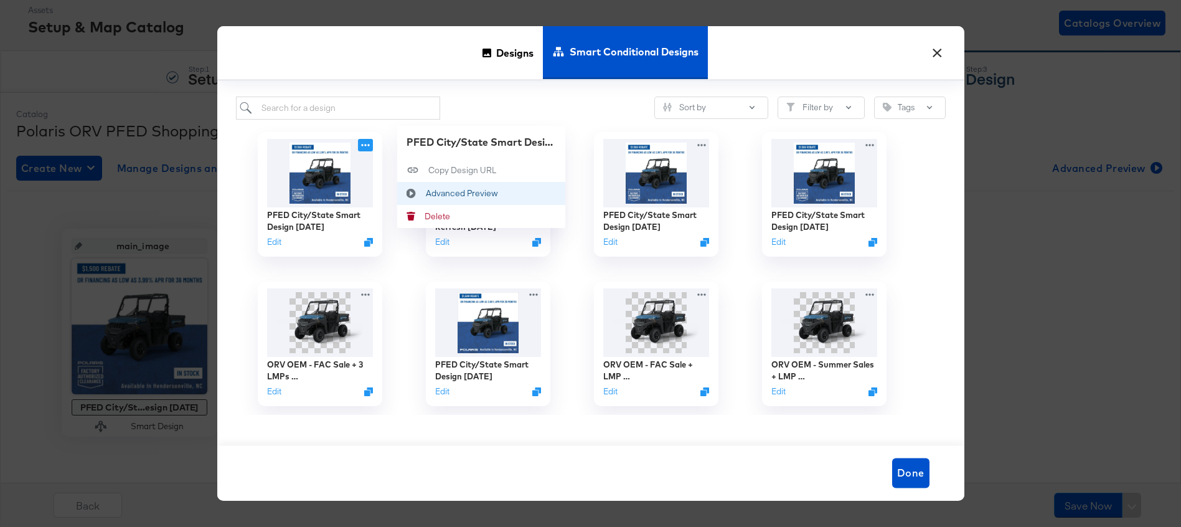
click at [425, 193] on div "Advanced Preview Advanced Preview" at bounding box center [425, 193] width 0 height 0
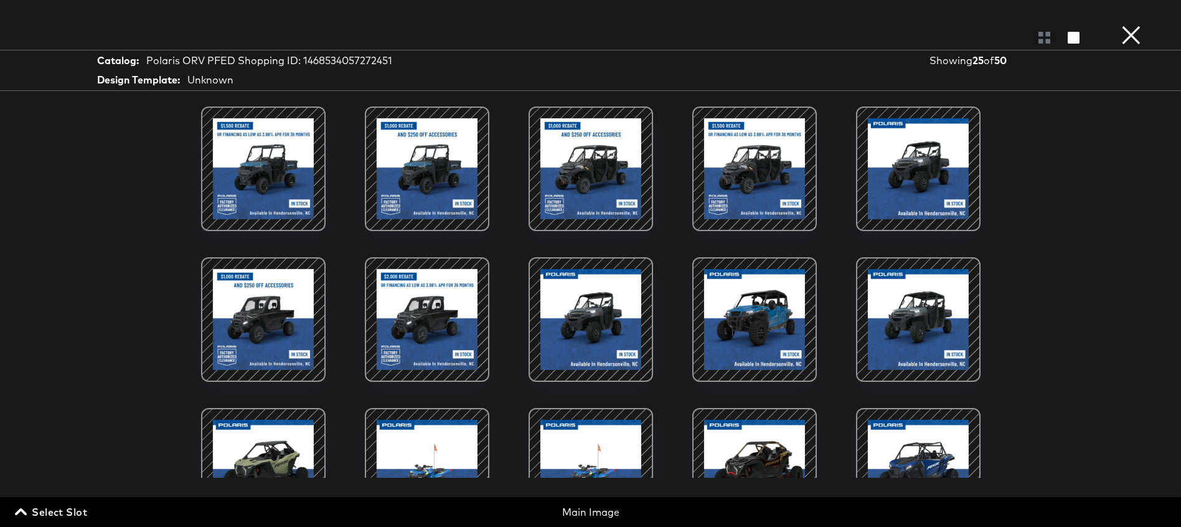
click at [434, 186] on div at bounding box center [427, 169] width 106 height 106
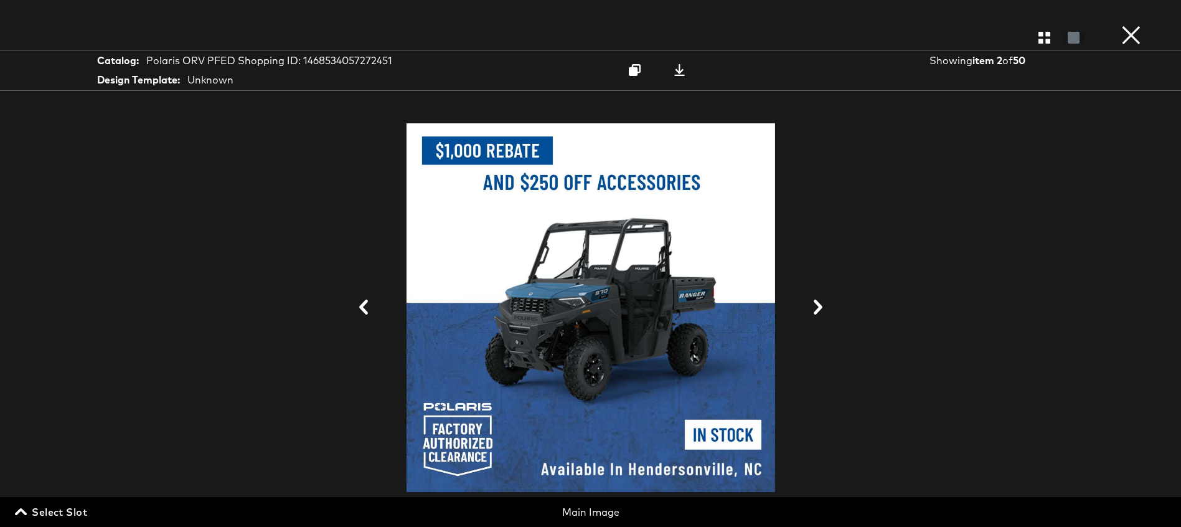
click at [1134, 25] on button "×" at bounding box center [1131, 12] width 25 height 25
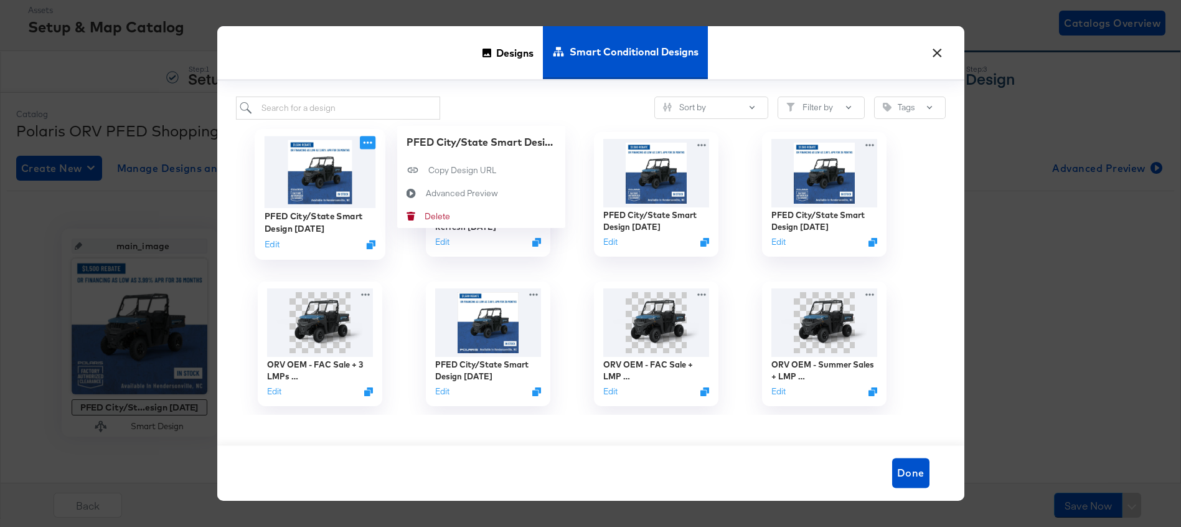
click at [365, 142] on icon at bounding box center [367, 142] width 9 height 2
click at [425, 193] on div "Advanced Preview Advanced Preview" at bounding box center [425, 193] width 0 height 0
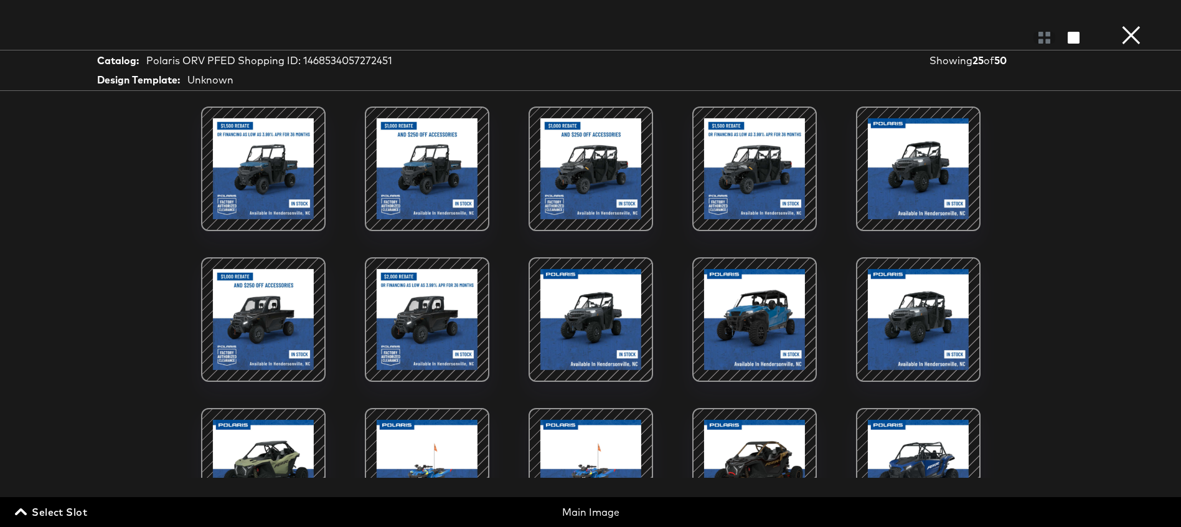
click at [1139, 25] on button "×" at bounding box center [1131, 12] width 25 height 25
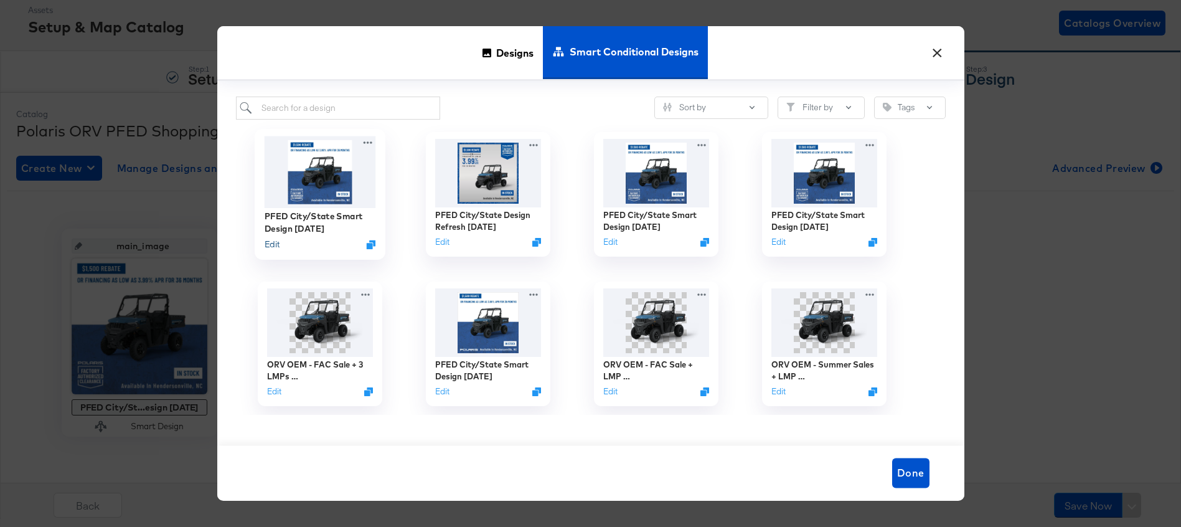
click at [268, 241] on button "Edit" at bounding box center [271, 244] width 15 height 12
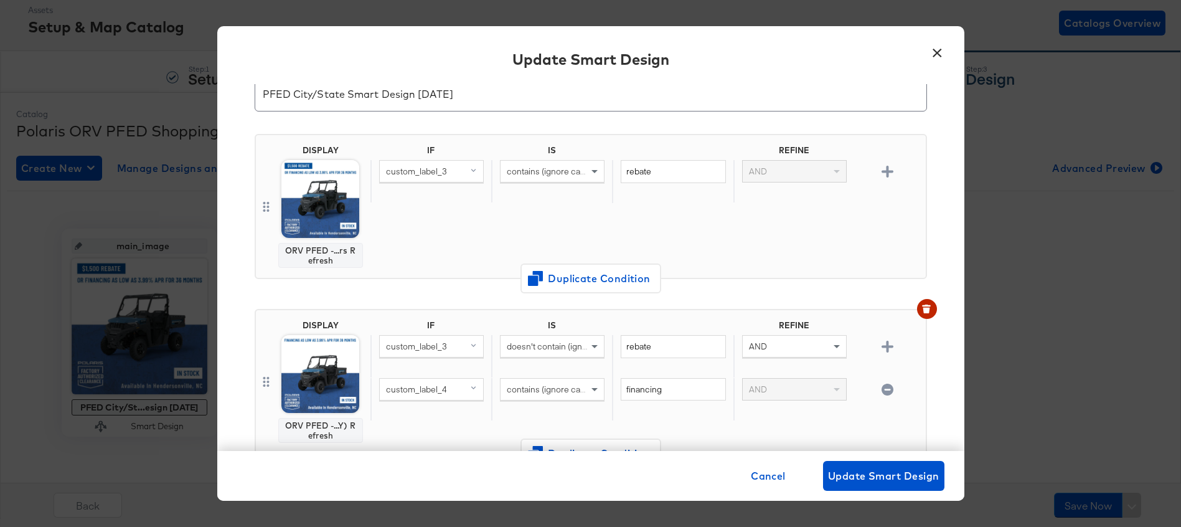
scroll to position [30, 0]
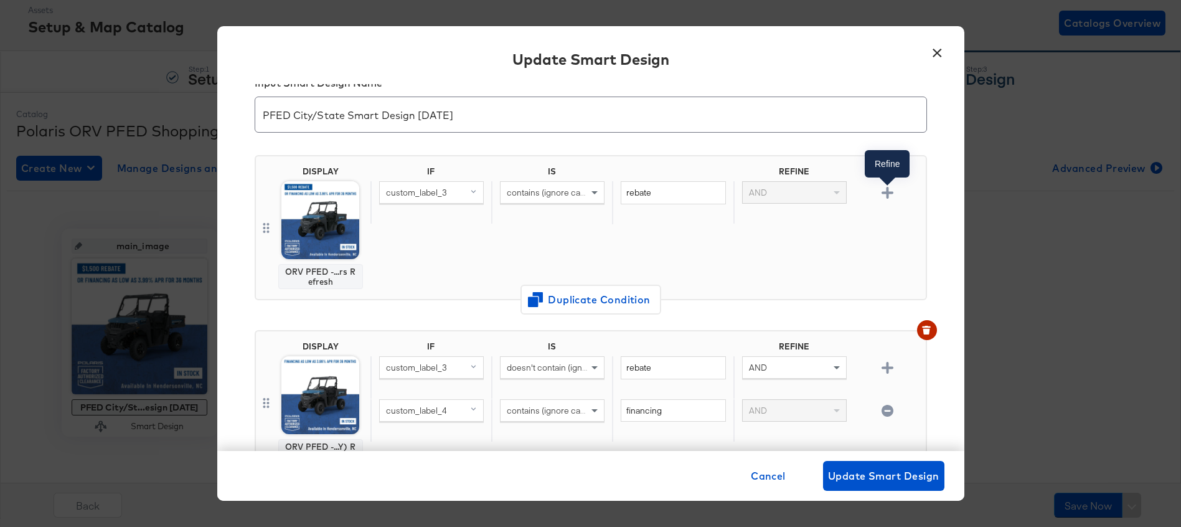
click at [885, 191] on icon "button" at bounding box center [888, 193] width 12 height 12
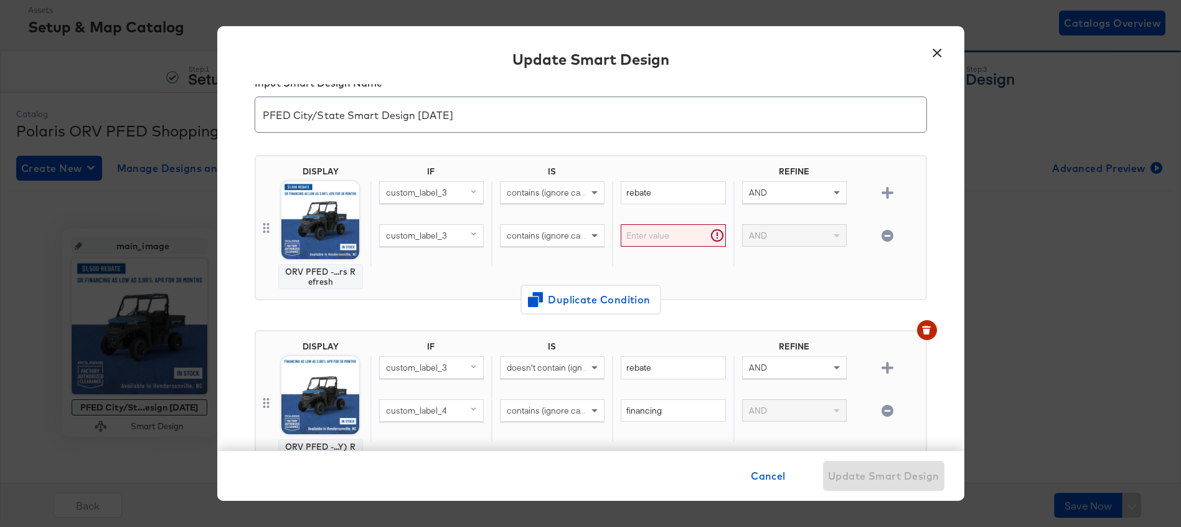
click at [460, 227] on div "custom_label_3" at bounding box center [431, 235] width 103 height 21
type input "in"
click at [413, 384] on div "internal_label" at bounding box center [429, 383] width 91 height 12
click at [636, 234] on input "text" at bounding box center [673, 235] width 105 height 23
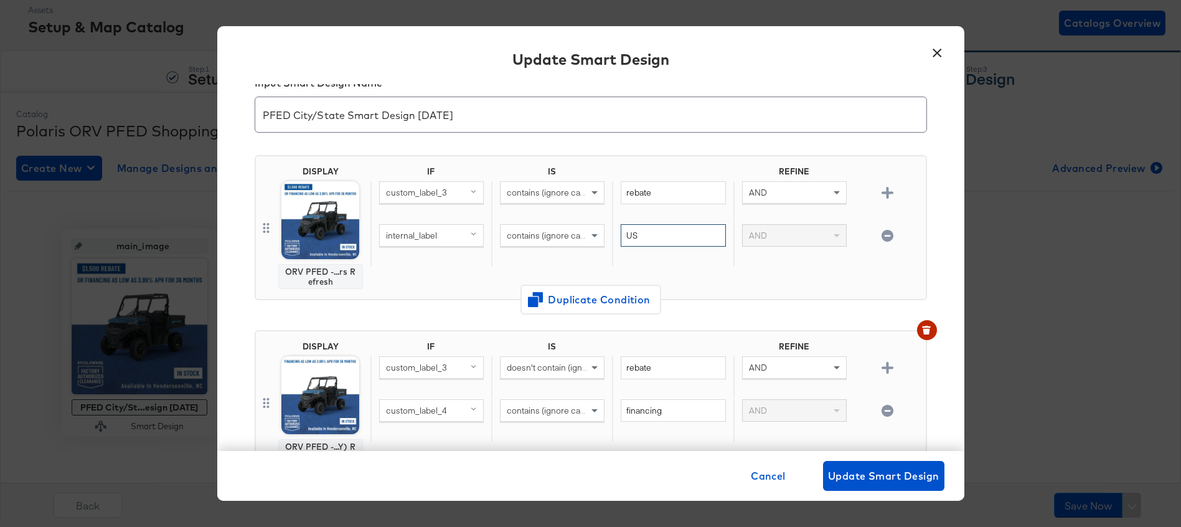
type input "U"
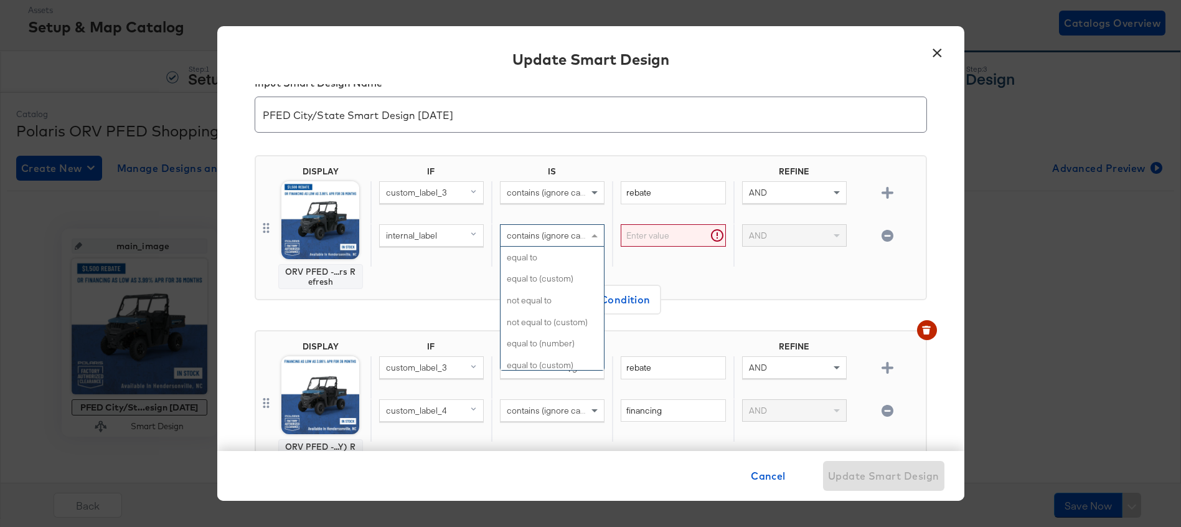
click at [534, 230] on span "contains (ignore case)" at bounding box center [549, 235] width 85 height 11
click at [640, 240] on input "text" at bounding box center [673, 235] width 105 height 23
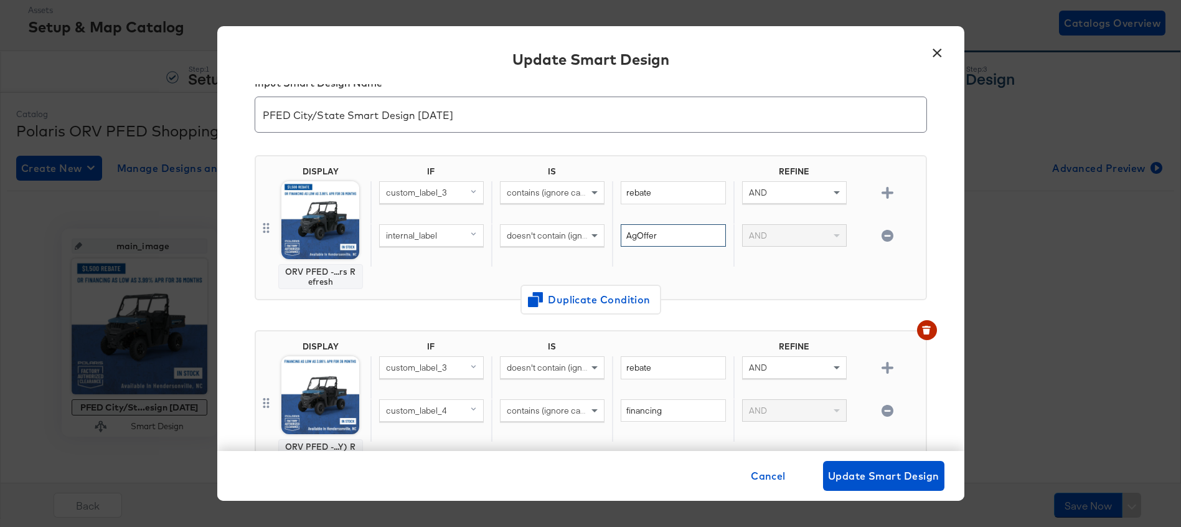
type input "AgOffer"
click at [711, 273] on div "IF IS REFINE custom_label_3 contains (ignore case) rebate AND internal_label do…" at bounding box center [646, 227] width 550 height 123
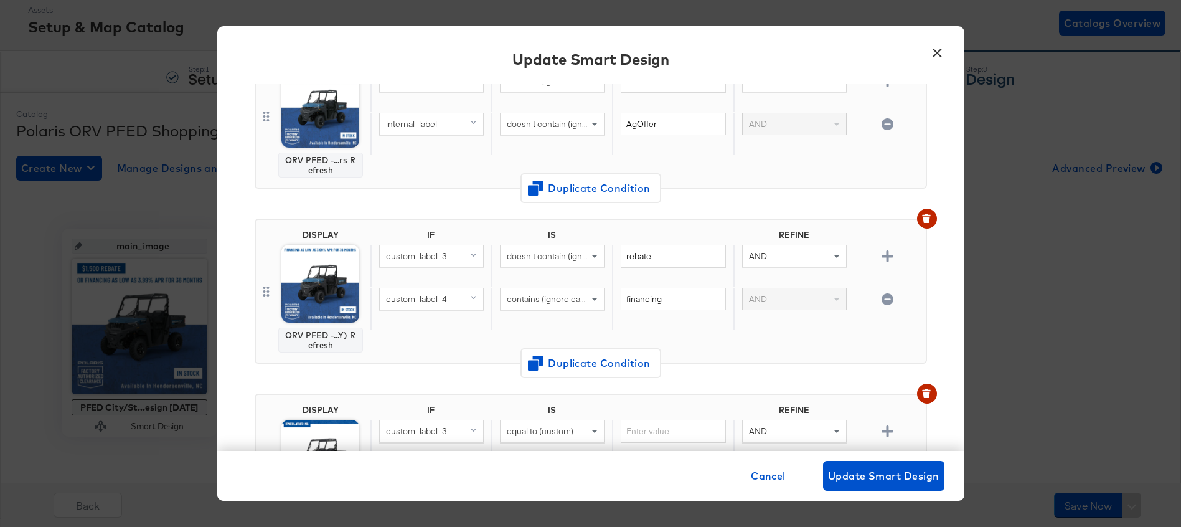
scroll to position [144, 0]
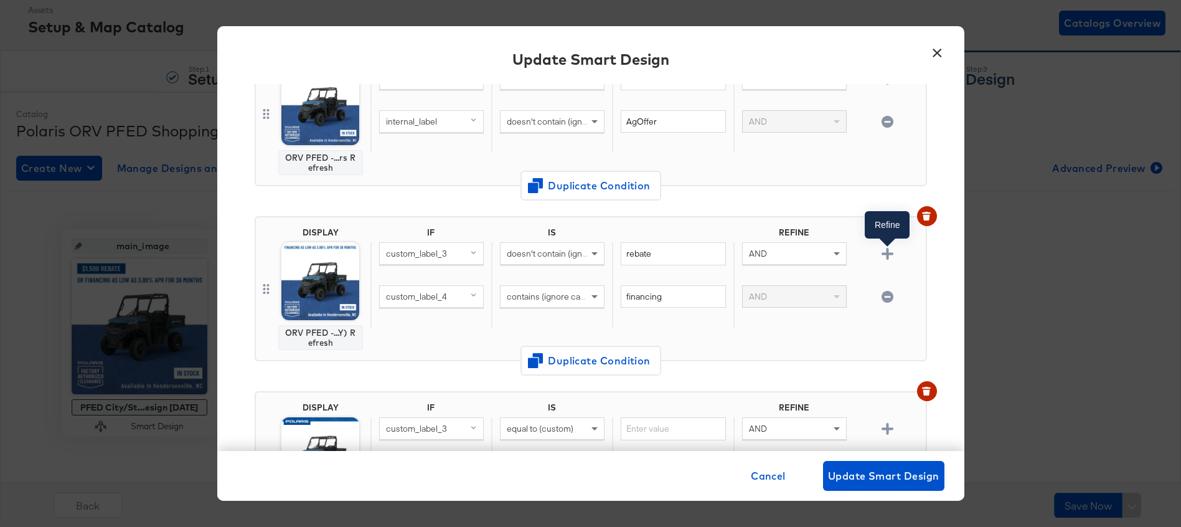
click at [893, 253] on icon "button" at bounding box center [888, 254] width 12 height 12
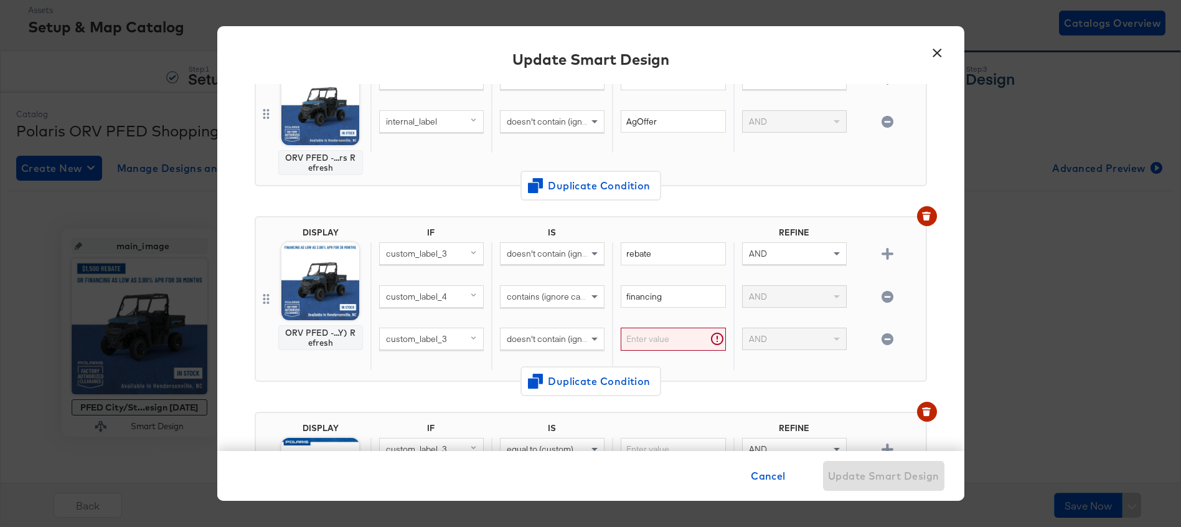
click at [455, 346] on div "custom_label_3" at bounding box center [431, 338] width 103 height 21
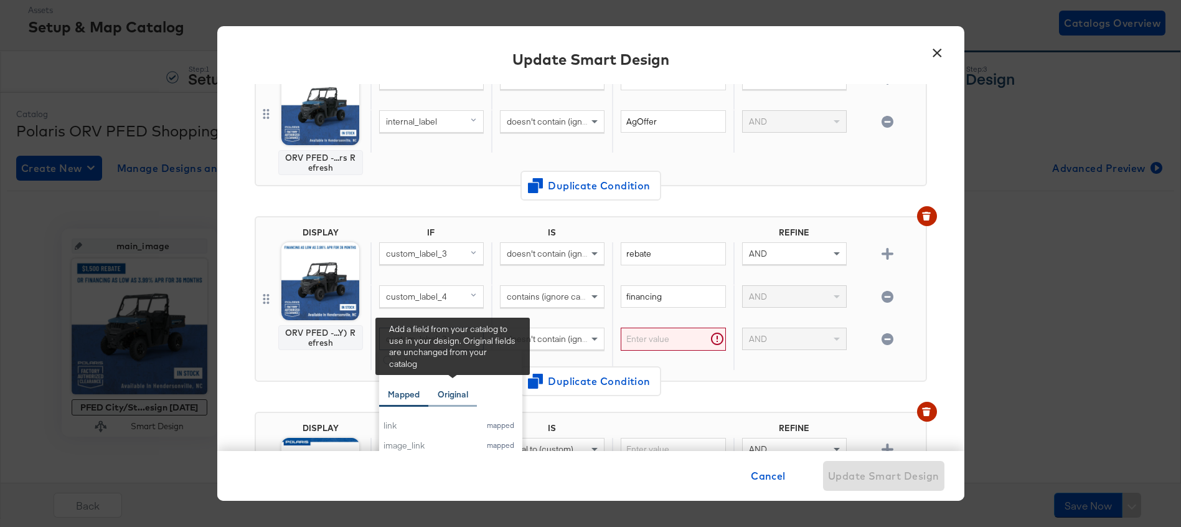
scroll to position [183, 0]
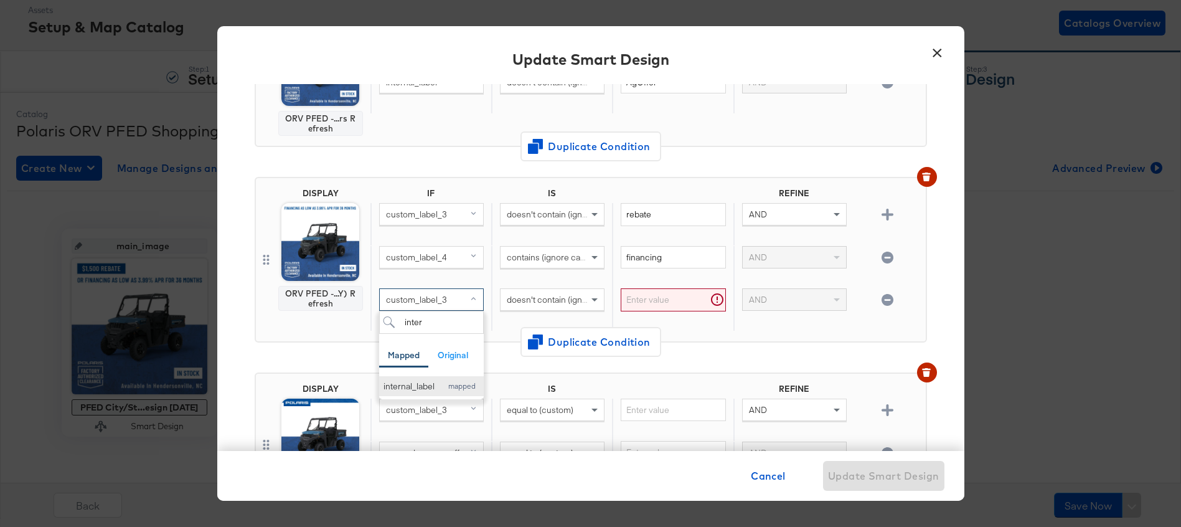
type input "inter"
click at [423, 392] on button "internal_label mapped" at bounding box center [431, 386] width 105 height 21
click at [561, 296] on span "doesn't contain (ignore case)" at bounding box center [562, 299] width 111 height 11
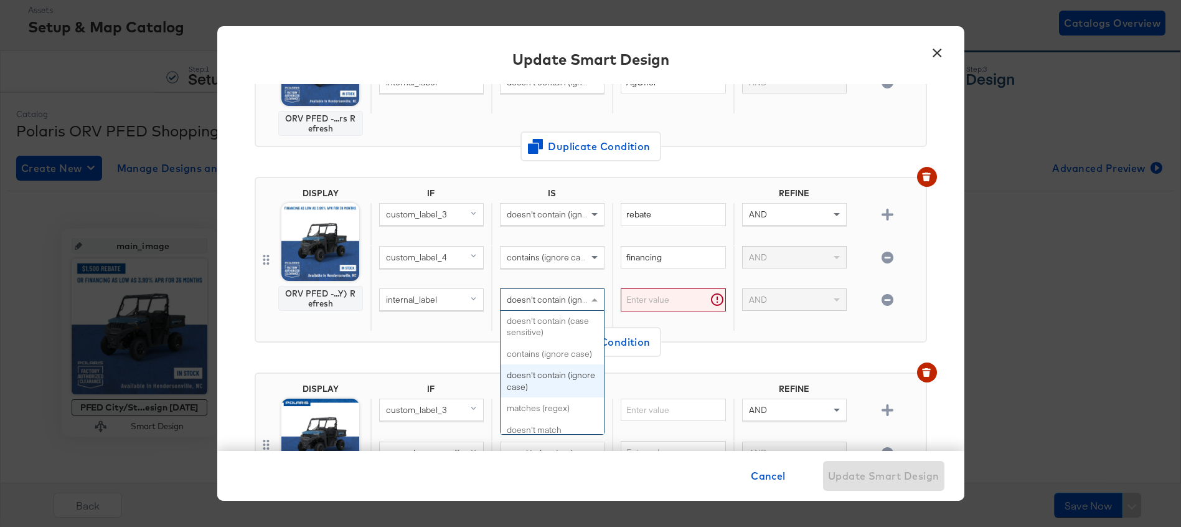
scroll to position [501, 0]
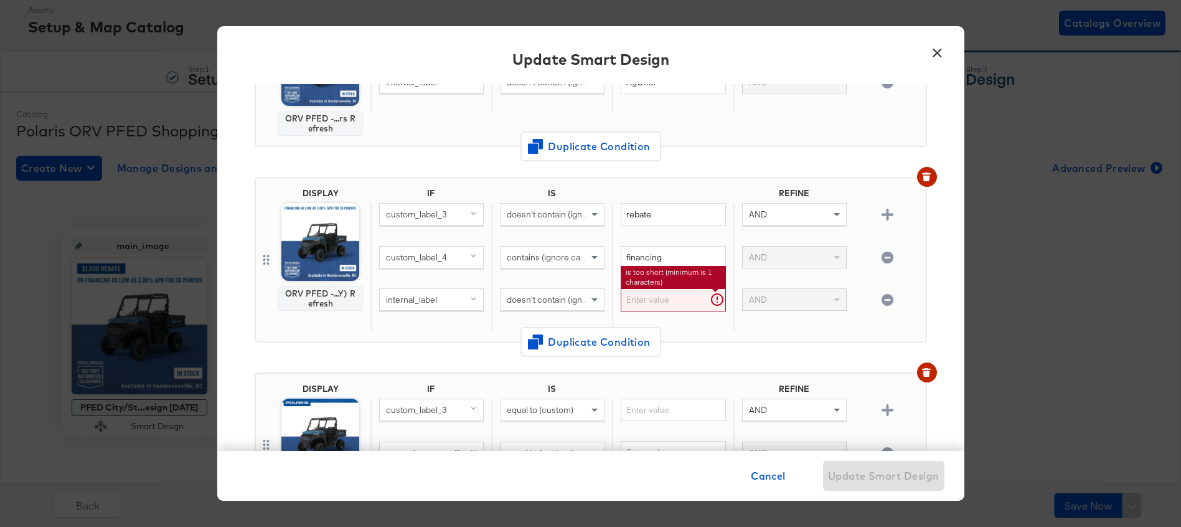
click at [663, 305] on input "text" at bounding box center [673, 299] width 105 height 23
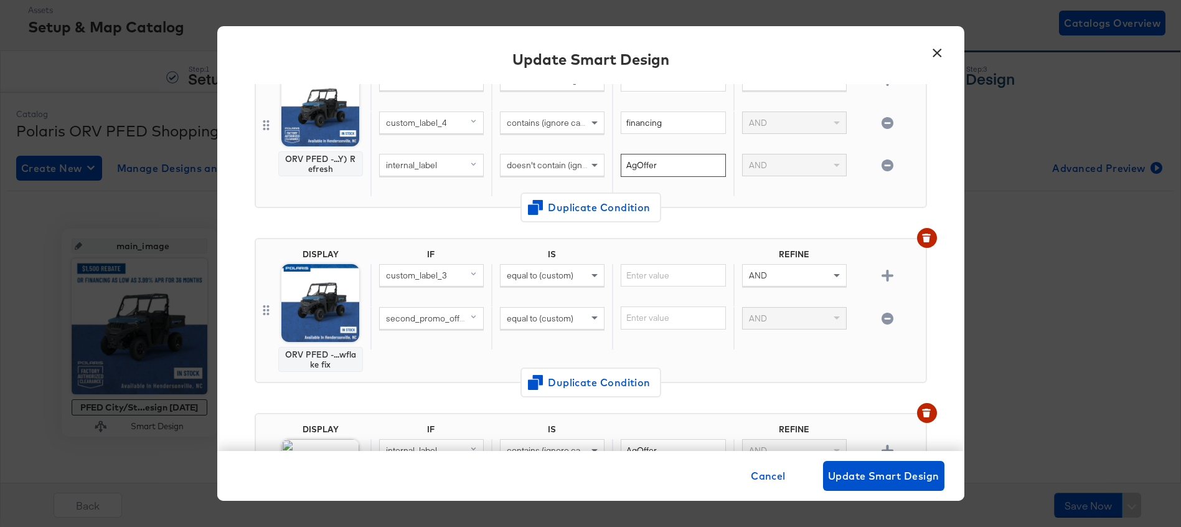
scroll to position [328, 0]
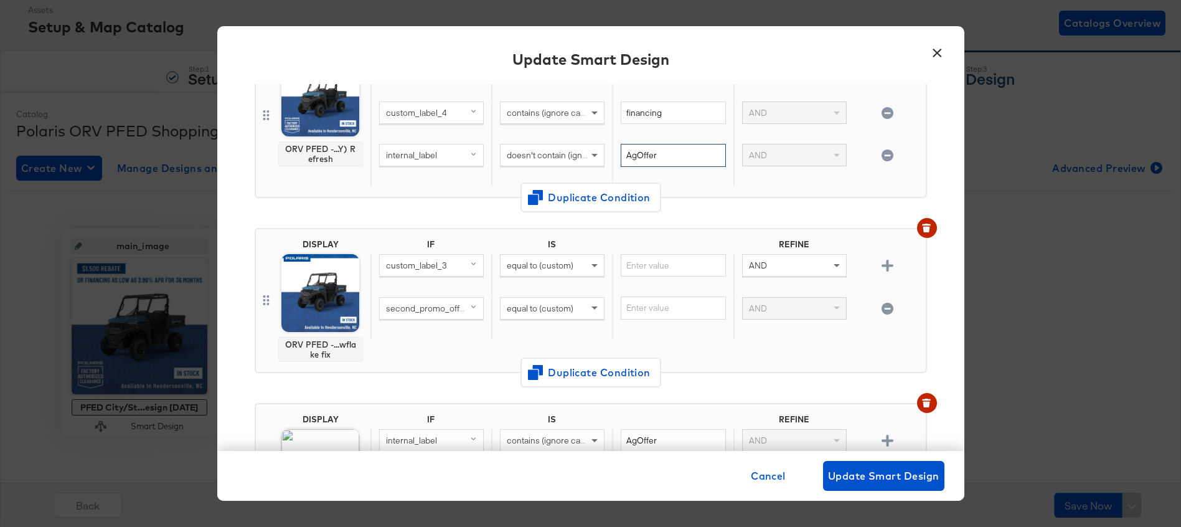
type input "AgOffer"
click at [491, 345] on div "IF IS REFINE custom_label_3 equal to (custom) AND second_promo_offer (original)…" at bounding box center [646, 300] width 550 height 123
click at [887, 268] on icon "button" at bounding box center [888, 266] width 12 height 12
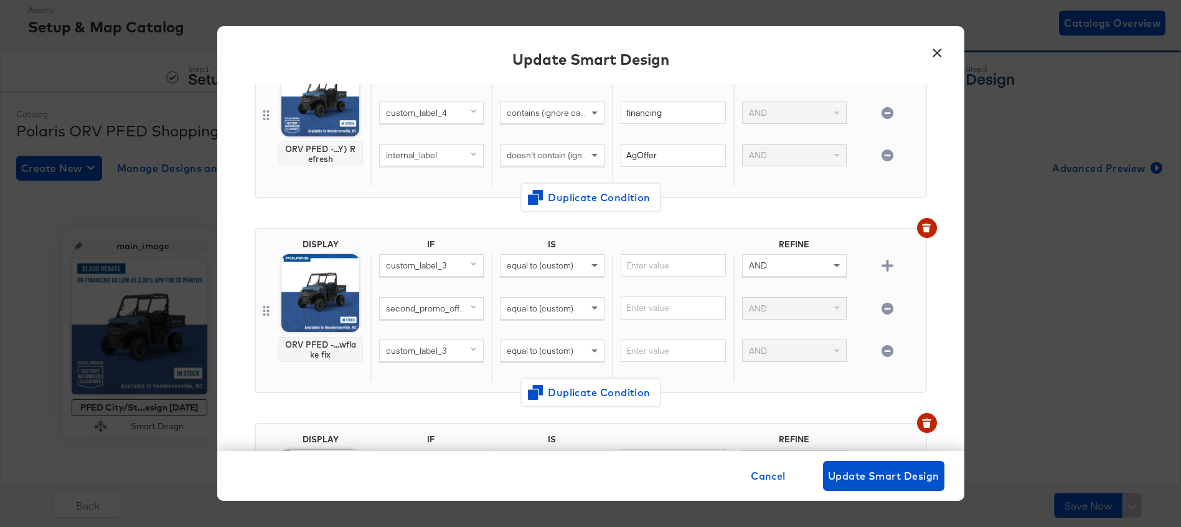
click at [462, 340] on div "custom_label_3" at bounding box center [431, 350] width 103 height 21
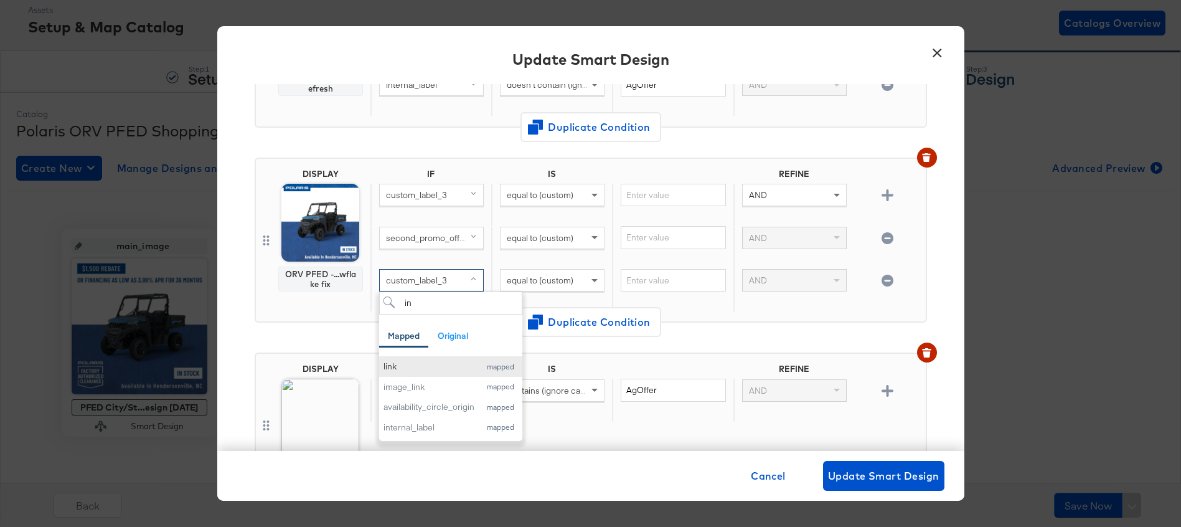
scroll to position [399, 0]
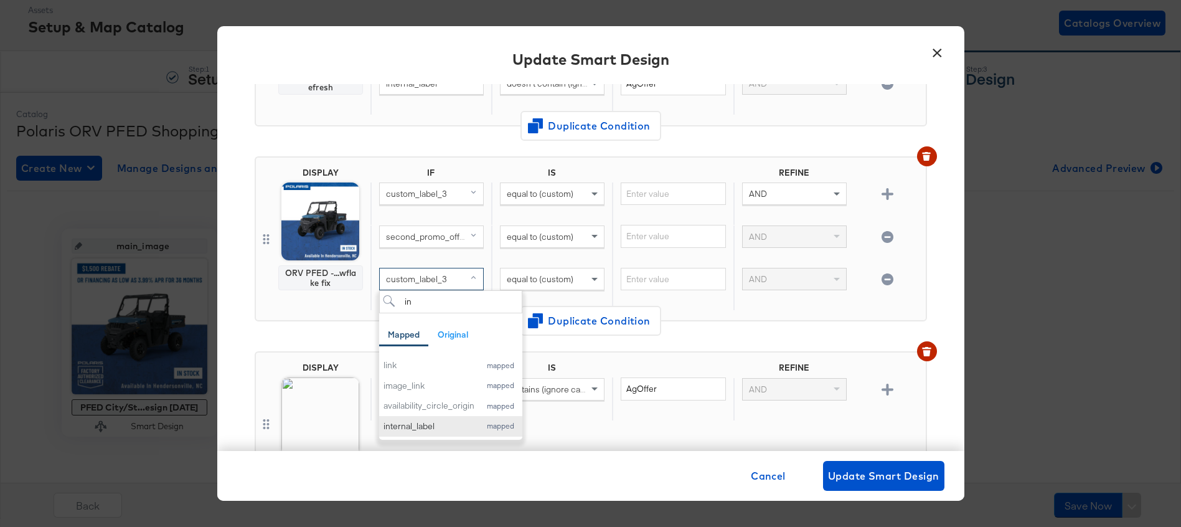
type input "in"
click at [422, 424] on div "internal_label" at bounding box center [429, 426] width 91 height 12
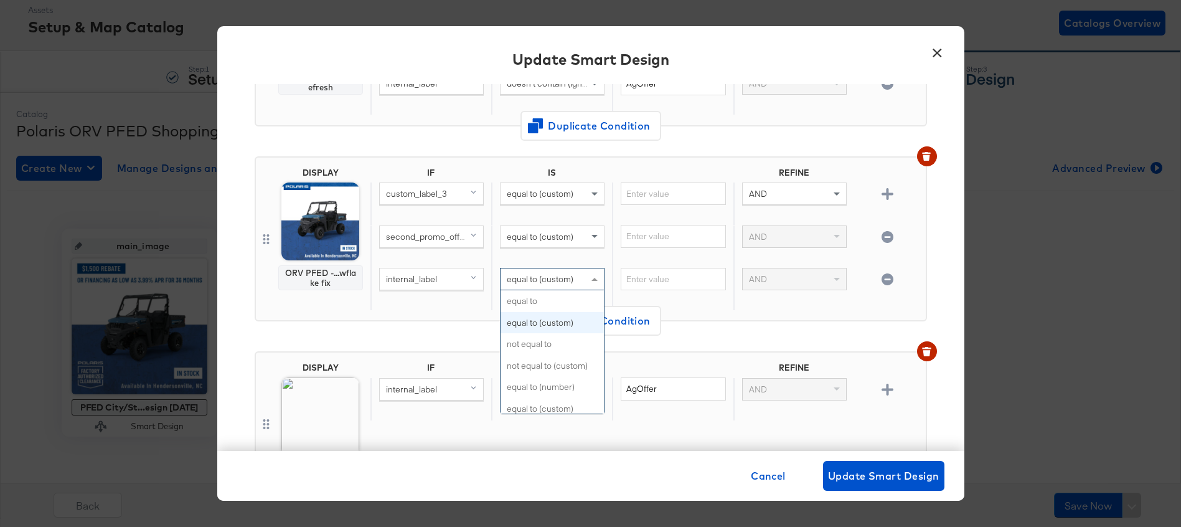
click at [555, 280] on span "equal to (custom)" at bounding box center [540, 278] width 67 height 11
type input "do"
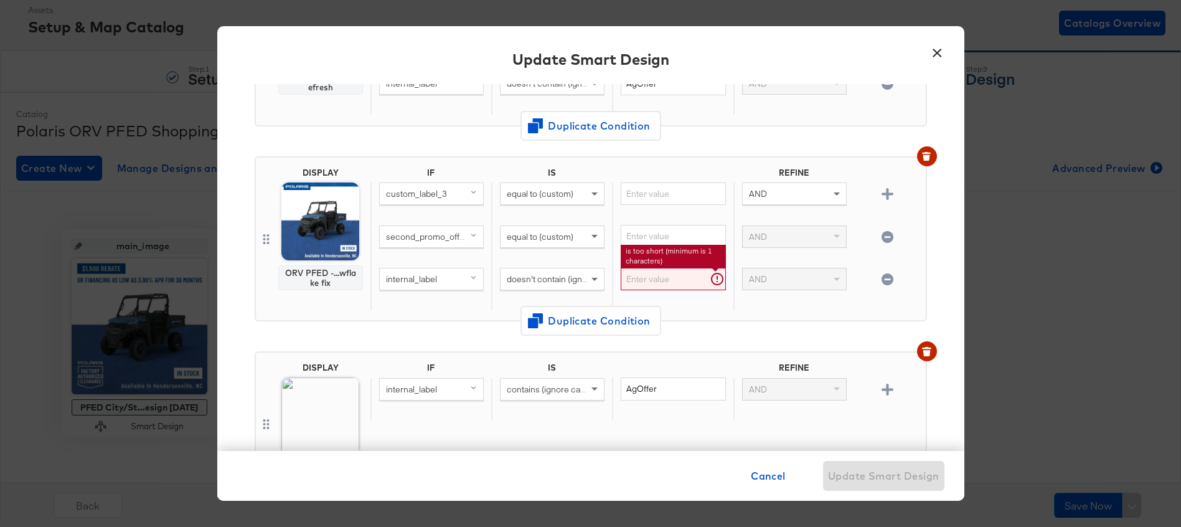
click at [685, 281] on input "text" at bounding box center [673, 279] width 105 height 23
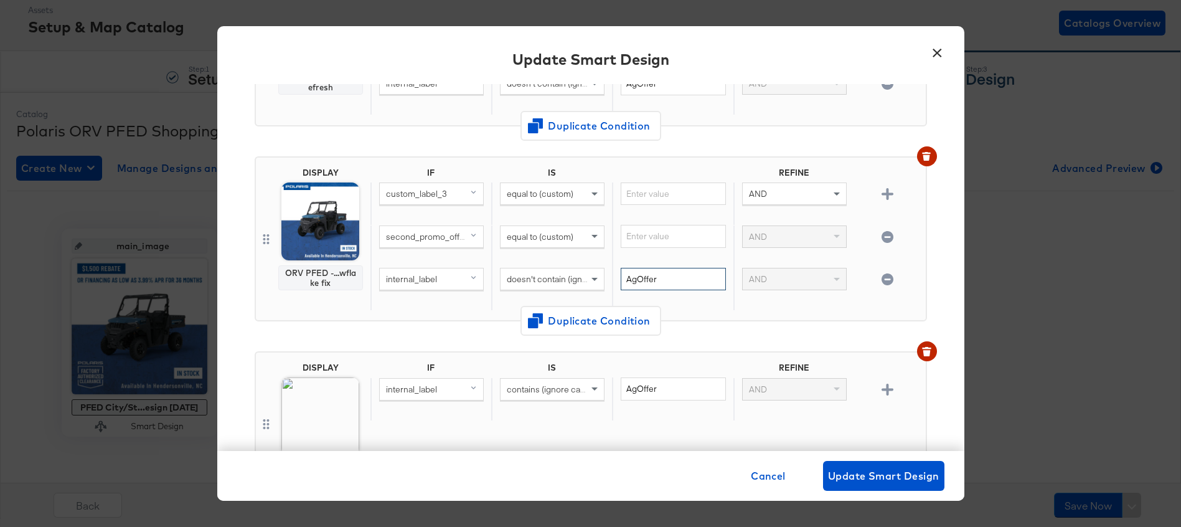
type input "AgOffer"
click at [451, 331] on div "DISPLAY ORV PFED -...wflake fix IF IS REFINE custom_label_3 equal to (custom) A…" at bounding box center [591, 244] width 673 height 196
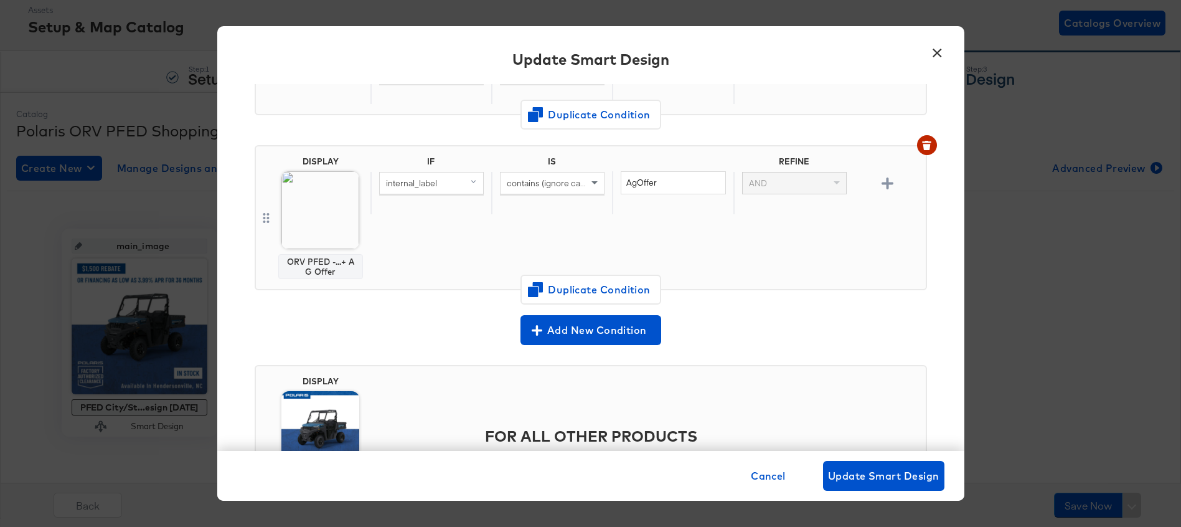
scroll to position [656, 0]
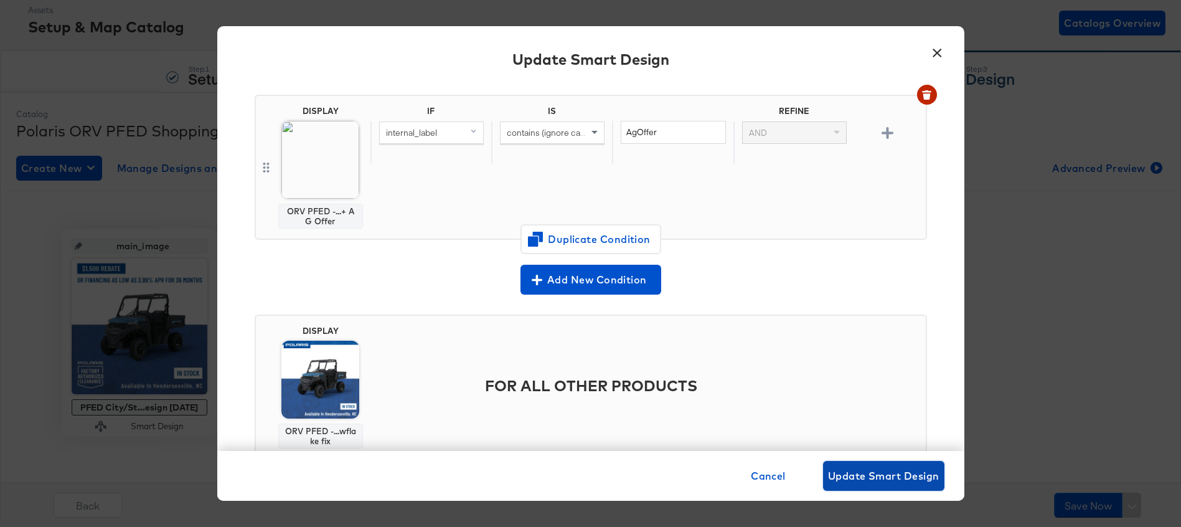
click at [877, 467] on span "Update Smart Design" at bounding box center [883, 475] width 111 height 17
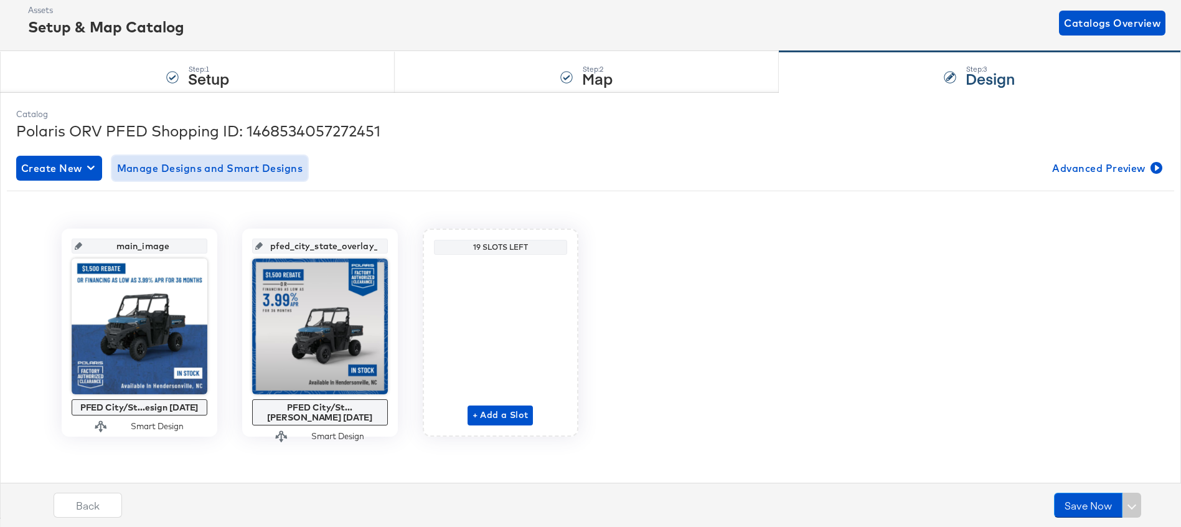
click at [199, 169] on span "Manage Designs and Smart Designs" at bounding box center [210, 167] width 186 height 17
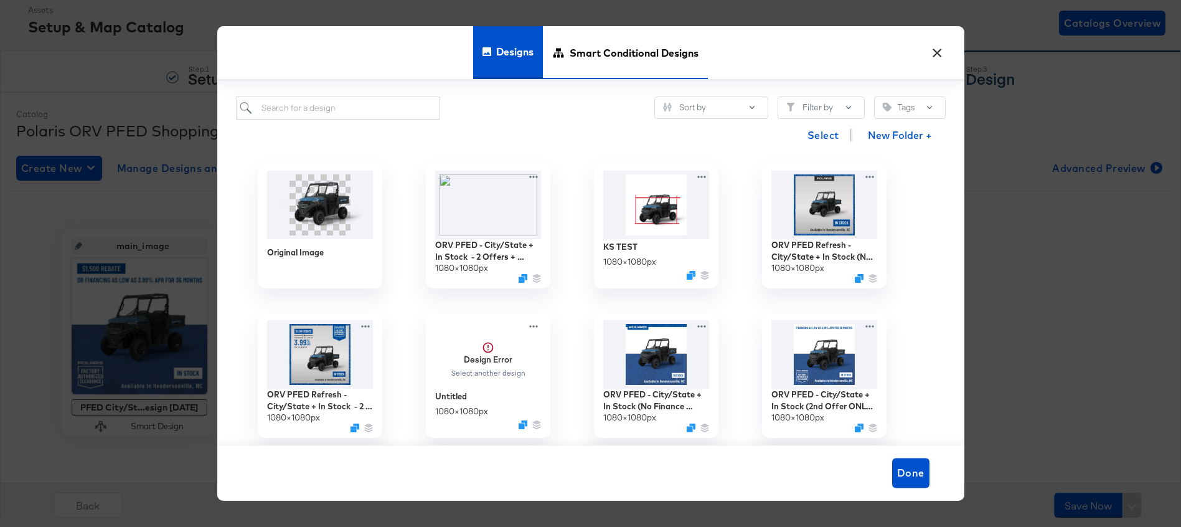
click at [572, 63] on span "Smart Conditional Designs" at bounding box center [634, 53] width 129 height 55
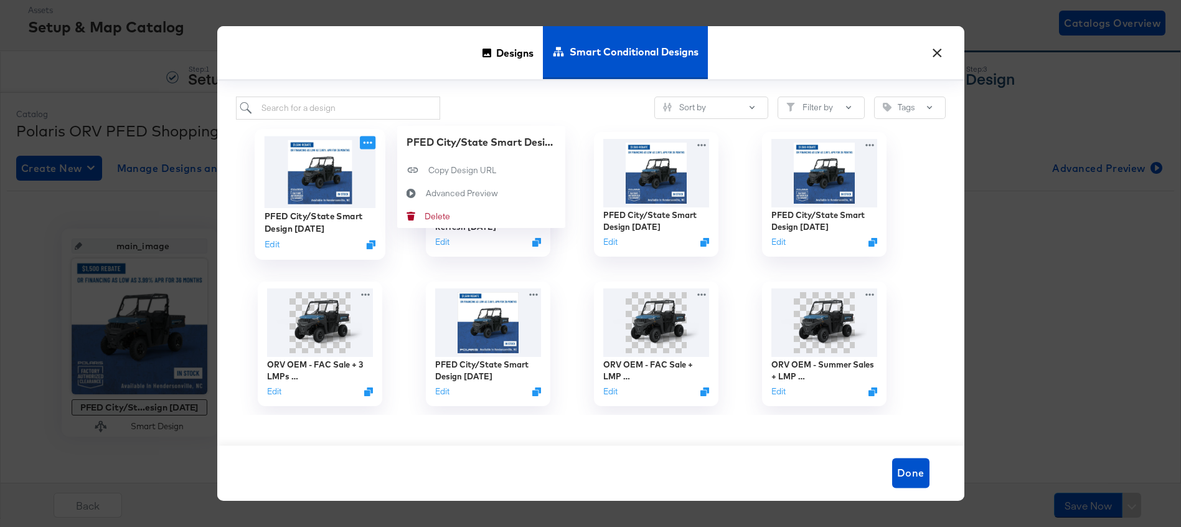
click at [367, 143] on icon at bounding box center [367, 142] width 9 height 2
click at [425, 193] on div "Advanced Preview Advanced Preview" at bounding box center [425, 193] width 0 height 0
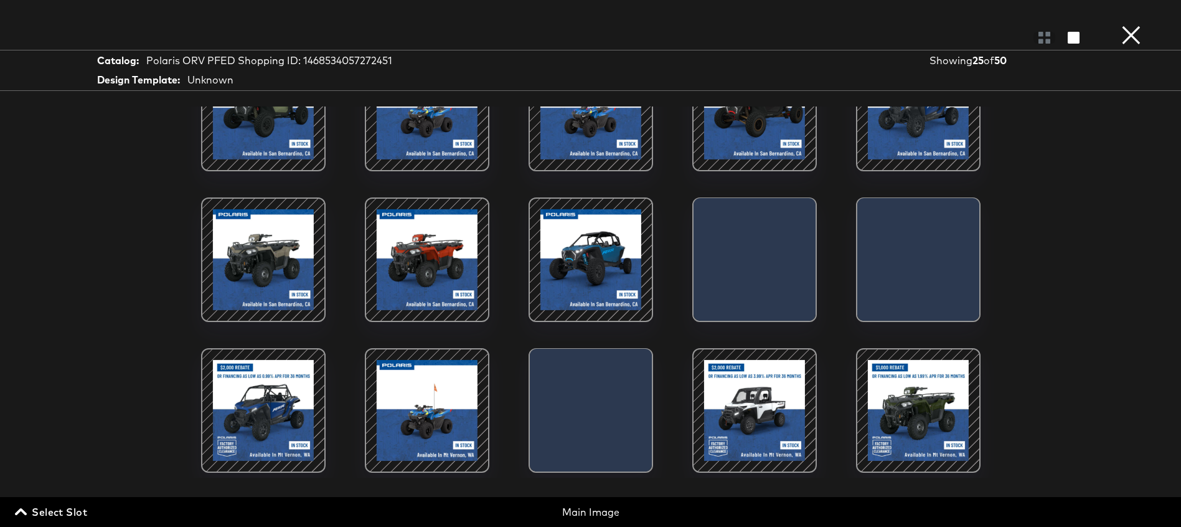
scroll to position [407, 0]
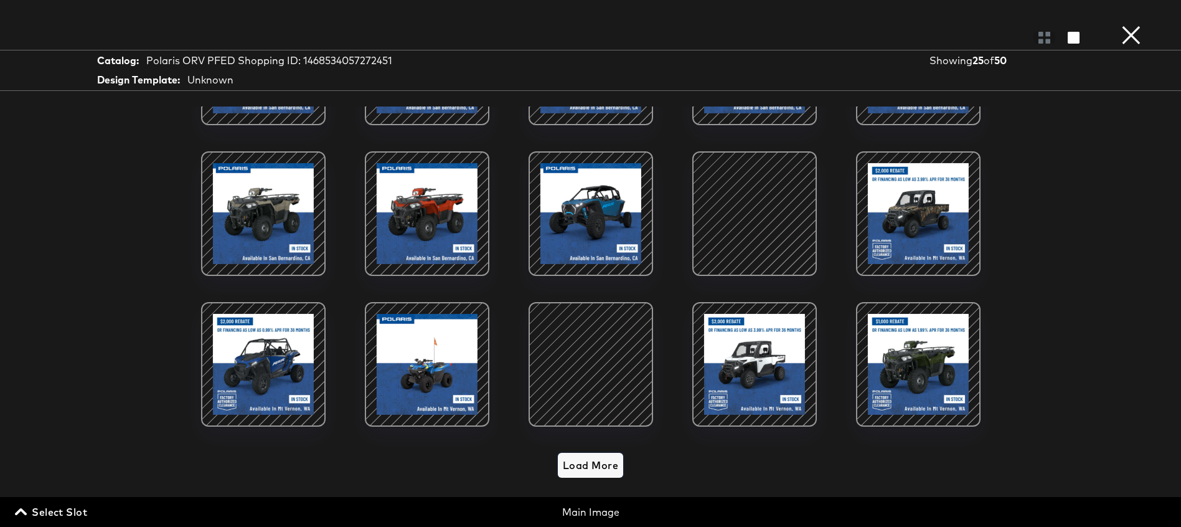
click at [577, 466] on span "Load More" at bounding box center [590, 464] width 55 height 17
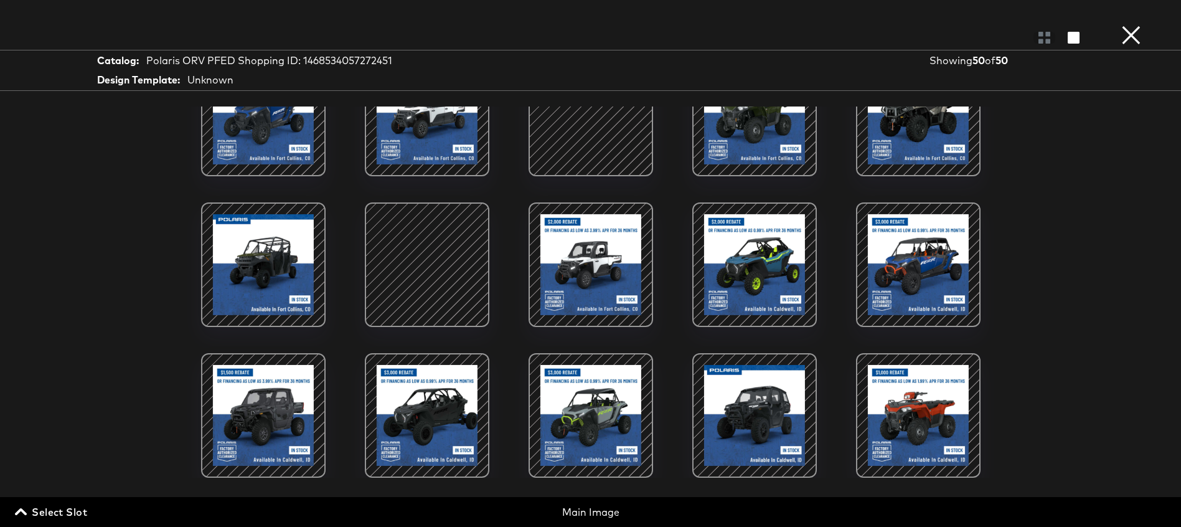
scroll to position [1, 0]
click at [1120, 25] on button "×" at bounding box center [1131, 12] width 25 height 25
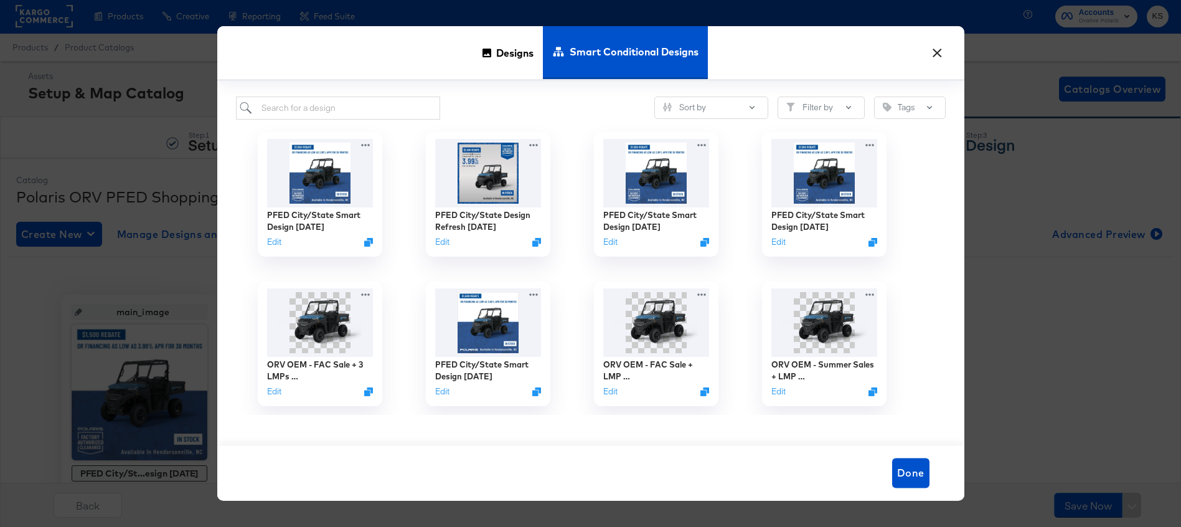
click at [944, 55] on button "×" at bounding box center [938, 50] width 22 height 22
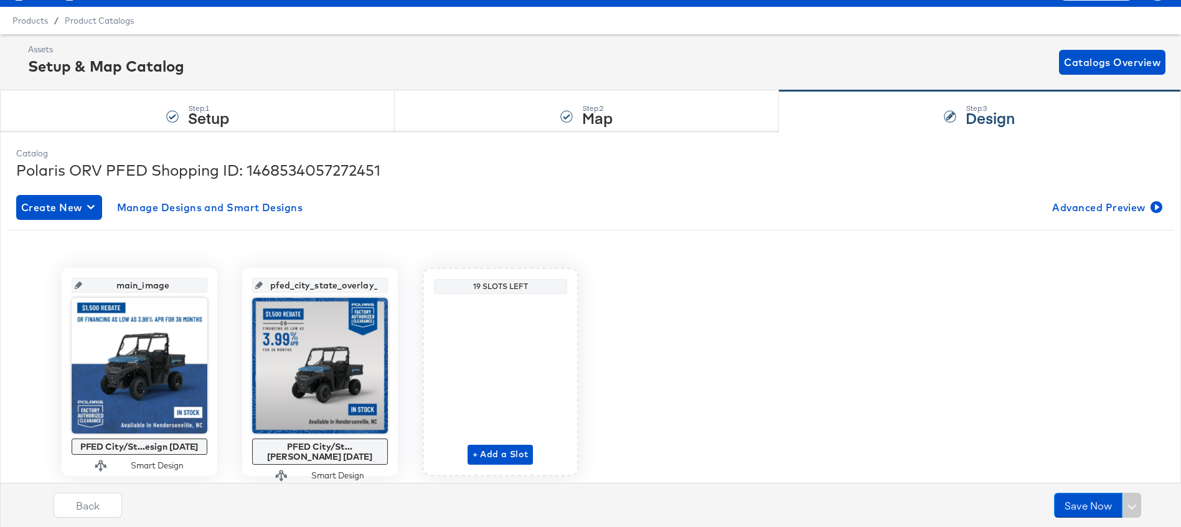
scroll to position [43, 0]
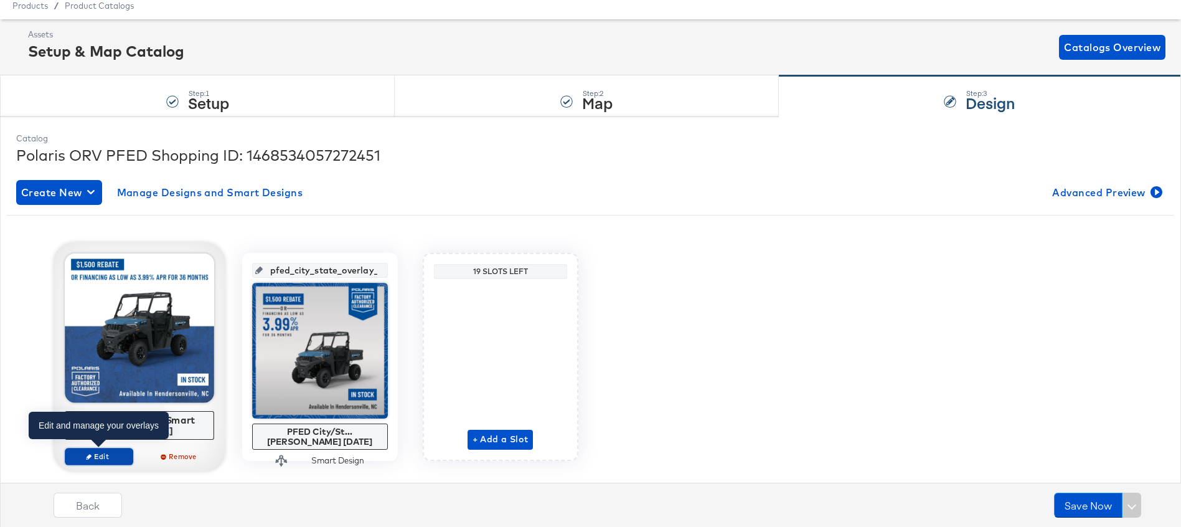
click at [105, 459] on span "Edit" at bounding box center [98, 455] width 57 height 9
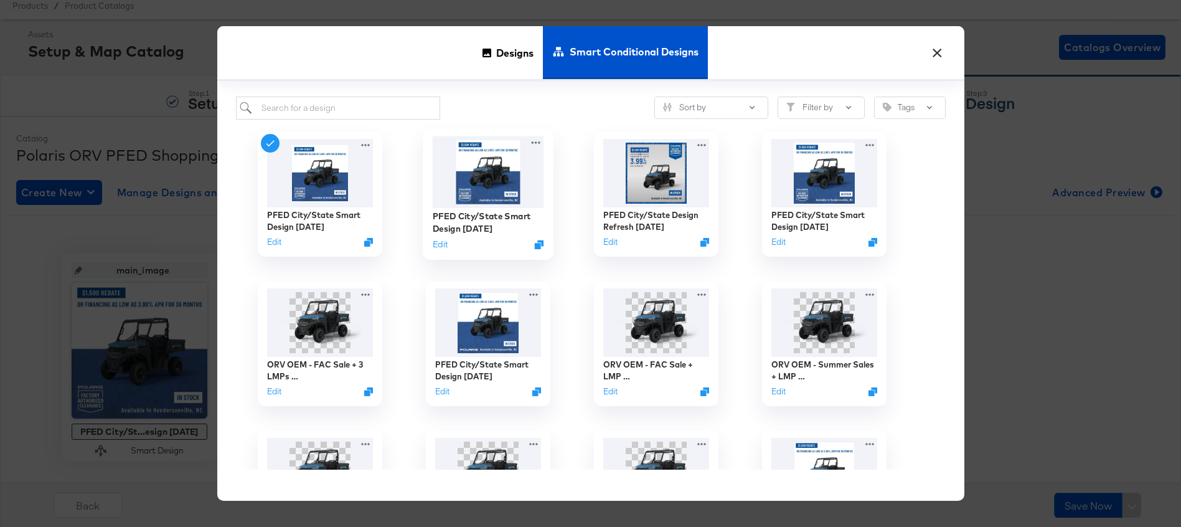
click at [468, 185] on img at bounding box center [487, 172] width 111 height 72
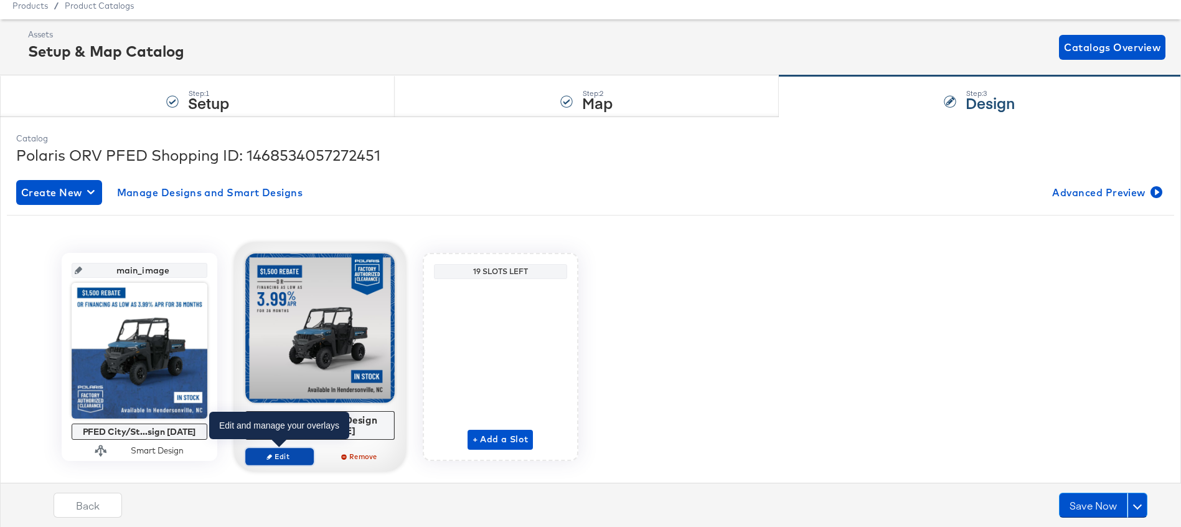
click at [295, 456] on span "Edit" at bounding box center [278, 455] width 57 height 9
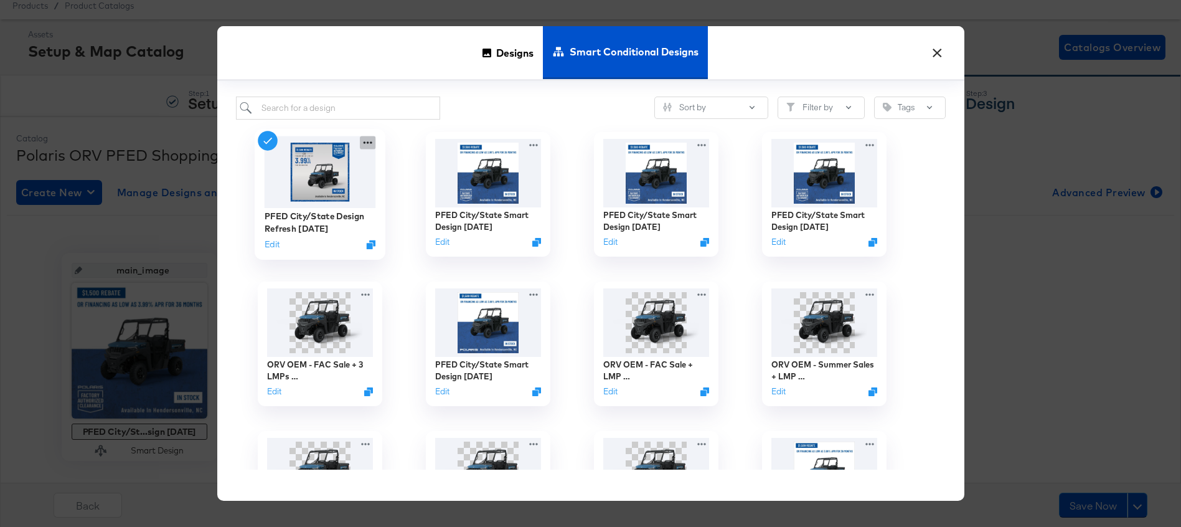
click at [368, 141] on icon at bounding box center [368, 142] width 16 height 13
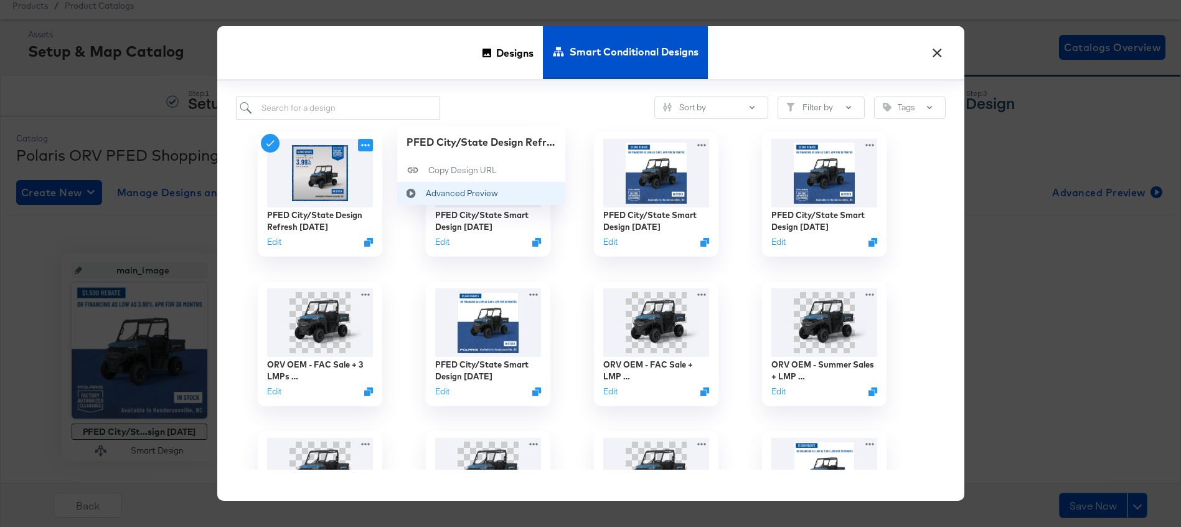
click at [442, 186] on button "Advanced Preview Advanced Preview" at bounding box center [481, 193] width 168 height 23
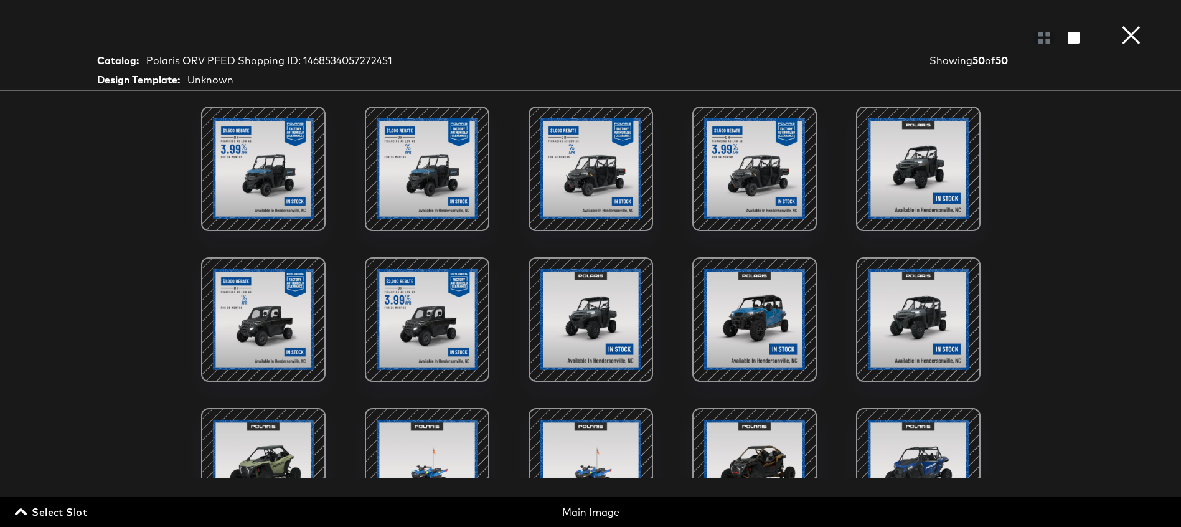
click at [1126, 25] on button "×" at bounding box center [1131, 12] width 25 height 25
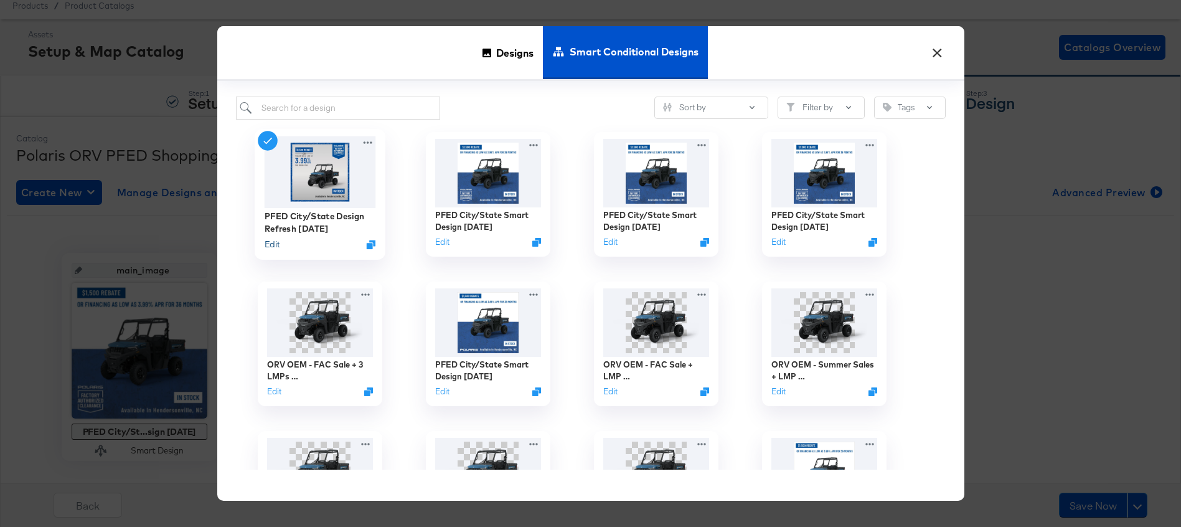
click at [273, 245] on button "Edit" at bounding box center [271, 244] width 15 height 12
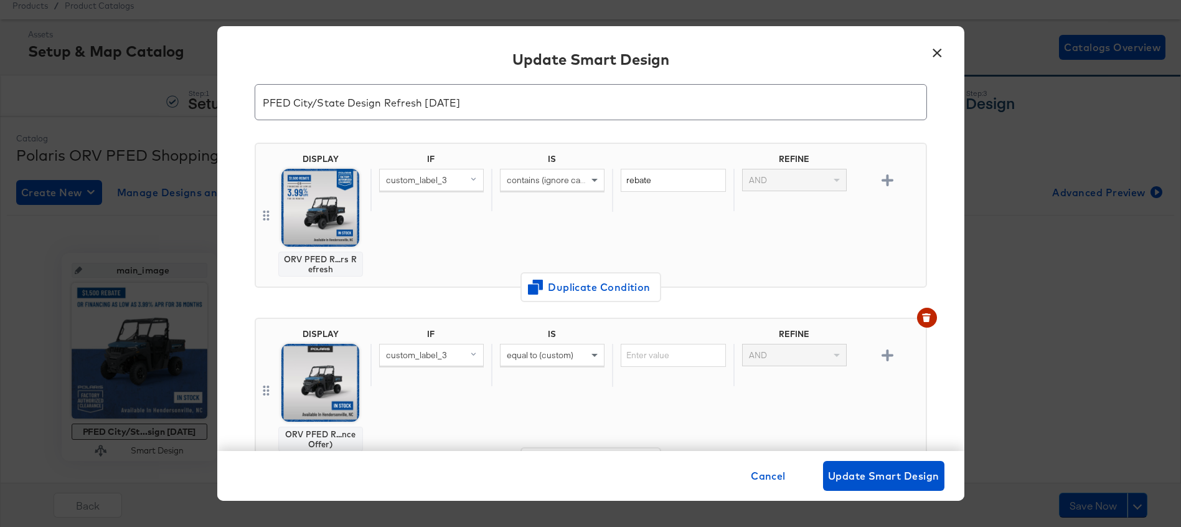
scroll to position [0, 0]
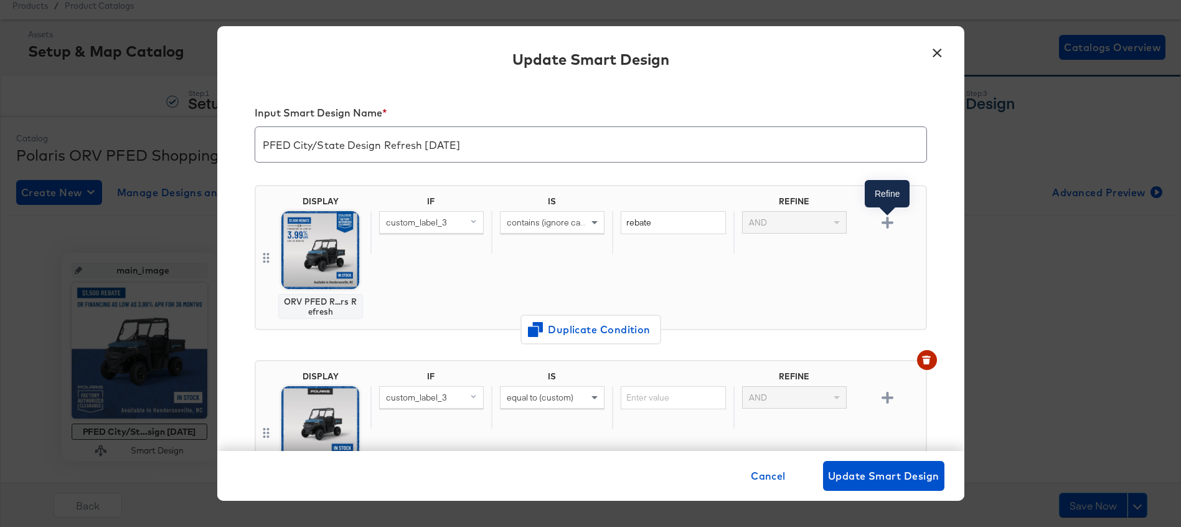
click at [884, 220] on icon "button" at bounding box center [888, 223] width 12 height 12
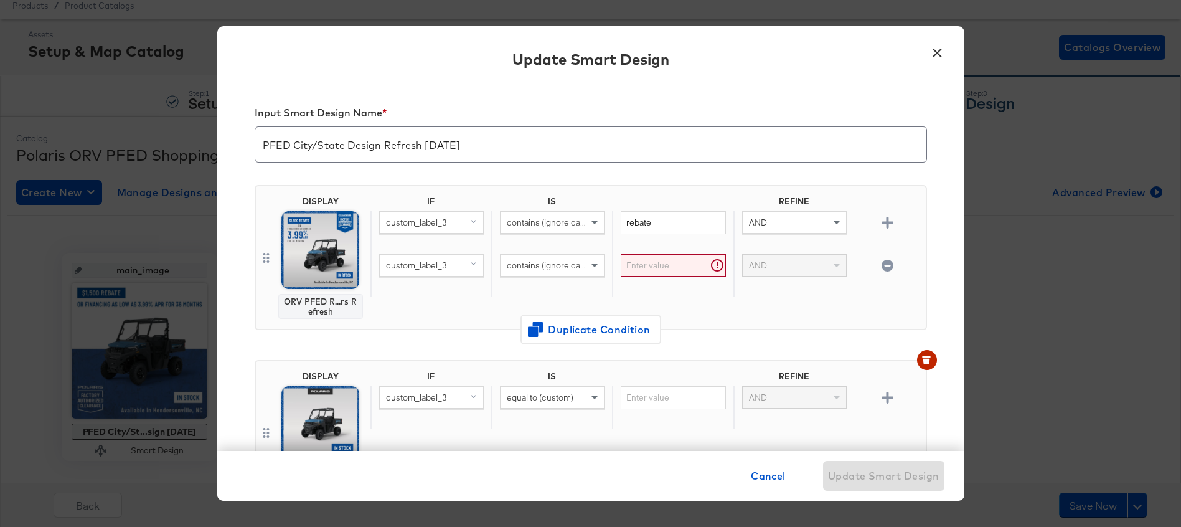
click at [470, 258] on span at bounding box center [476, 265] width 16 height 21
type input "in"
click at [420, 411] on div "internal_label" at bounding box center [429, 413] width 91 height 12
click at [536, 272] on div "contains (ignore case)" at bounding box center [552, 265] width 103 height 21
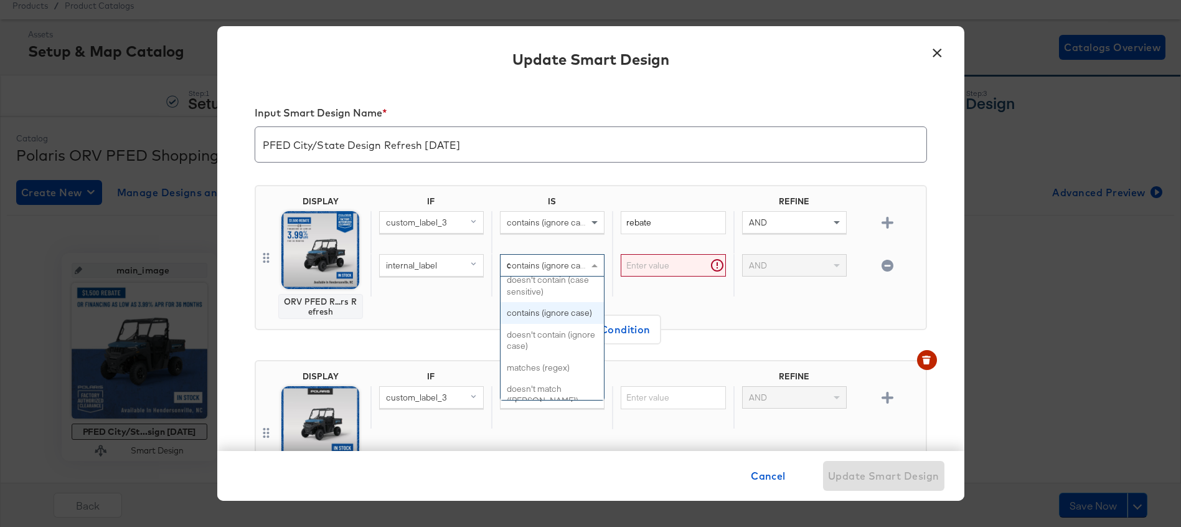
type input "do"
click at [641, 268] on input "text" at bounding box center [673, 265] width 105 height 23
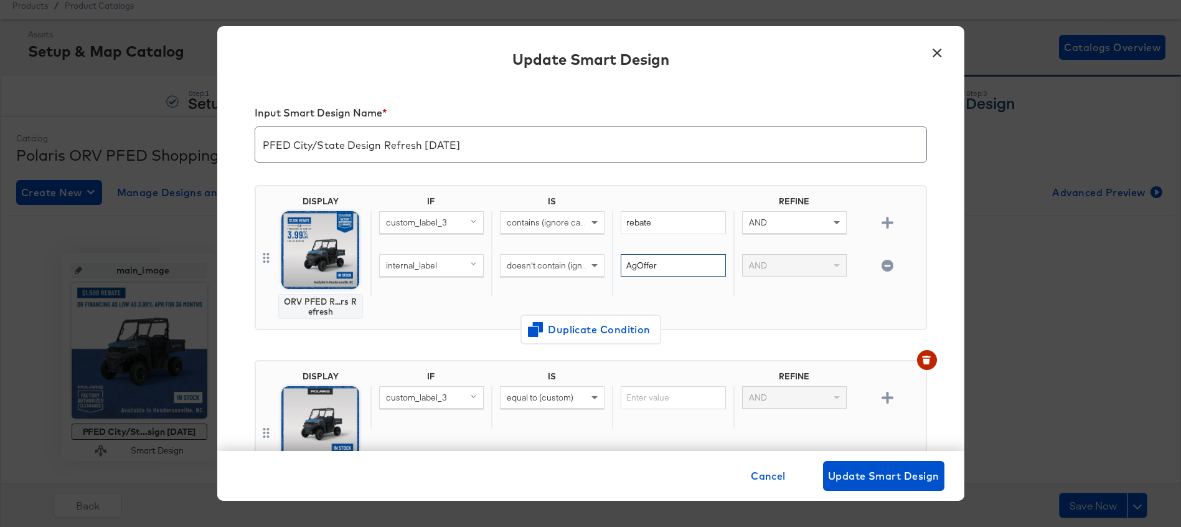
type input "AgOffer"
click at [815, 320] on div "DISPLAY ORV PFED R...rs Refresh IF IS REFINE custom_label_3 contains (ignore ca…" at bounding box center [591, 257] width 673 height 145
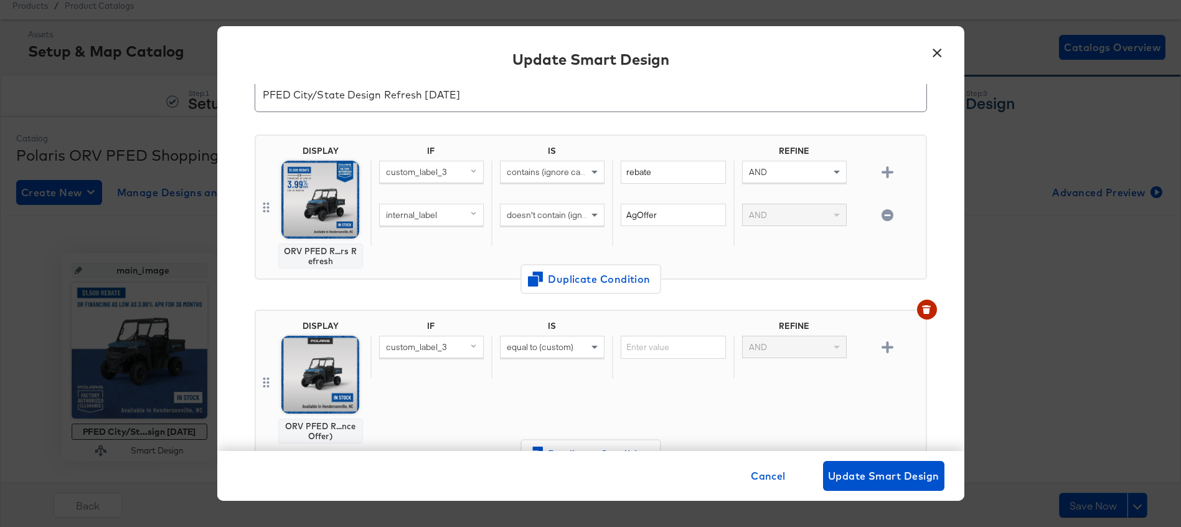
scroll to position [103, 0]
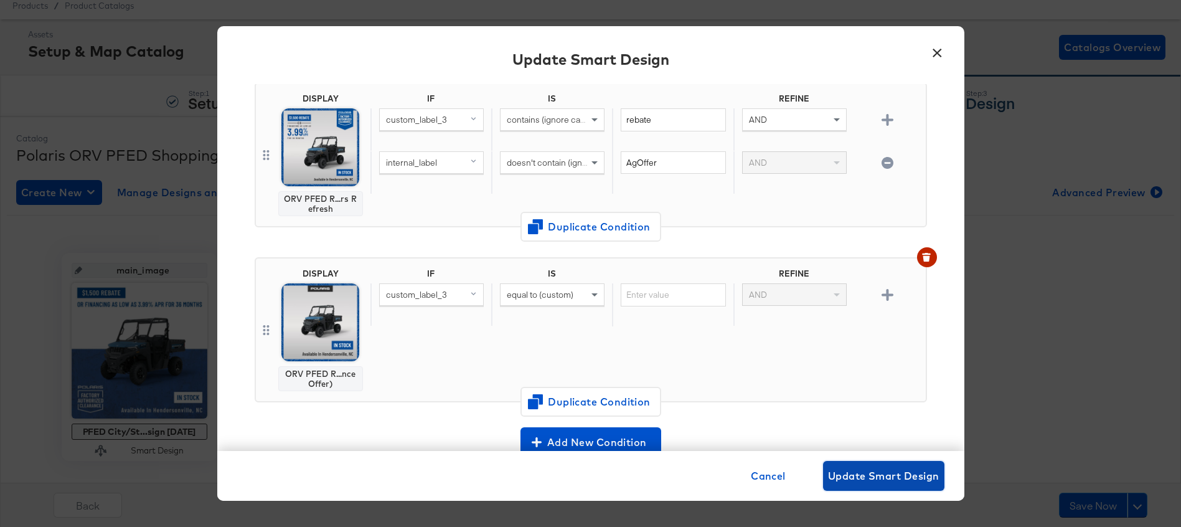
click at [851, 474] on span "Update Smart Design" at bounding box center [883, 475] width 111 height 17
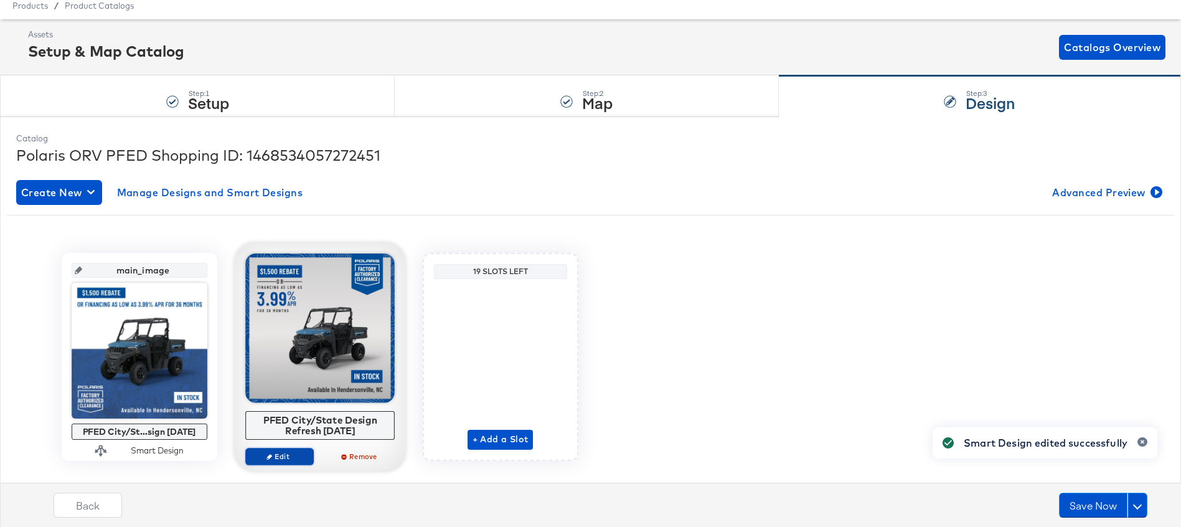
click at [285, 458] on span "Edit" at bounding box center [278, 455] width 57 height 9
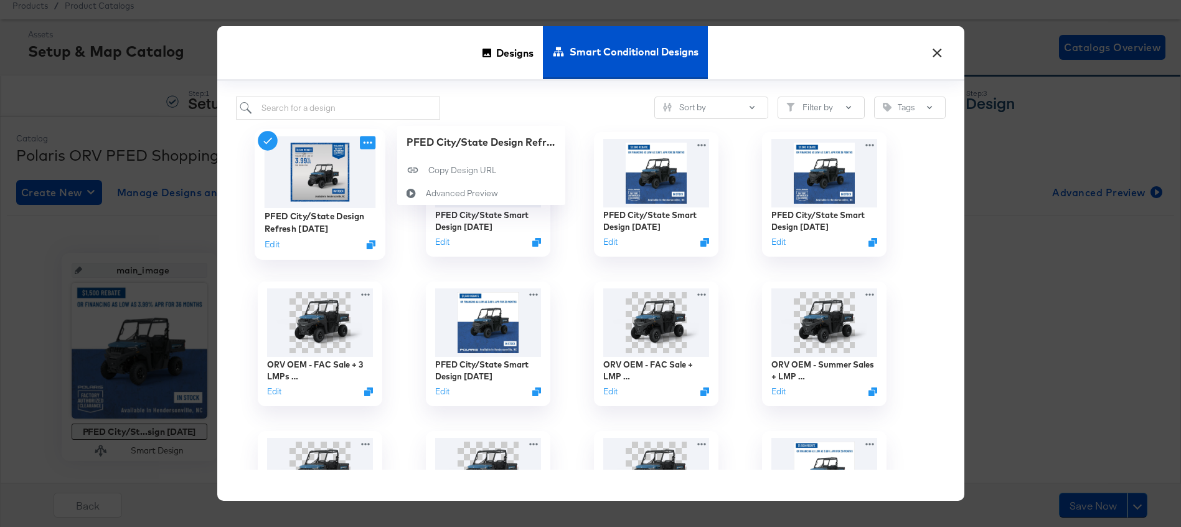
click at [366, 141] on icon at bounding box center [368, 142] width 16 height 13
click at [425, 193] on div "Advanced Preview Advanced Preview" at bounding box center [425, 193] width 0 height 0
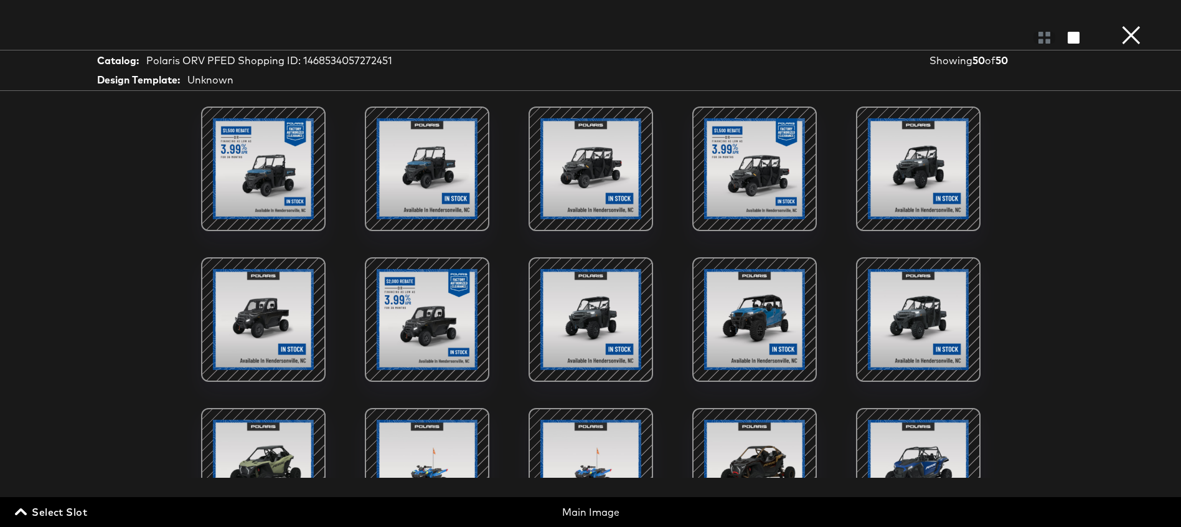
scroll to position [1, 0]
click at [1130, 25] on button "×" at bounding box center [1131, 12] width 25 height 25
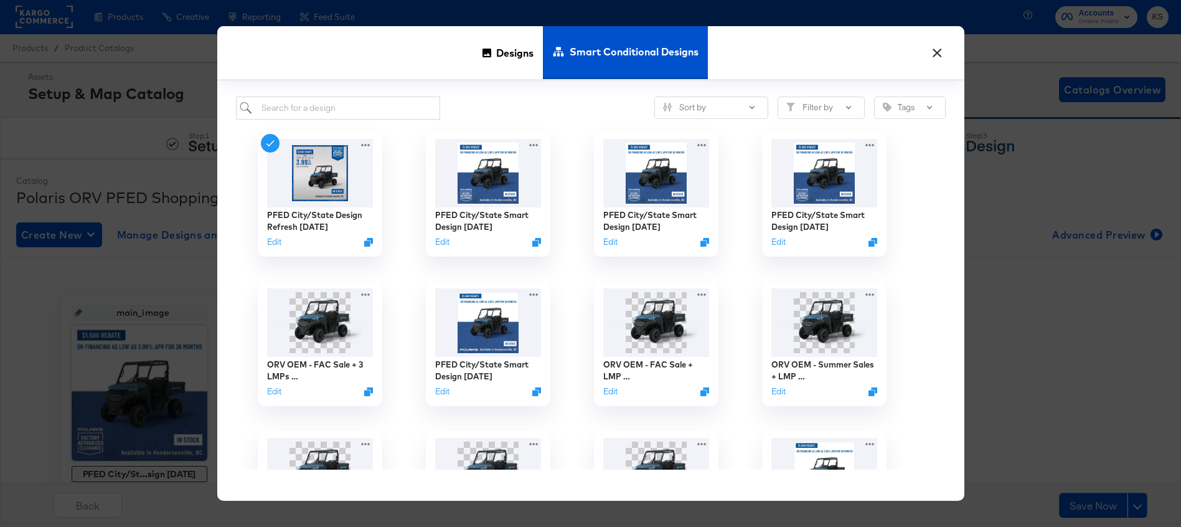
click at [937, 49] on button "×" at bounding box center [938, 50] width 22 height 22
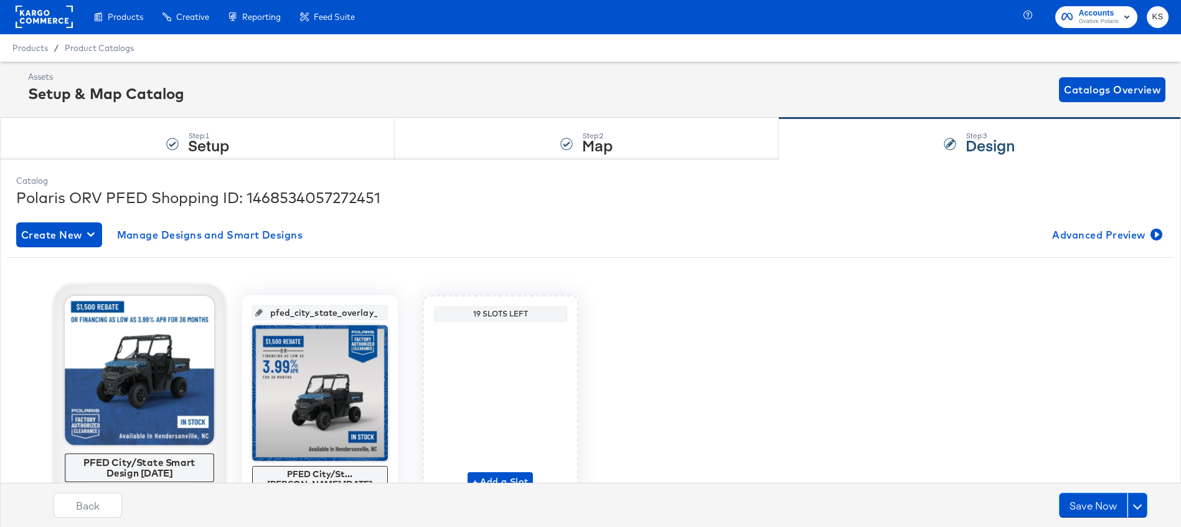
scroll to position [60, 0]
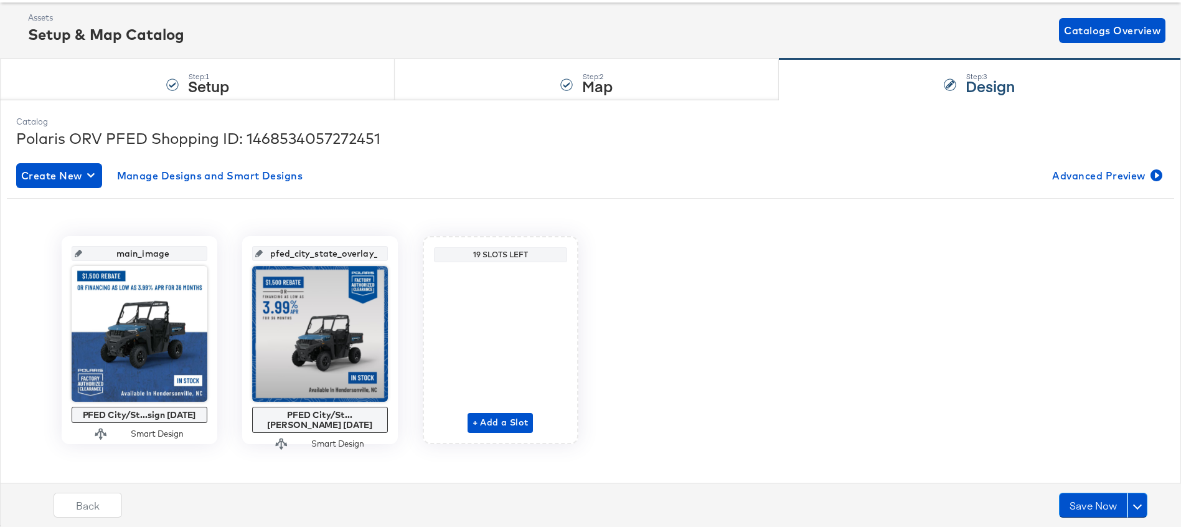
click at [823, 319] on div "main_image PFED City/St...sign [DATE] Smart Design pfed_city_state_overlay_1 PF…" at bounding box center [591, 340] width 1168 height 208
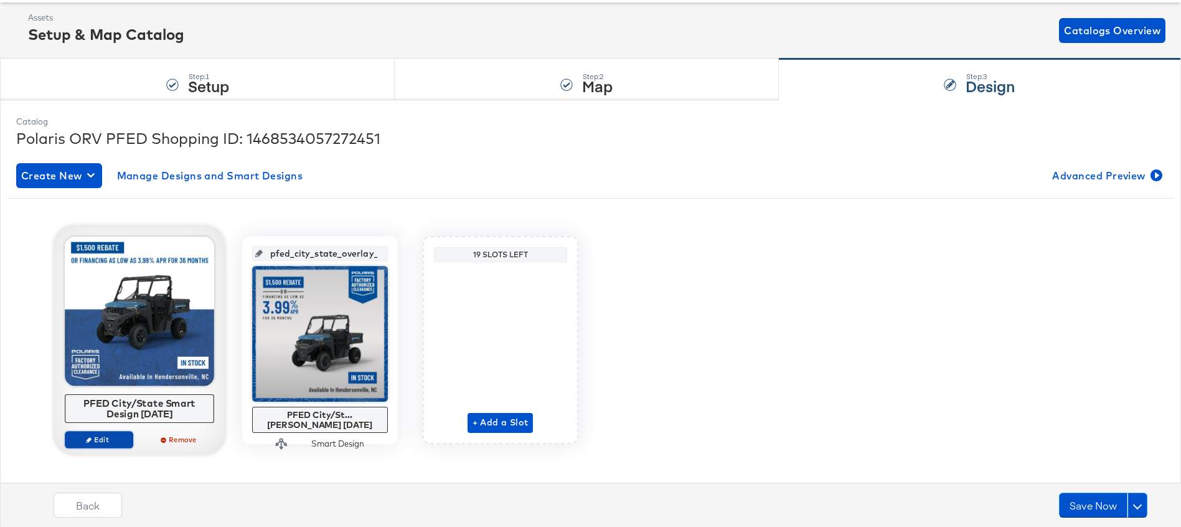
click at [113, 442] on span "Edit" at bounding box center [98, 439] width 57 height 9
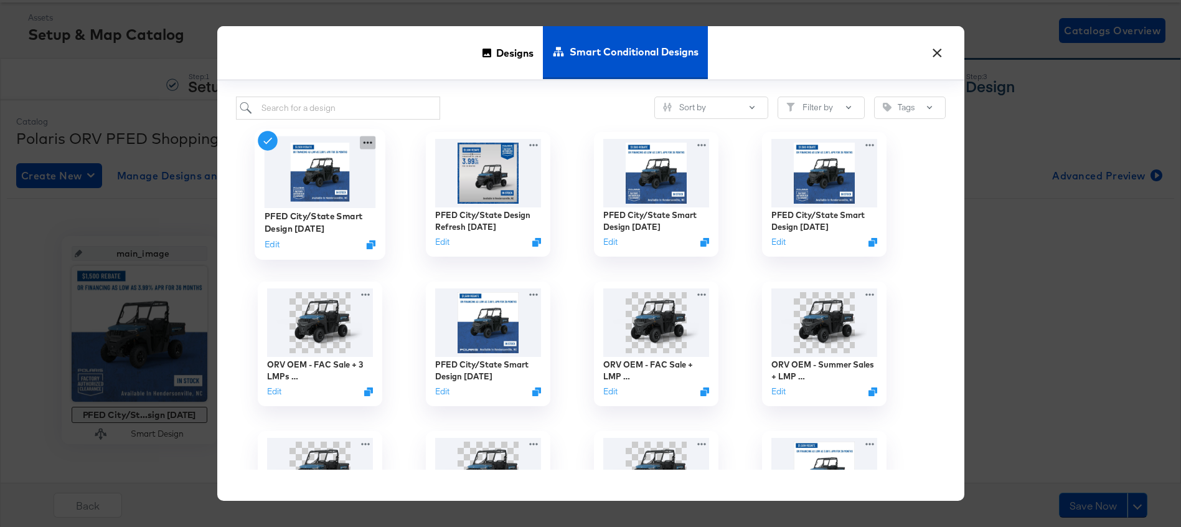
click at [369, 143] on icon at bounding box center [368, 142] width 16 height 13
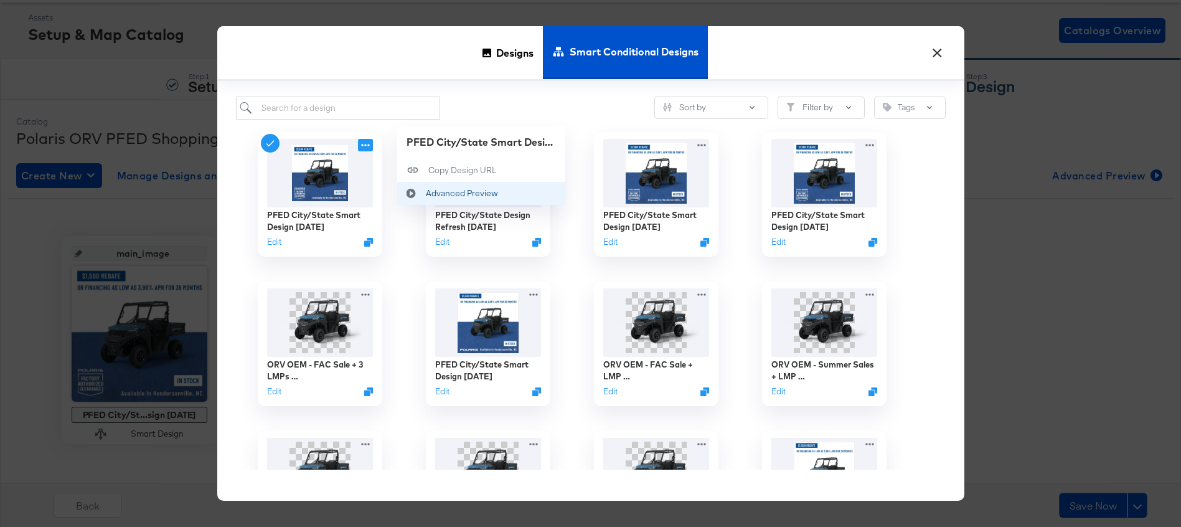
click at [425, 193] on div "Advanced Preview Advanced Preview" at bounding box center [425, 193] width 0 height 0
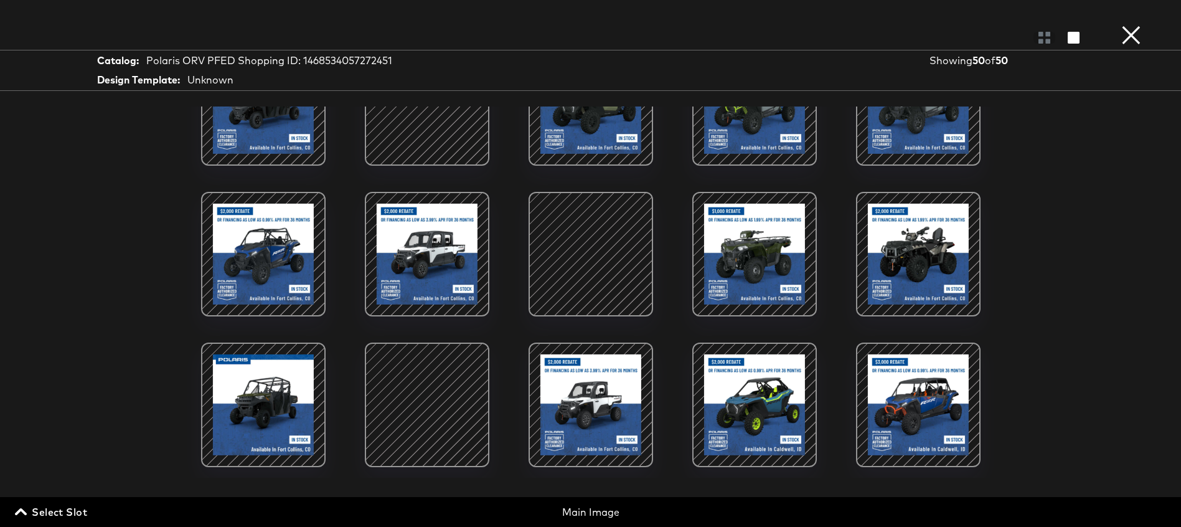
scroll to position [67, 0]
click at [1128, 25] on button "×" at bounding box center [1131, 12] width 25 height 25
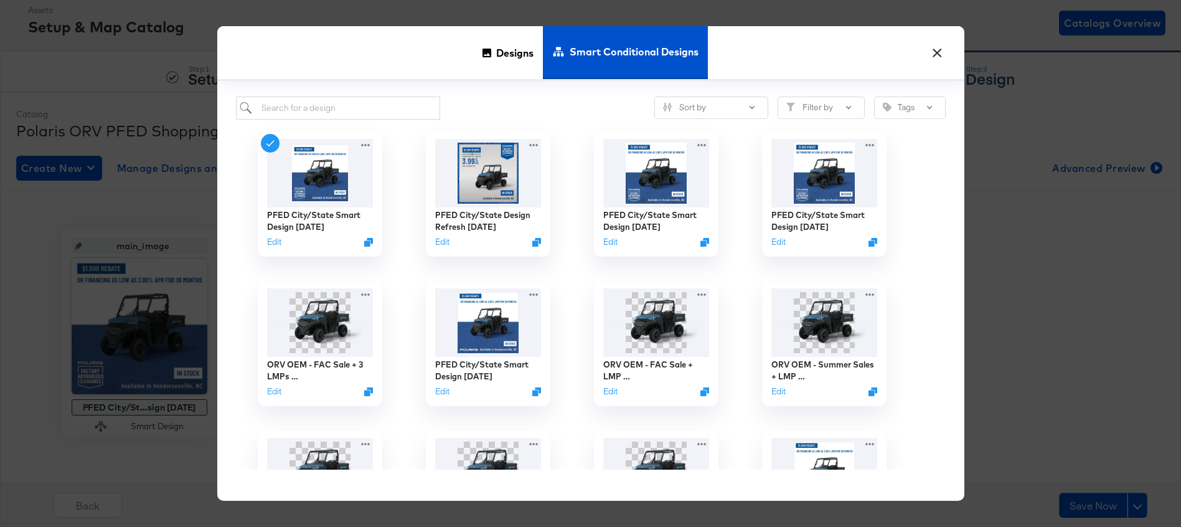
click at [936, 50] on button "×" at bounding box center [938, 50] width 22 height 22
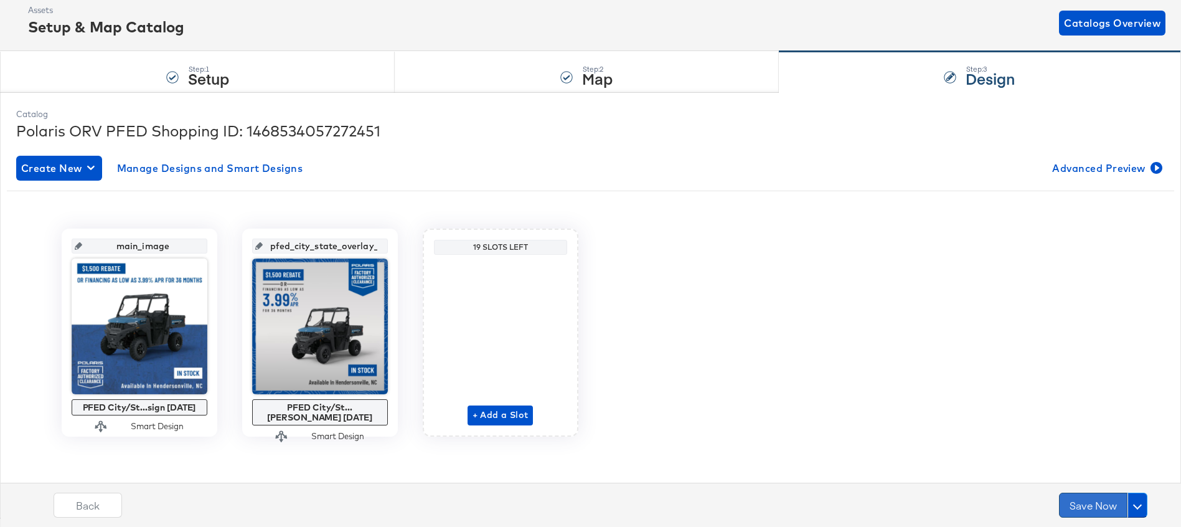
click at [1092, 507] on button "Save Now" at bounding box center [1093, 505] width 68 height 25
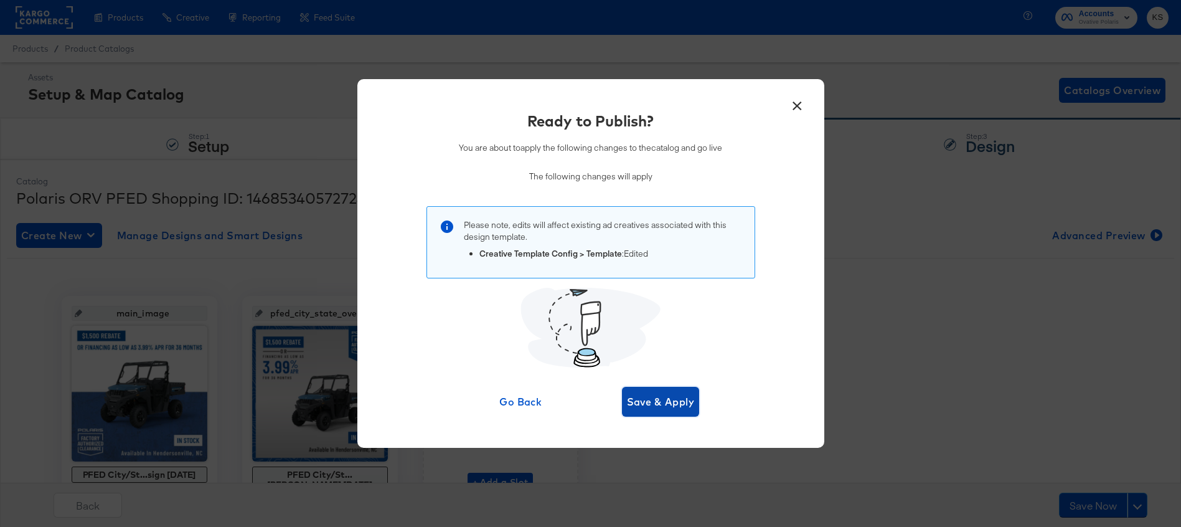
click at [678, 398] on span "Save & Apply" at bounding box center [661, 401] width 68 height 17
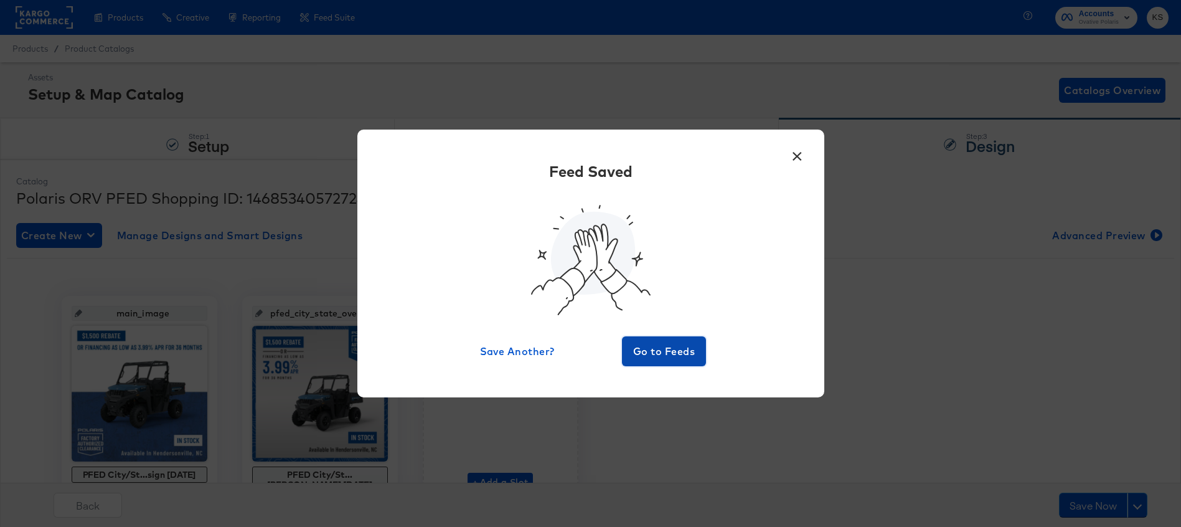
click at [651, 343] on span "Go to Feeds" at bounding box center [664, 350] width 75 height 17
